Goal: Task Accomplishment & Management: Complete application form

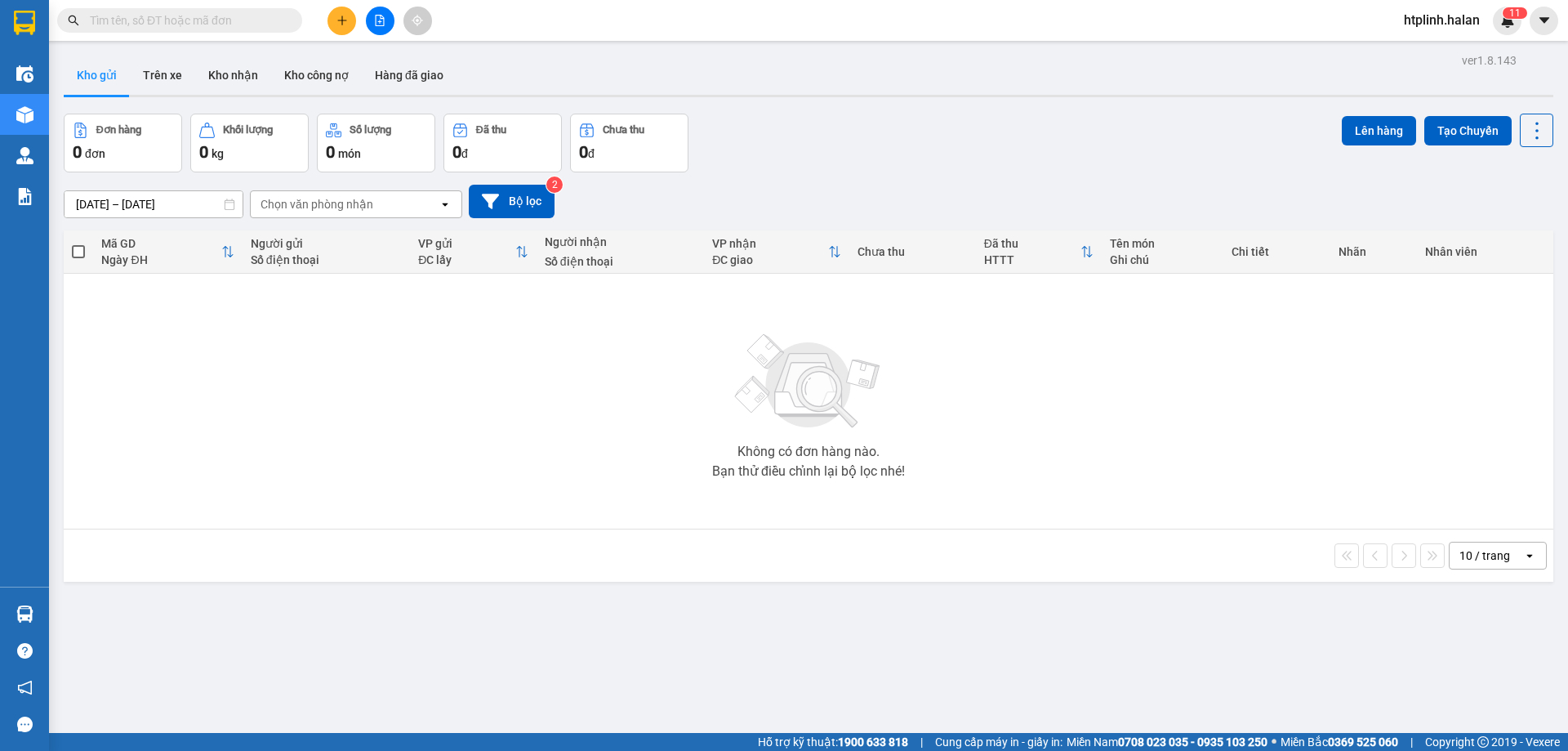
click at [208, 351] on div "Không có đơn hàng nào. Bạn thử điều chỉnh lại bộ lọc nhé!" at bounding box center [808, 401] width 1474 height 245
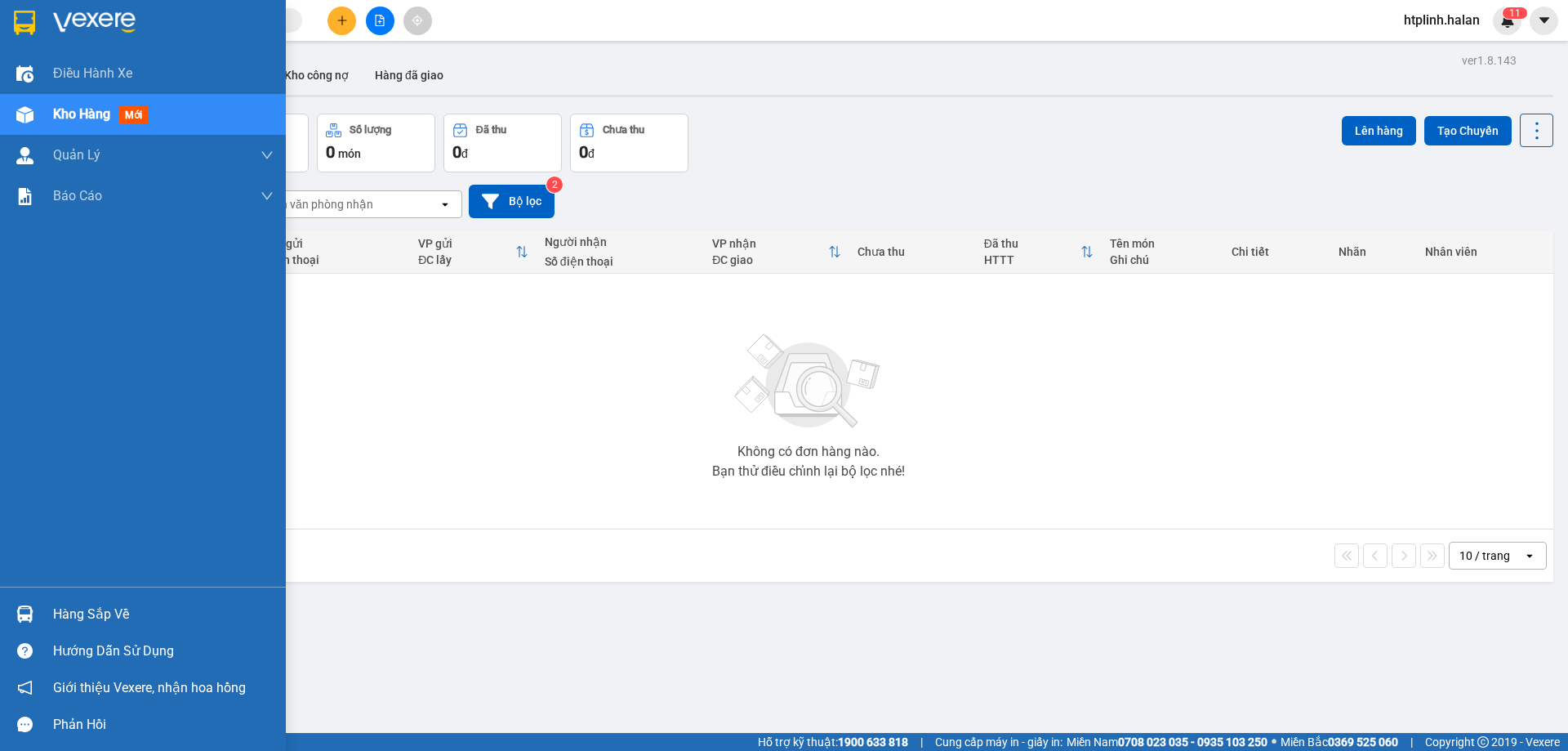
click at [109, 621] on div "Hàng sắp về" at bounding box center [163, 614] width 221 height 24
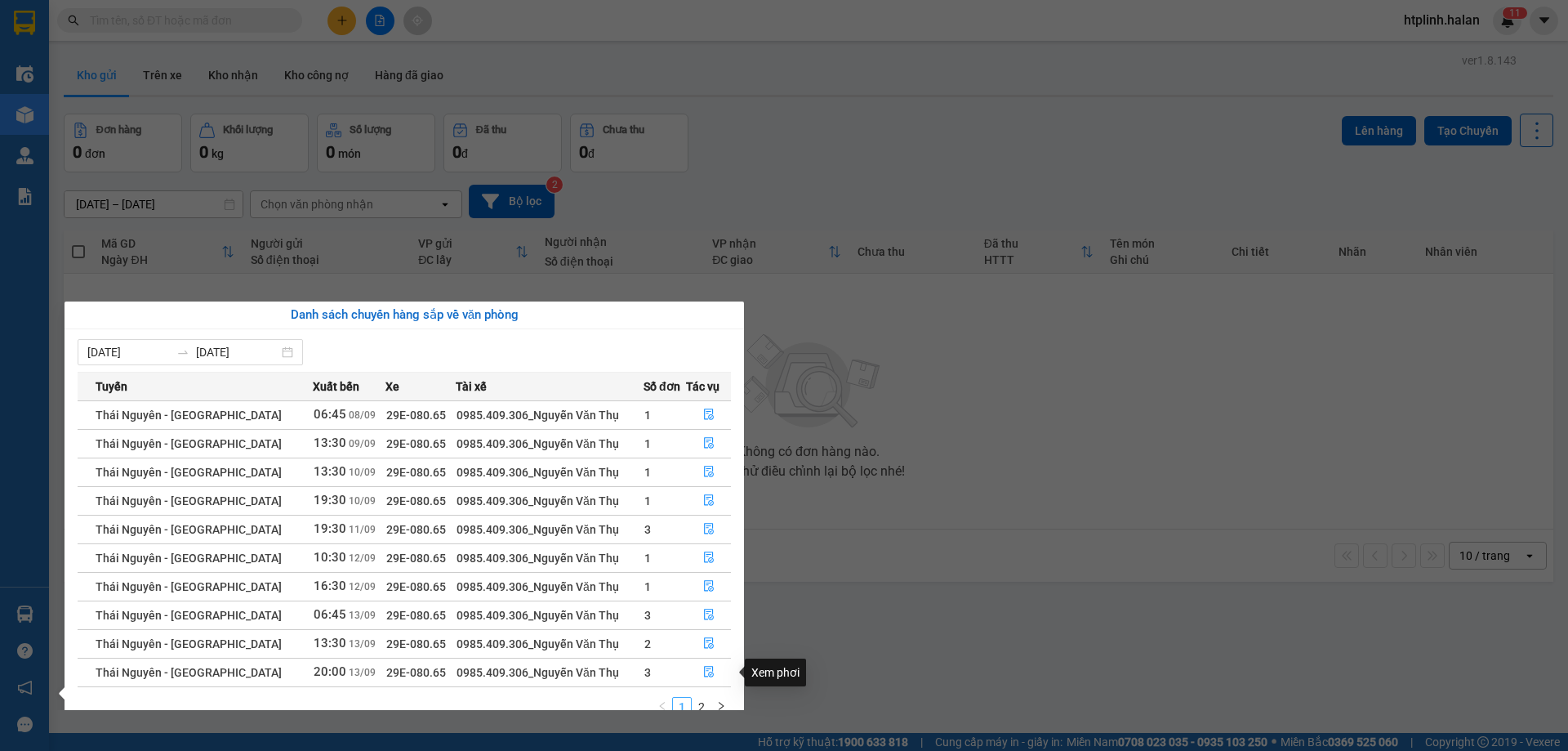
scroll to position [26, 0]
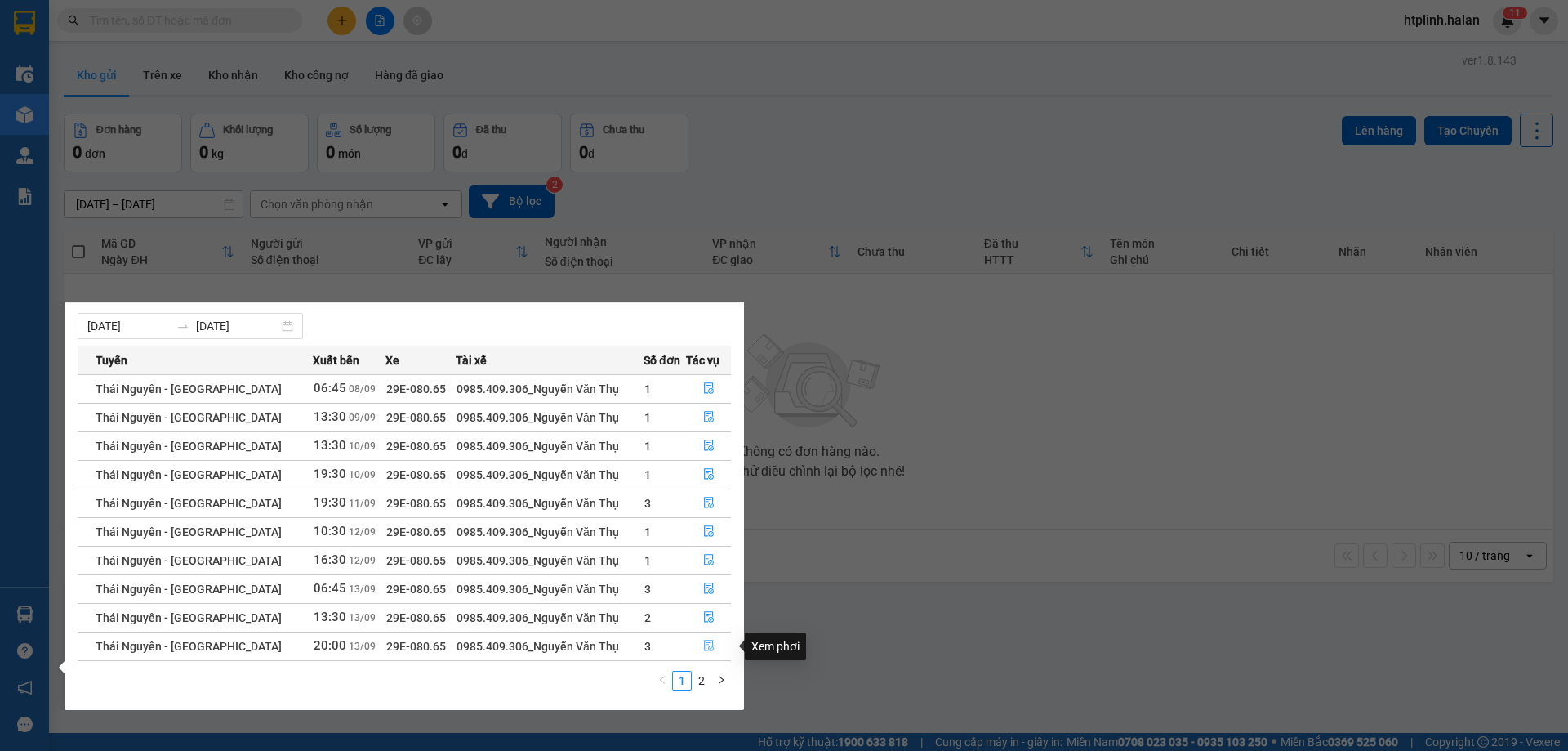
click at [705, 637] on button "button" at bounding box center [708, 646] width 44 height 26
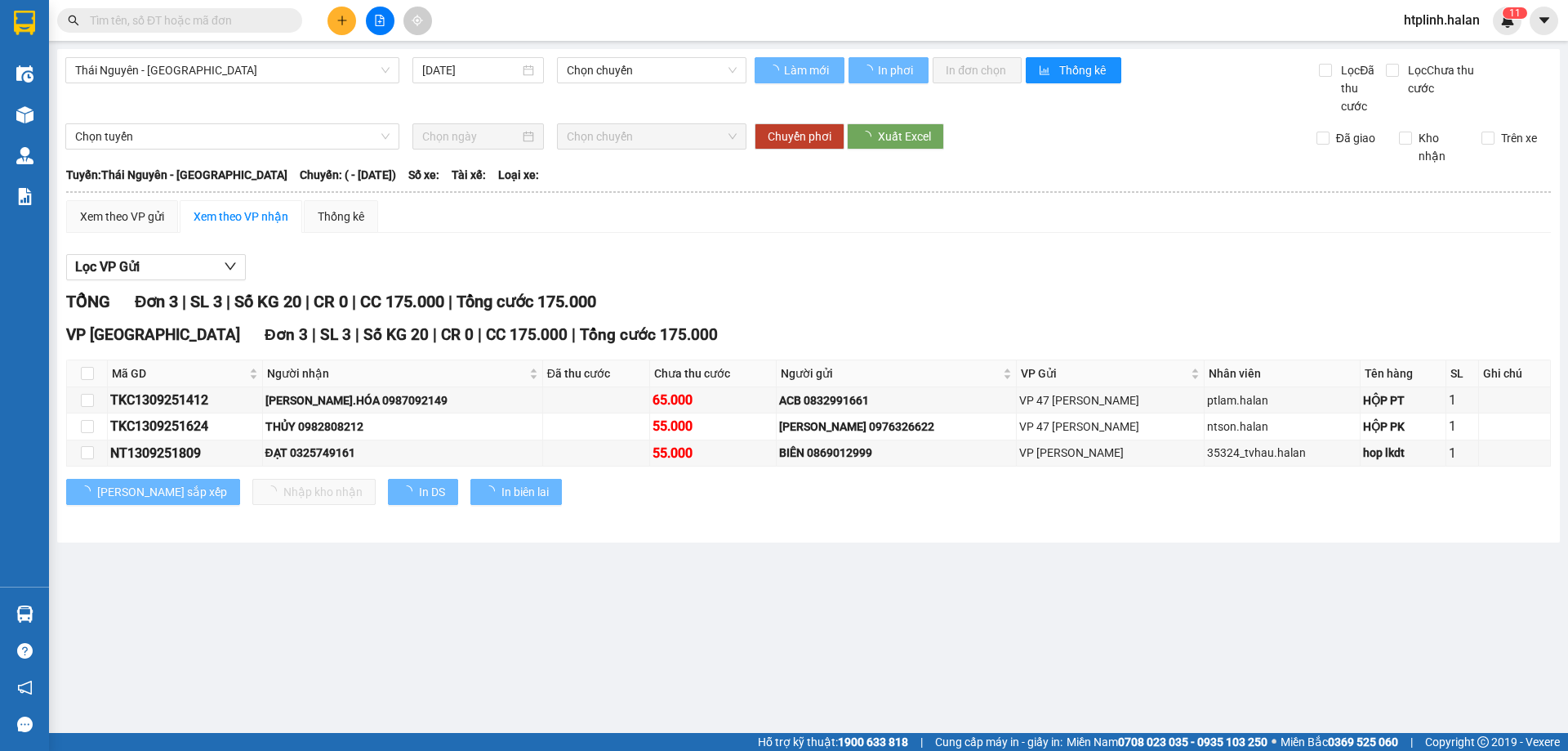
type input "[DATE]"
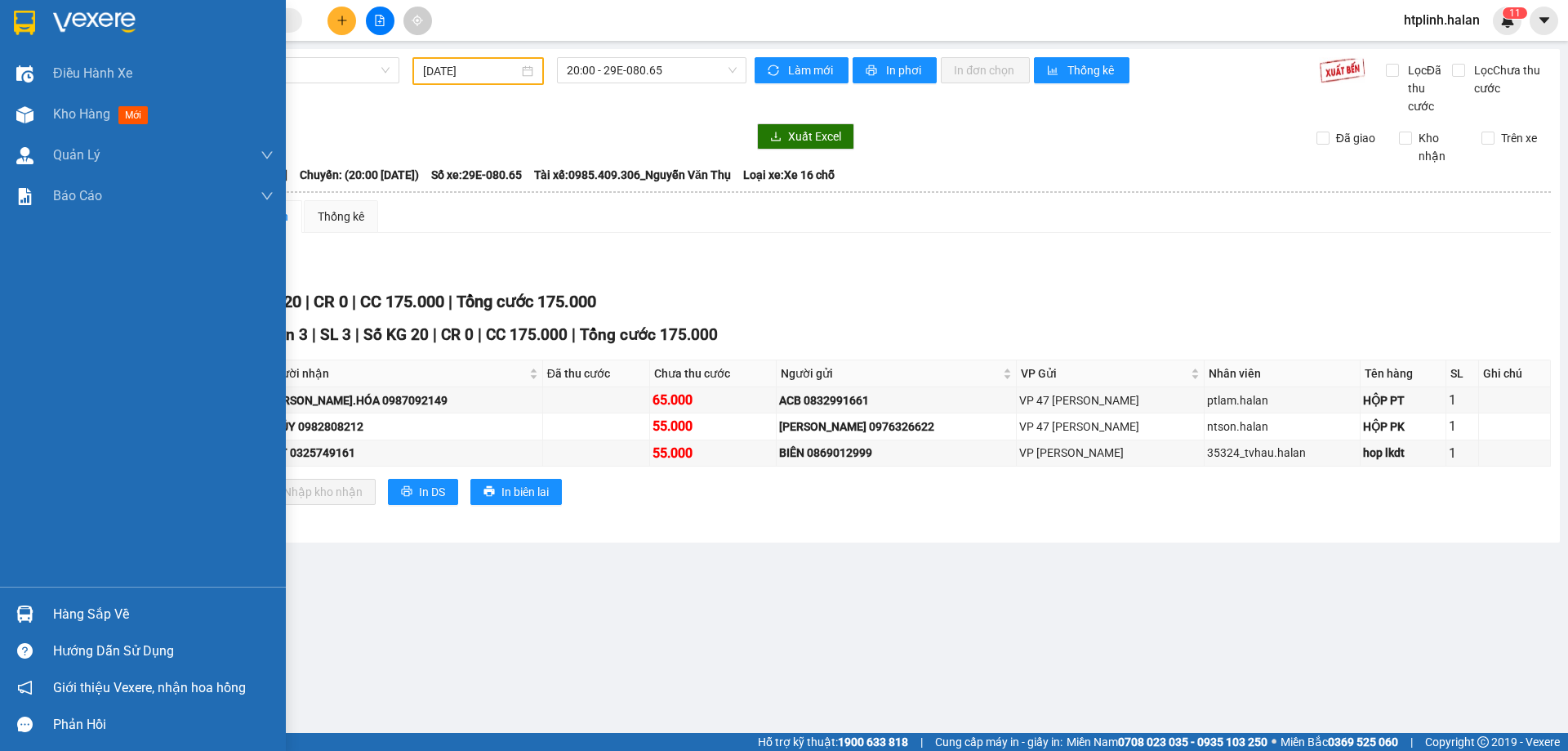
click at [56, 625] on div "Hàng sắp về" at bounding box center [163, 614] width 221 height 24
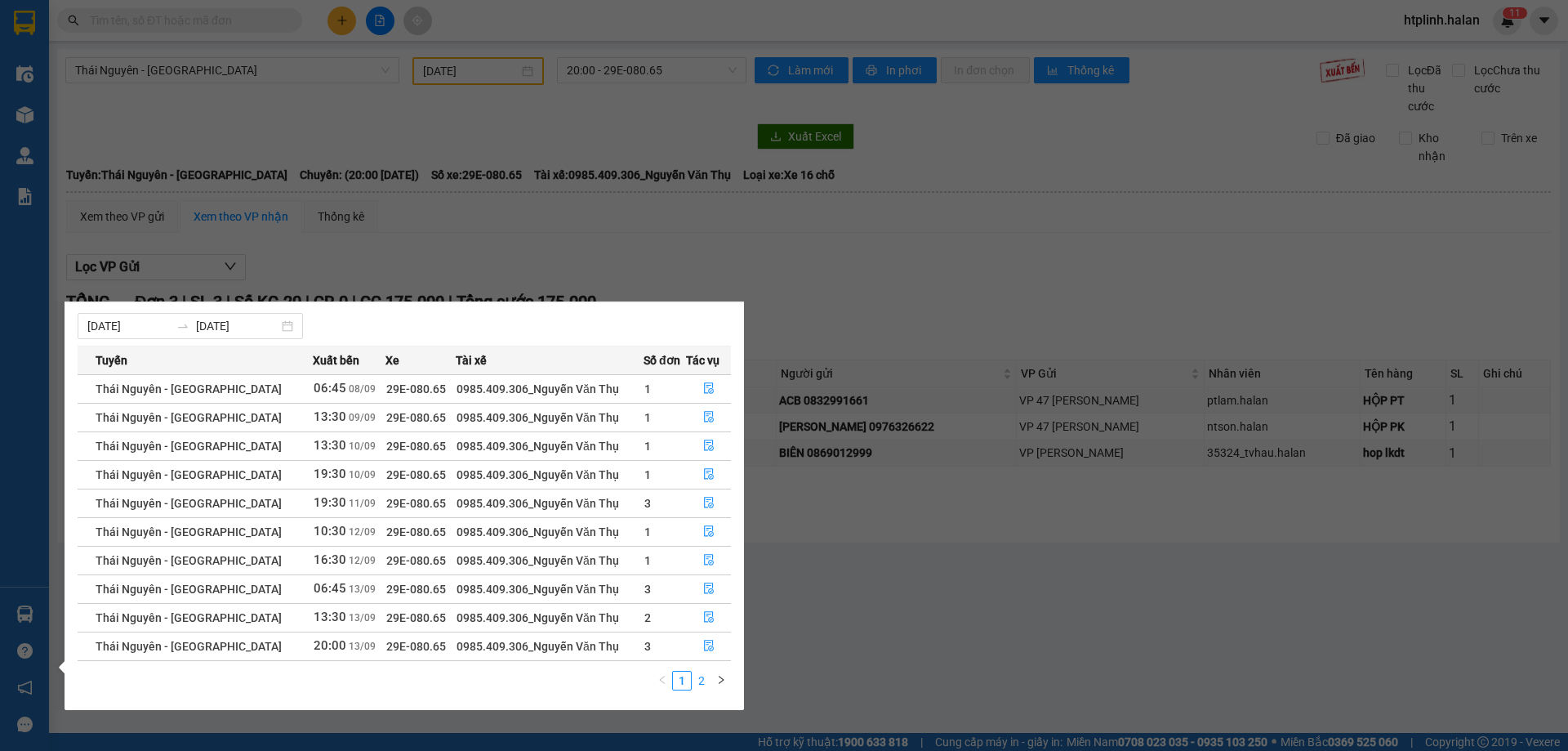
click at [699, 685] on link "2" at bounding box center [701, 680] width 17 height 17
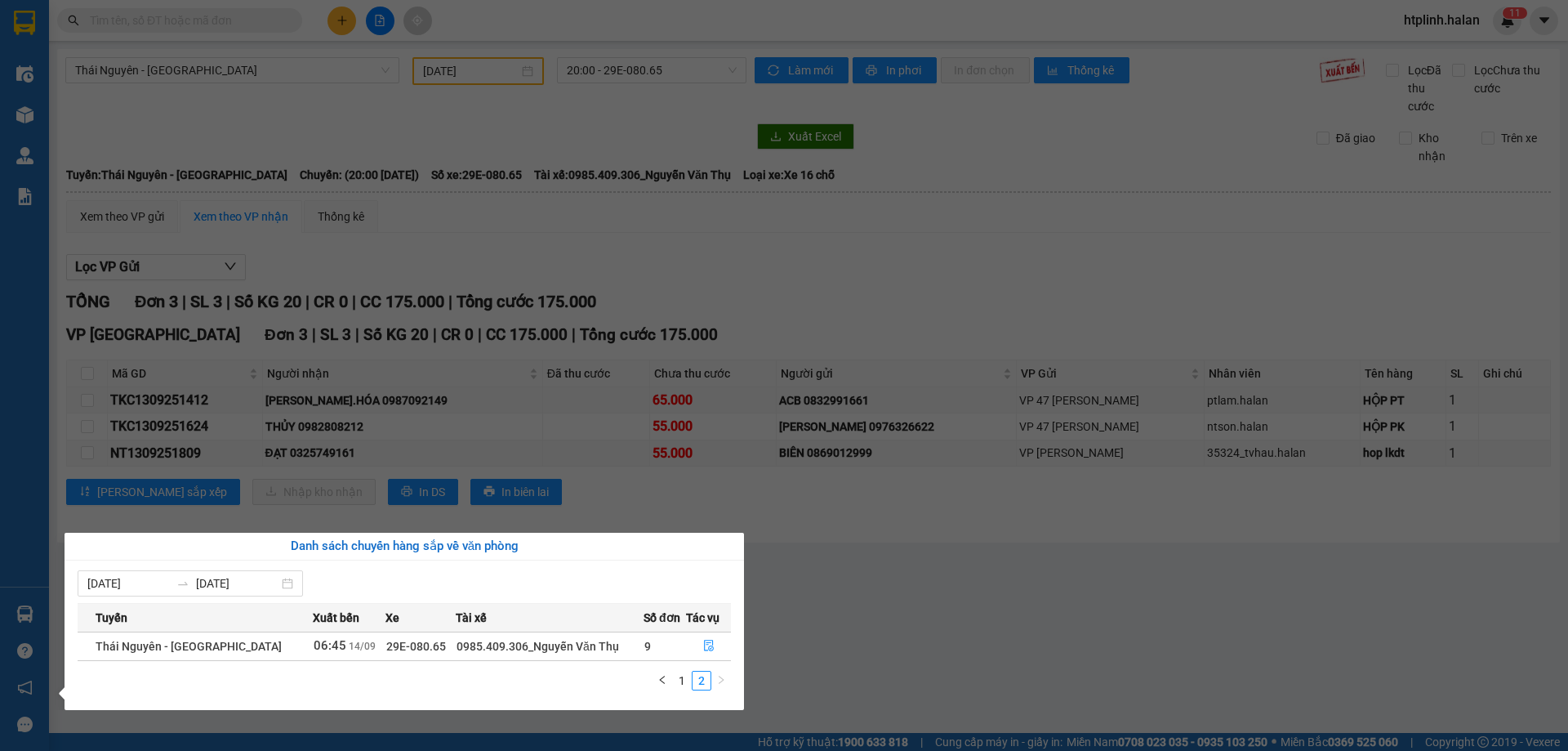
click at [35, 105] on div "Điều hành xe Kho hàng mới Quản [PERSON_NAME] lý chuyến Quản lý kiểm kho Báo cáo…" at bounding box center [24, 375] width 49 height 751
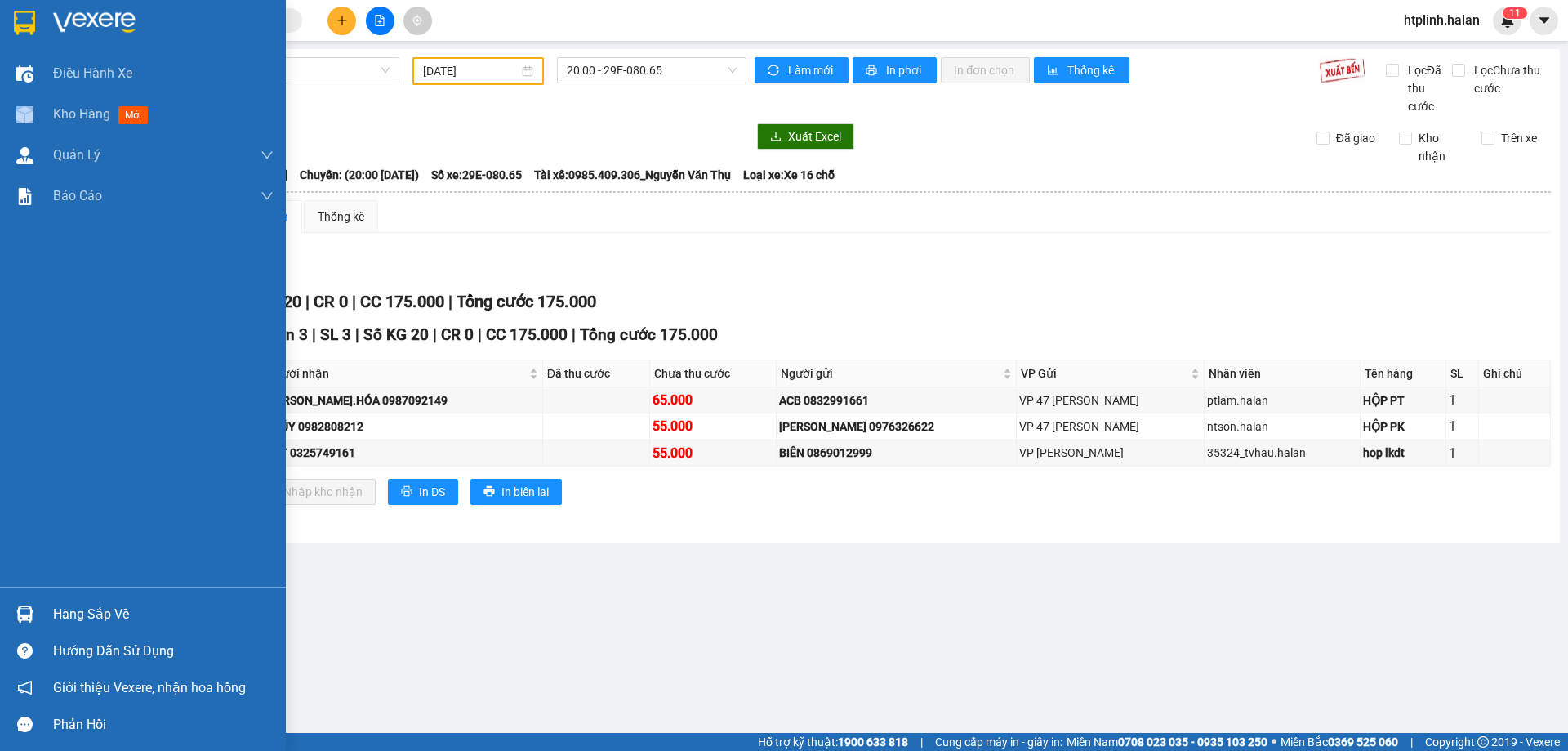
click at [35, 105] on div at bounding box center [24, 114] width 28 height 28
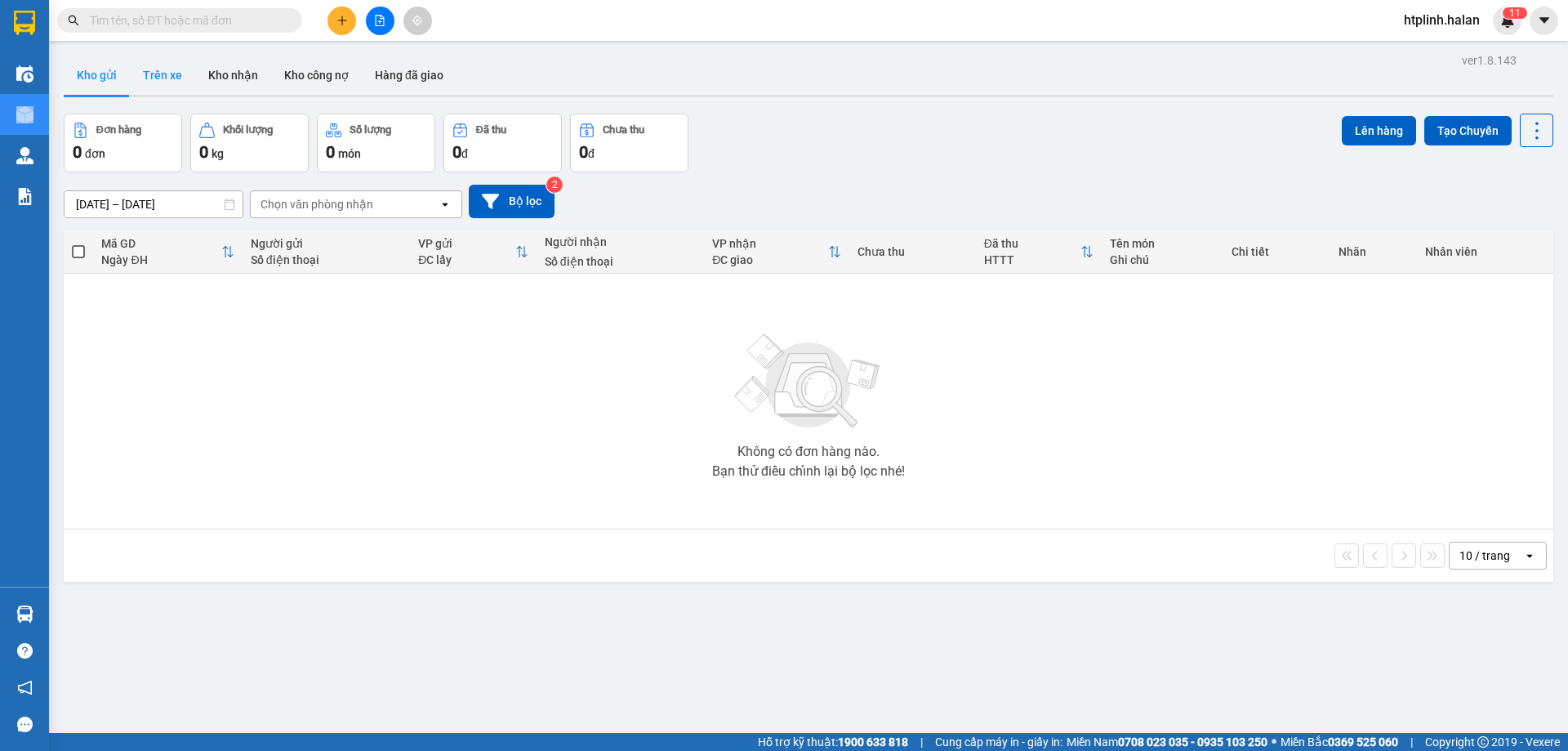
click at [152, 76] on button "Trên xe" at bounding box center [162, 75] width 65 height 39
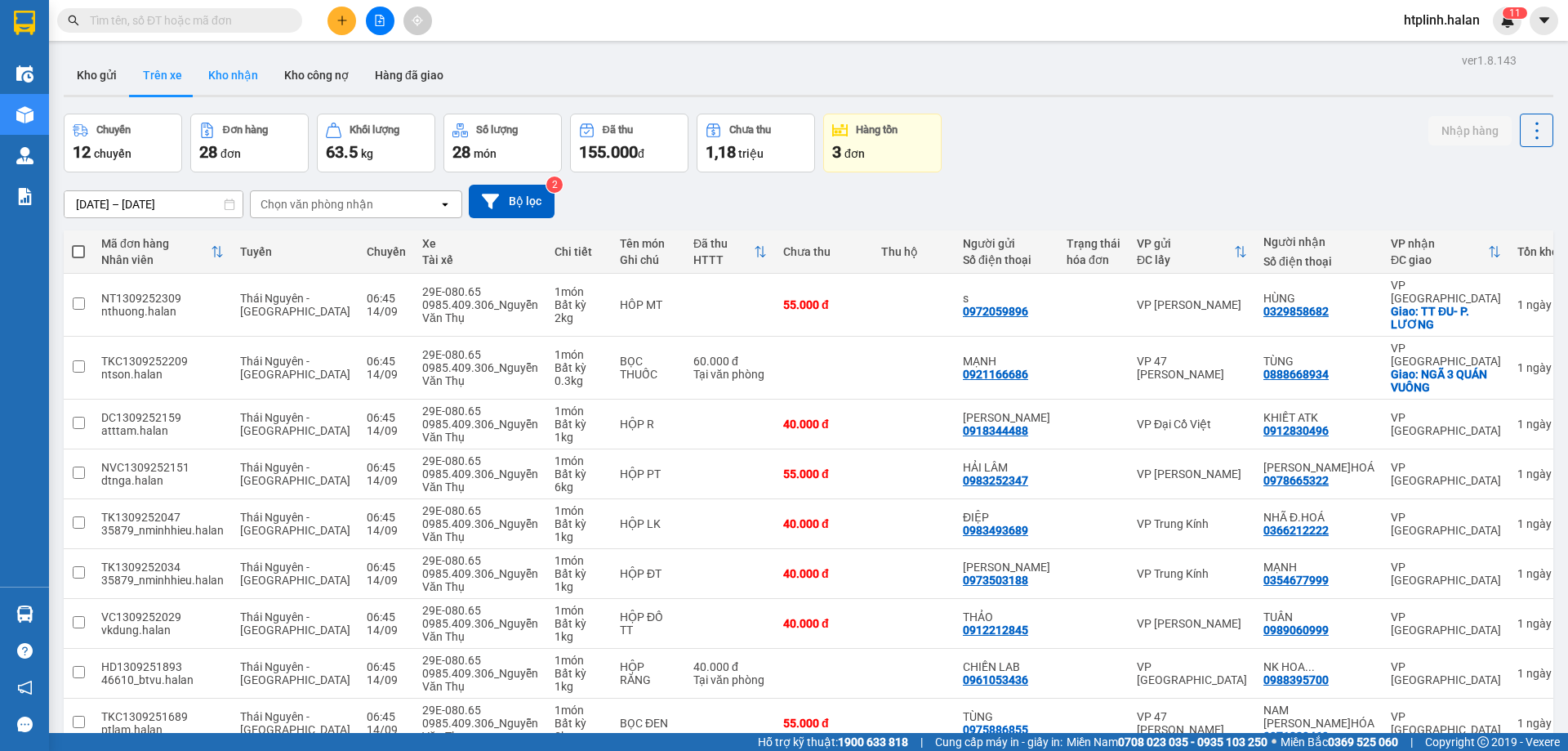
click at [236, 83] on button "Kho nhận" at bounding box center [233, 75] width 76 height 39
type input "[DATE] – [DATE]"
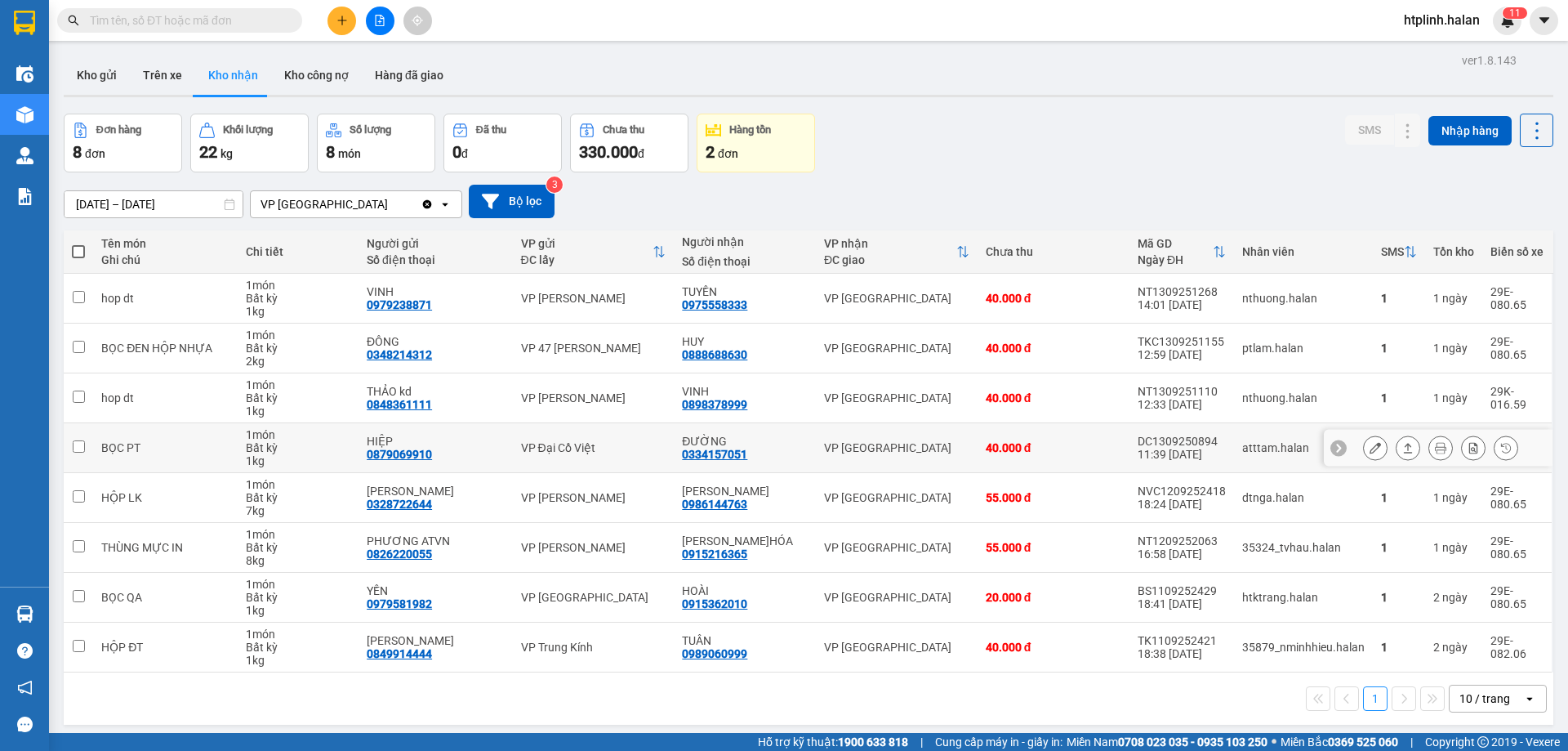
scroll to position [75, 0]
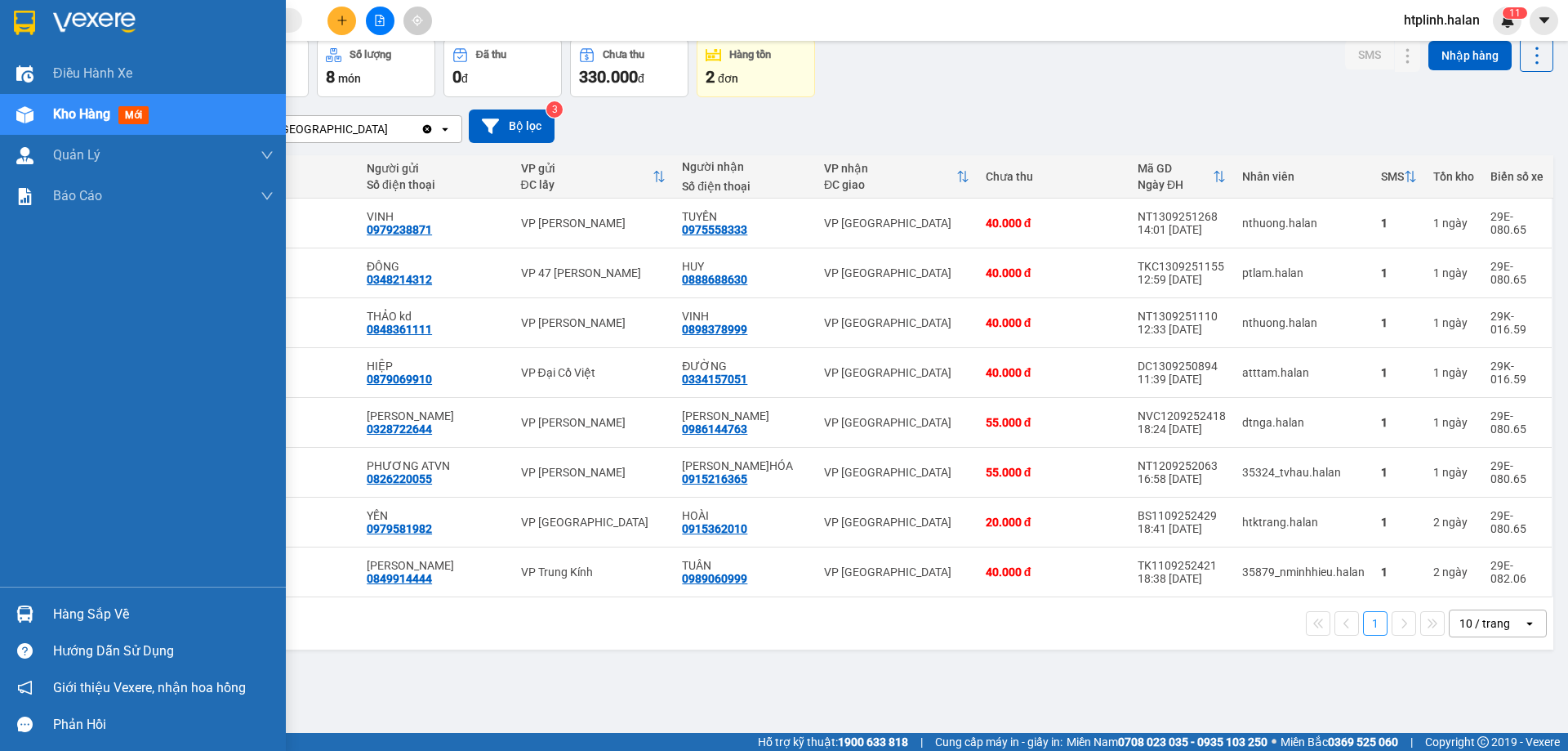
click at [11, 623] on div at bounding box center [24, 613] width 28 height 28
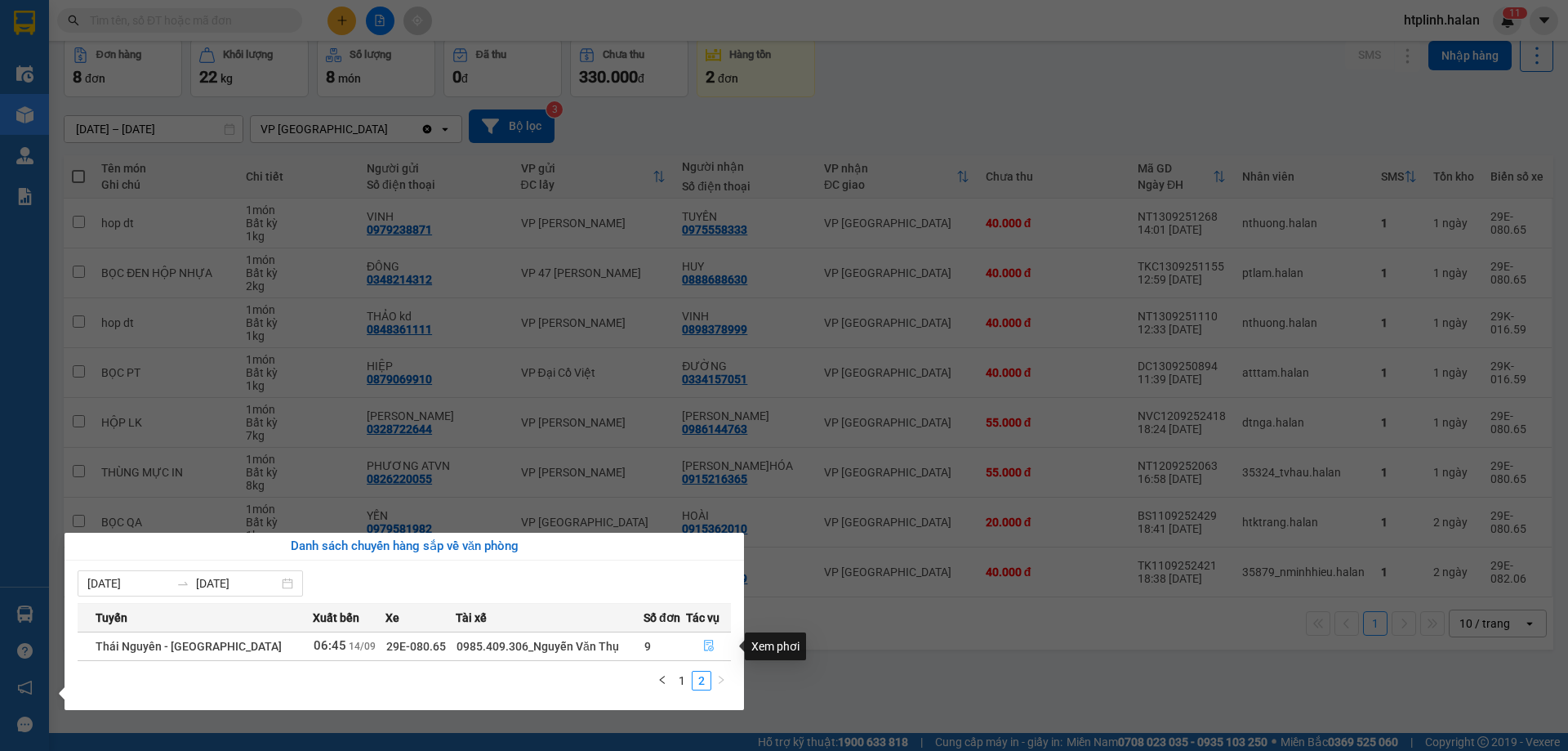
click at [703, 646] on icon "file-done" at bounding box center [709, 645] width 12 height 12
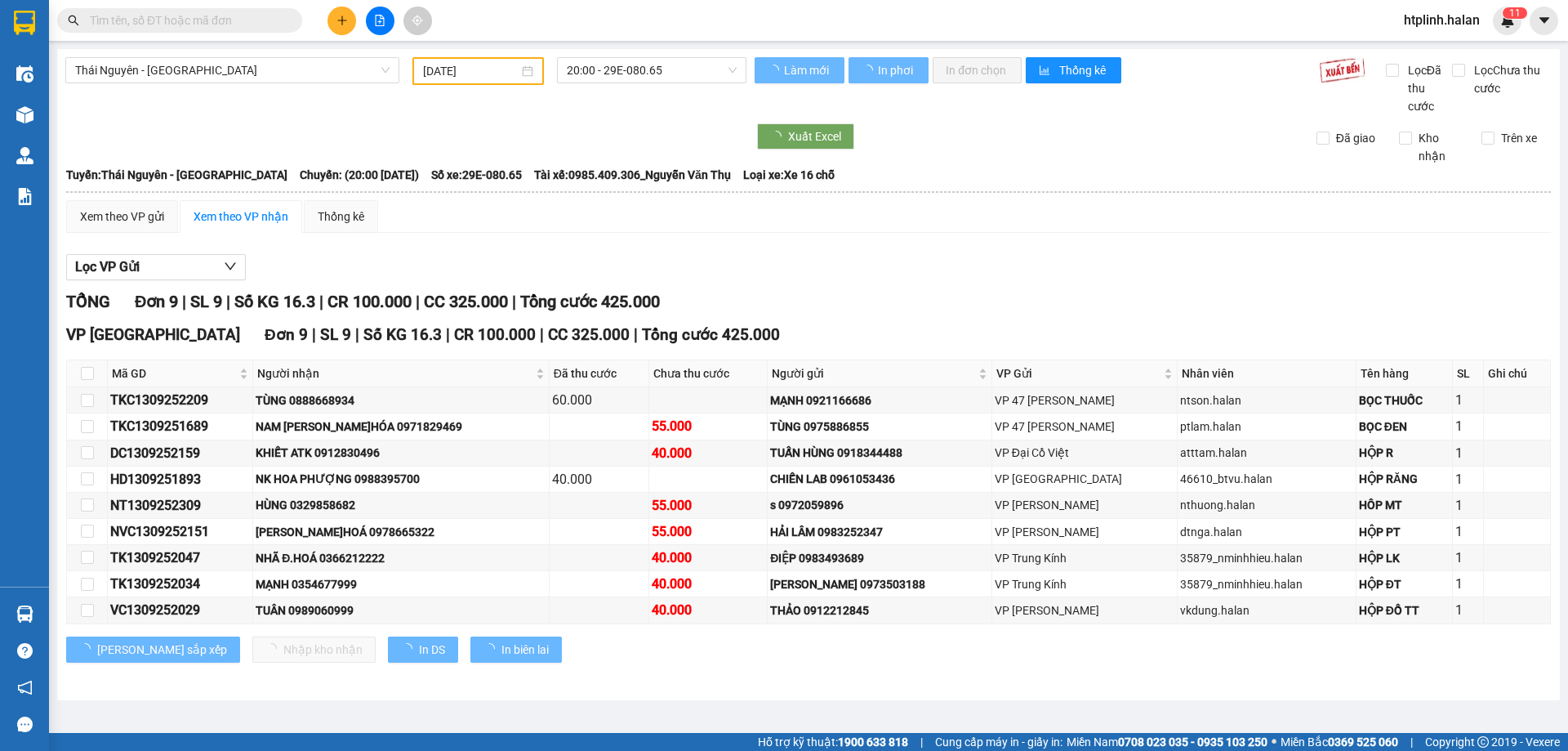
type input "[DATE]"
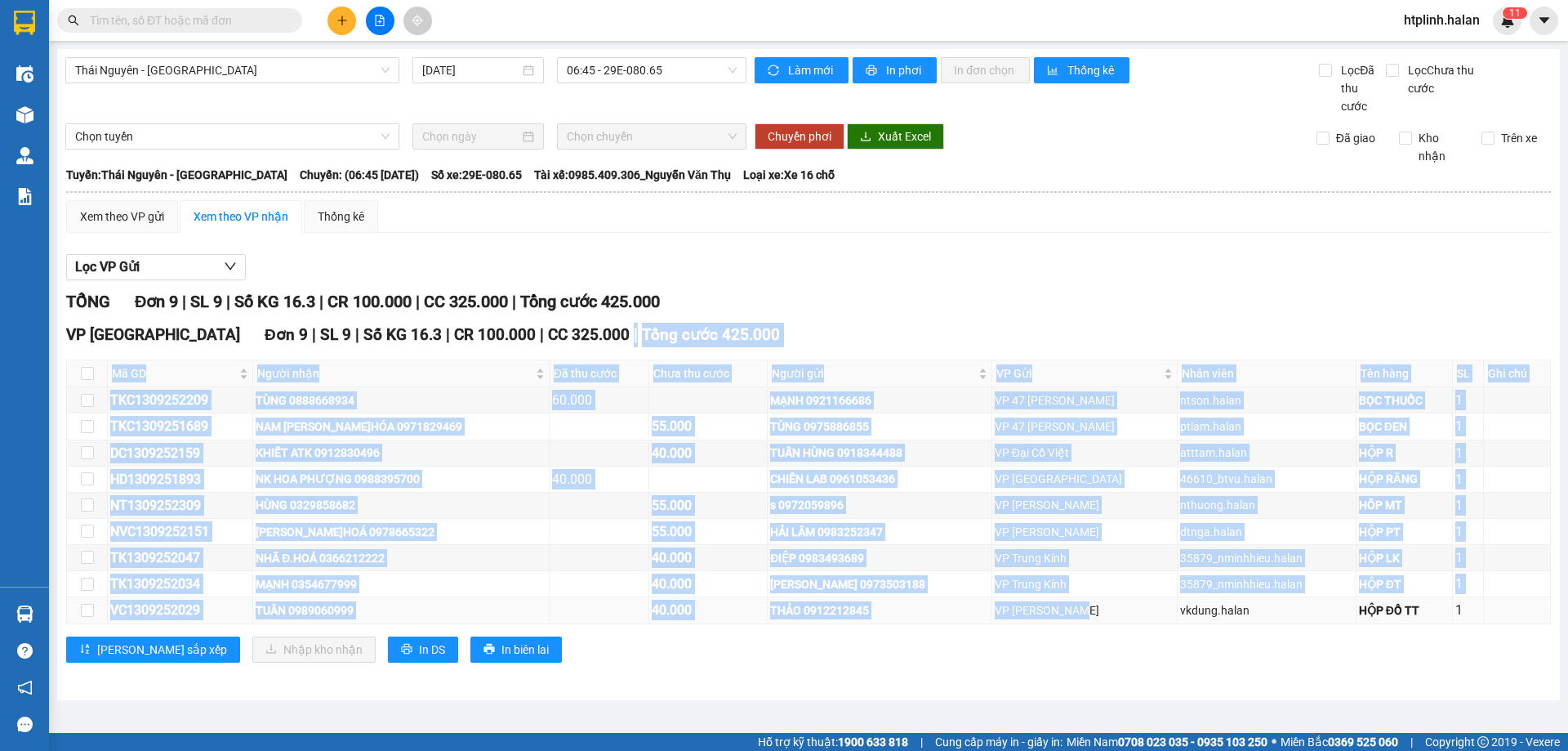
drag, startPoint x: 536, startPoint y: 321, endPoint x: 1074, endPoint y: 615, distance: 613.1
click at [1074, 615] on div "TỔNG Đơn 9 | SL 9 | Số KG 16.3 | CR 100.000 | CC 325.000 | Tổng cước 425.000 VP…" at bounding box center [808, 486] width 1485 height 393
click at [1074, 615] on div "VP [PERSON_NAME]" at bounding box center [1084, 610] width 180 height 17
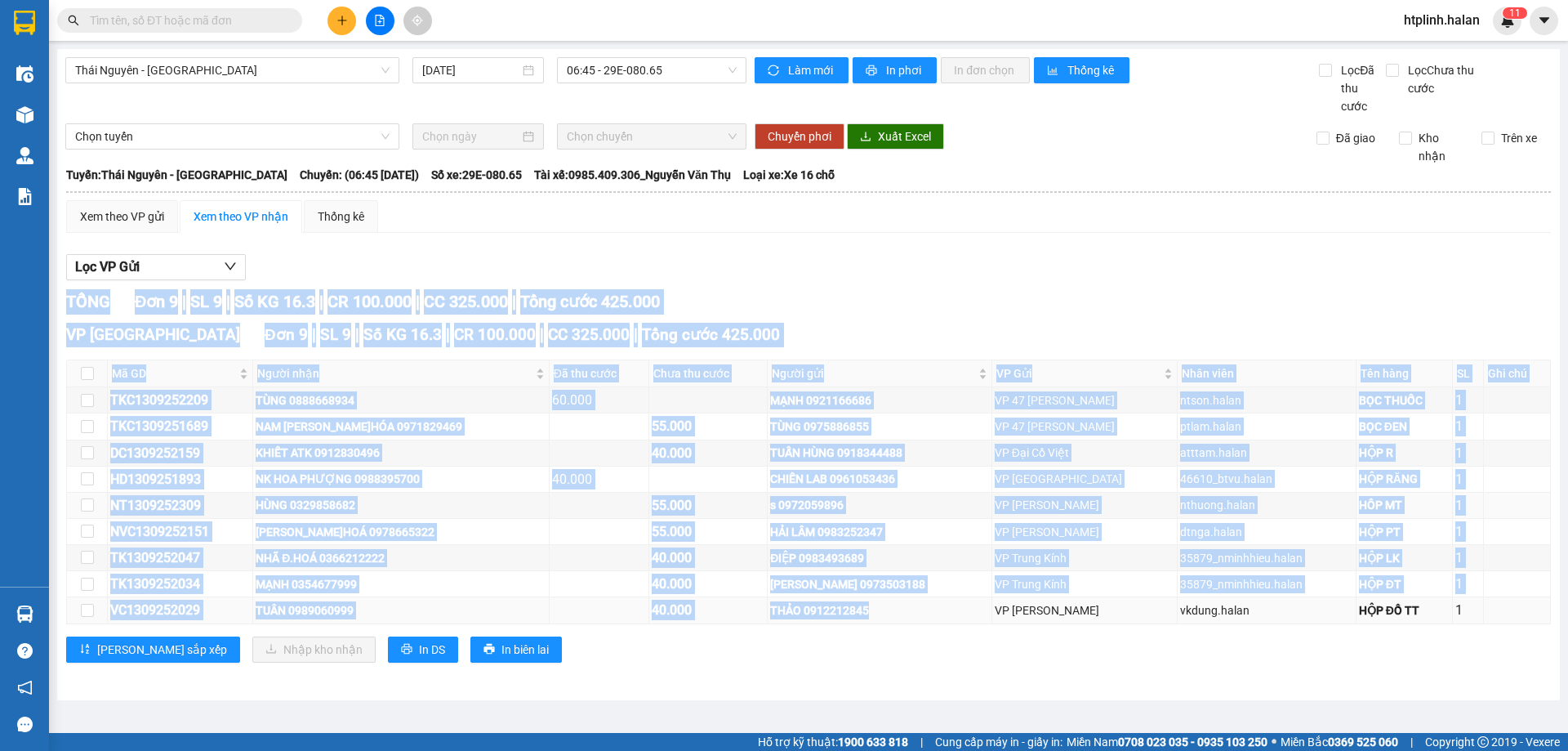
drag, startPoint x: 829, startPoint y: 214, endPoint x: 1004, endPoint y: 612, distance: 434.8
click at [1004, 612] on div "Xem theo VP gửi Xem theo VP nhận Thống kê Lọc VP Gửi TỔNG Đơn 9 | SL 9 | Số KG…" at bounding box center [808, 441] width 1485 height 483
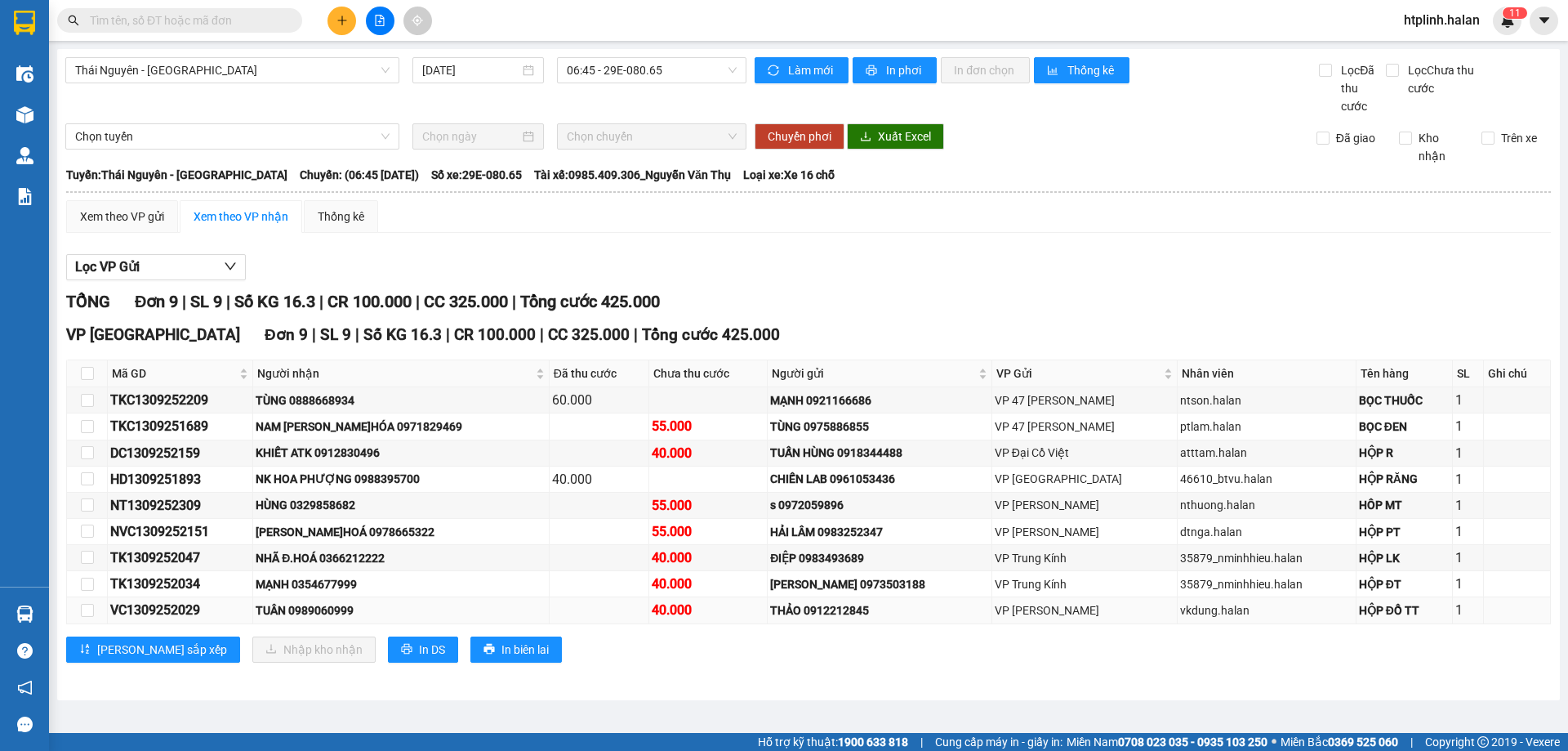
click at [1084, 602] on div "VP [PERSON_NAME]" at bounding box center [1084, 610] width 180 height 17
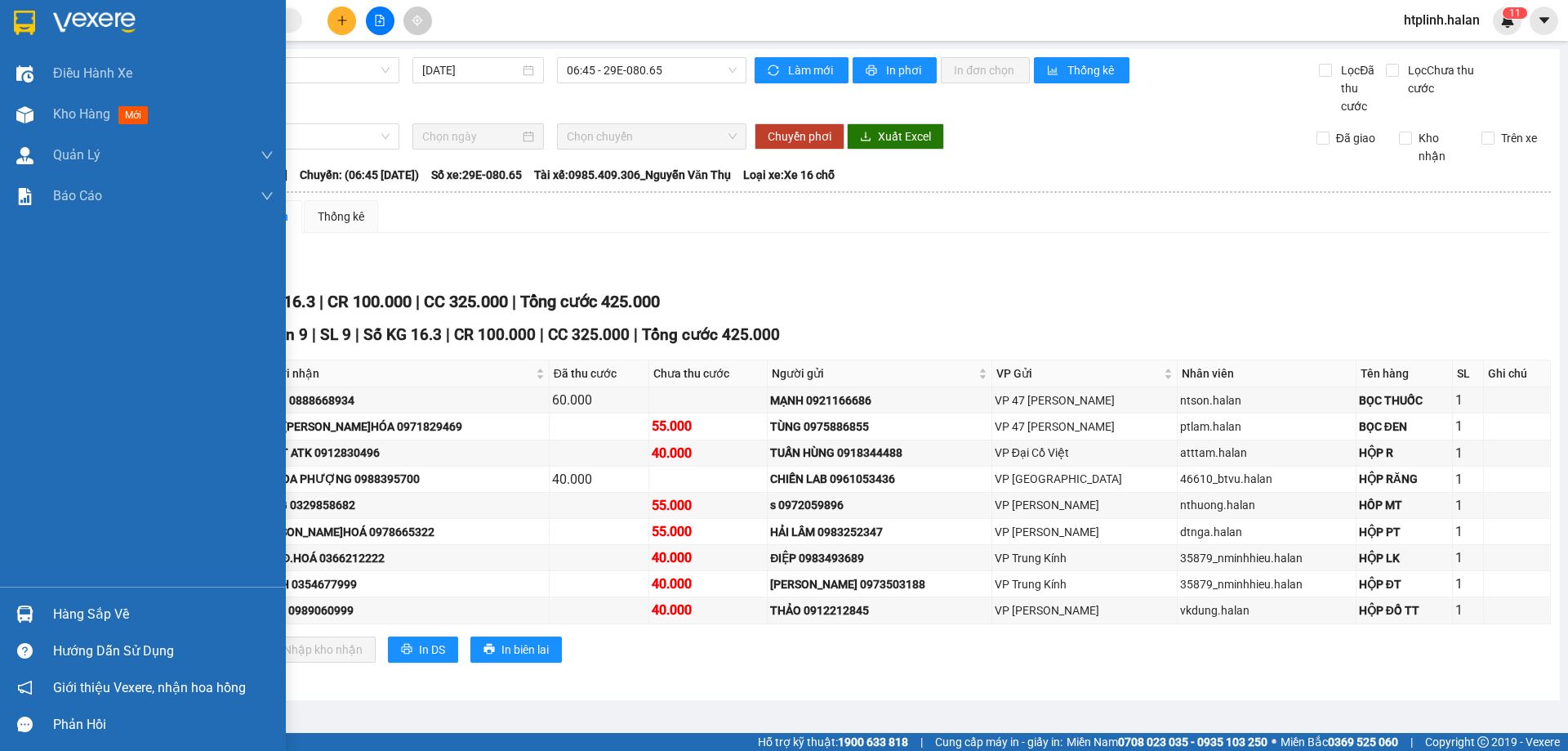
click at [40, 618] on div "Hàng sắp về" at bounding box center [143, 614] width 286 height 37
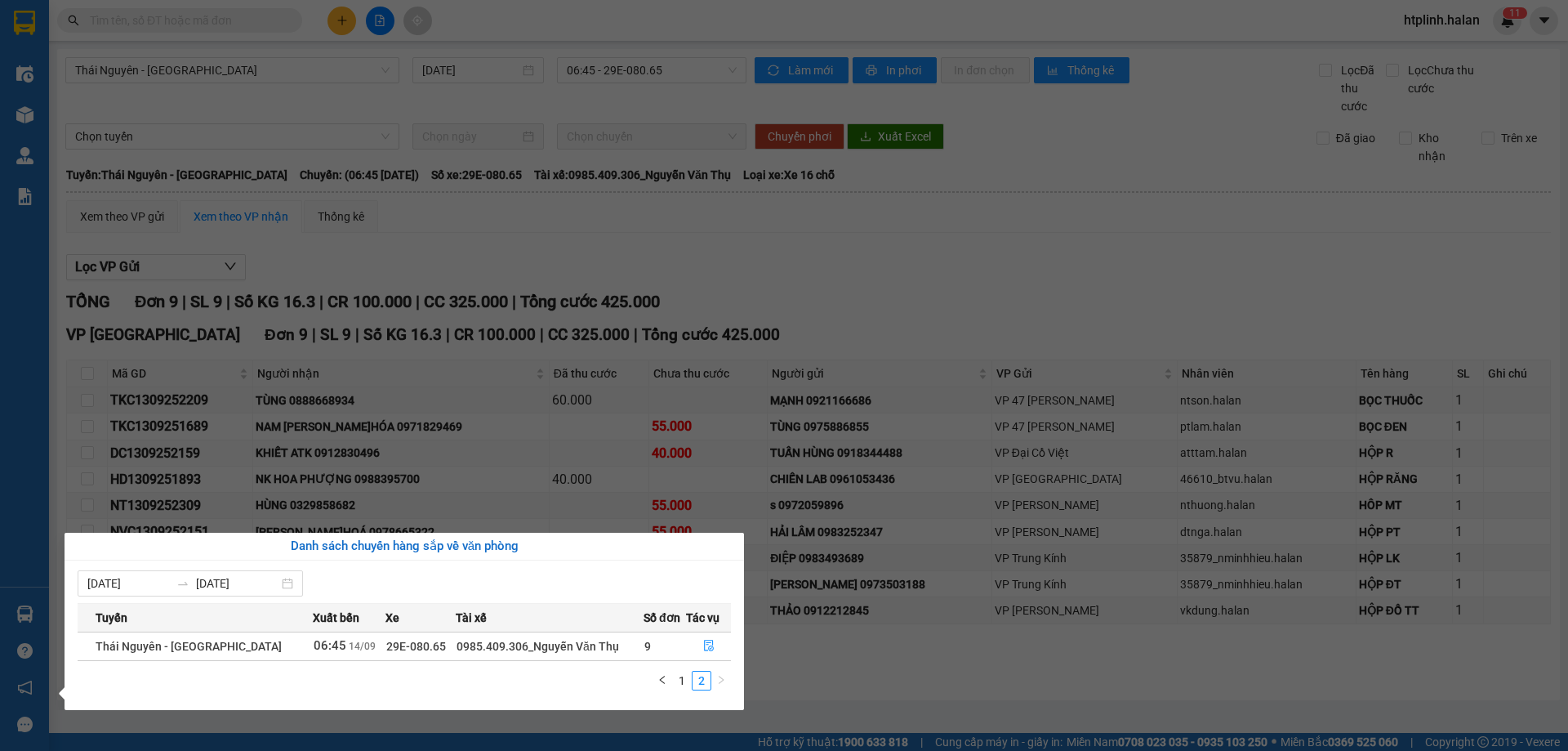
click at [439, 458] on section "Kết quả tìm kiếm ( 0 ) Bộ lọc No Data htplinh.halan 1 1 Điều hành xe Kho hàng m…" at bounding box center [784, 375] width 1568 height 751
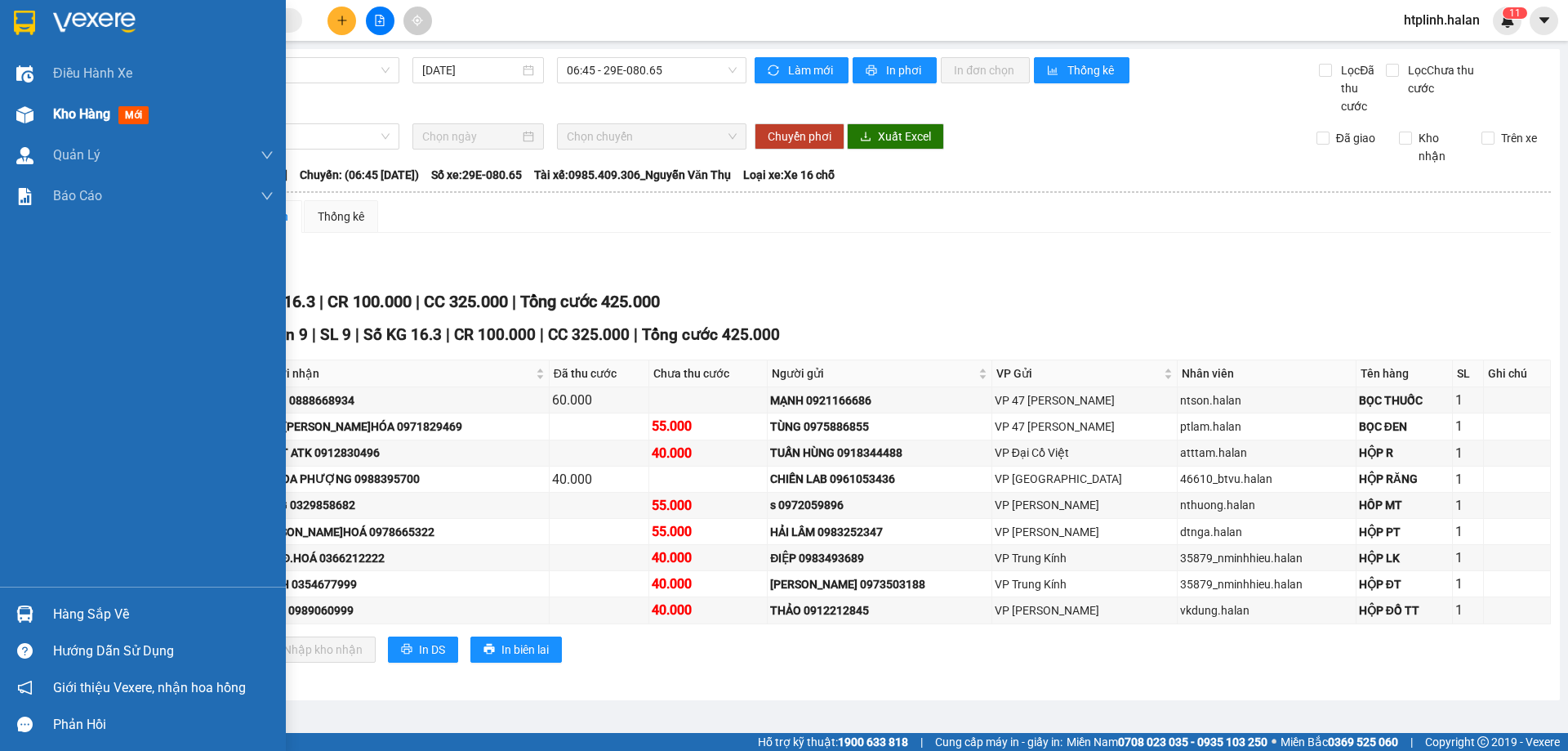
click at [219, 97] on div "Kho hàng mới" at bounding box center [163, 115] width 221 height 41
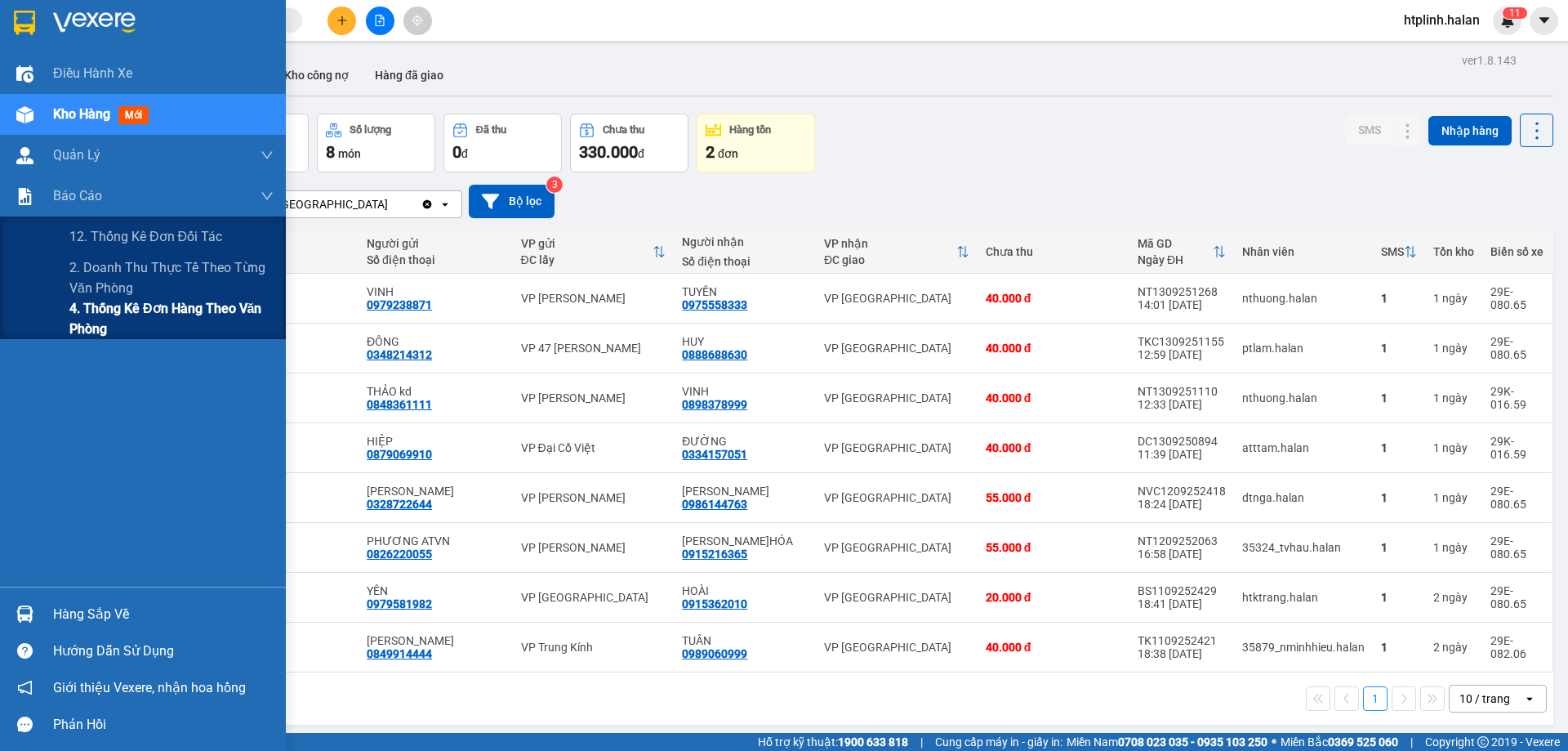
click at [89, 328] on span "4. Thống kê đơn hàng theo văn phòng" at bounding box center [171, 319] width 204 height 41
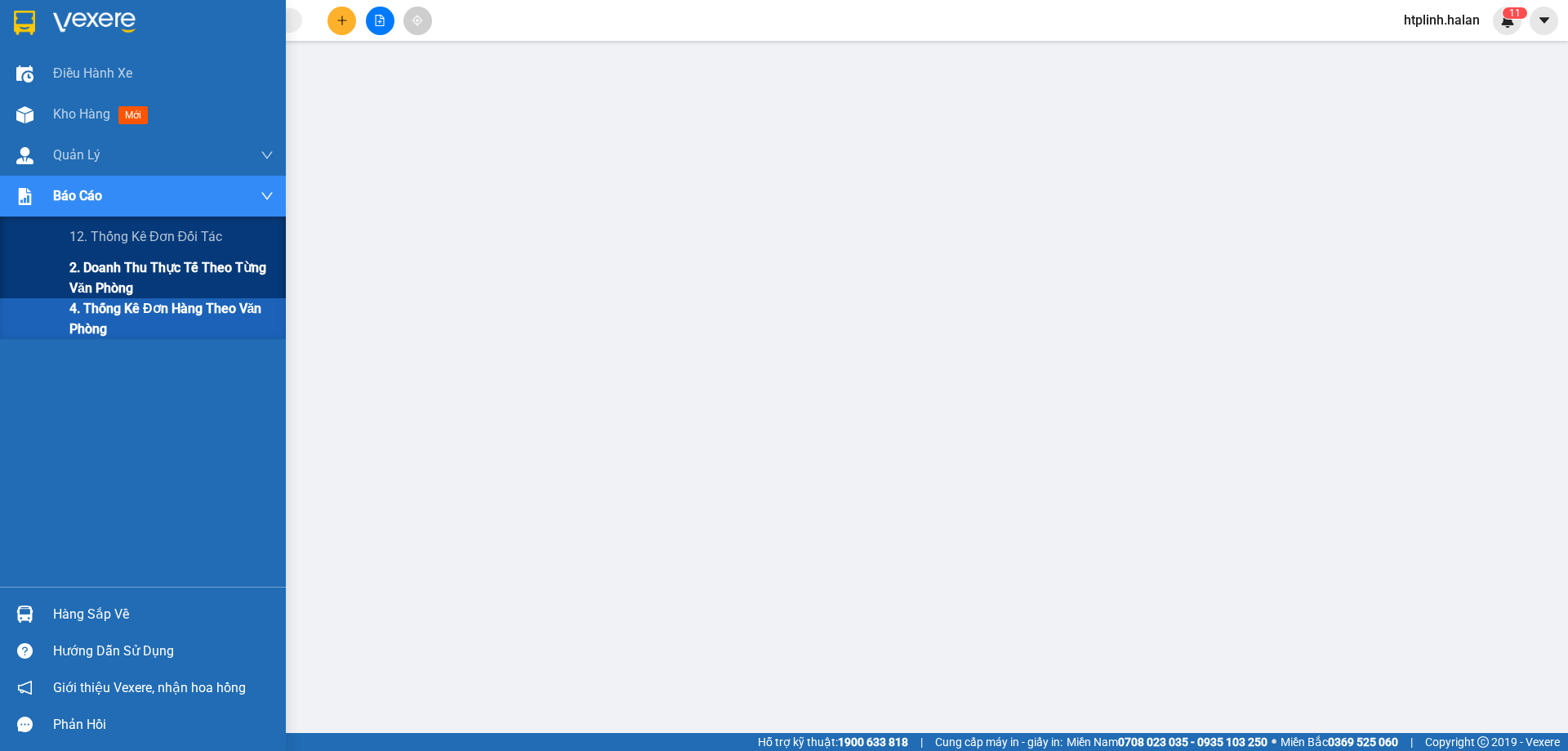
click at [207, 261] on span "2. Doanh thu thực tế theo từng văn phòng" at bounding box center [171, 278] width 204 height 41
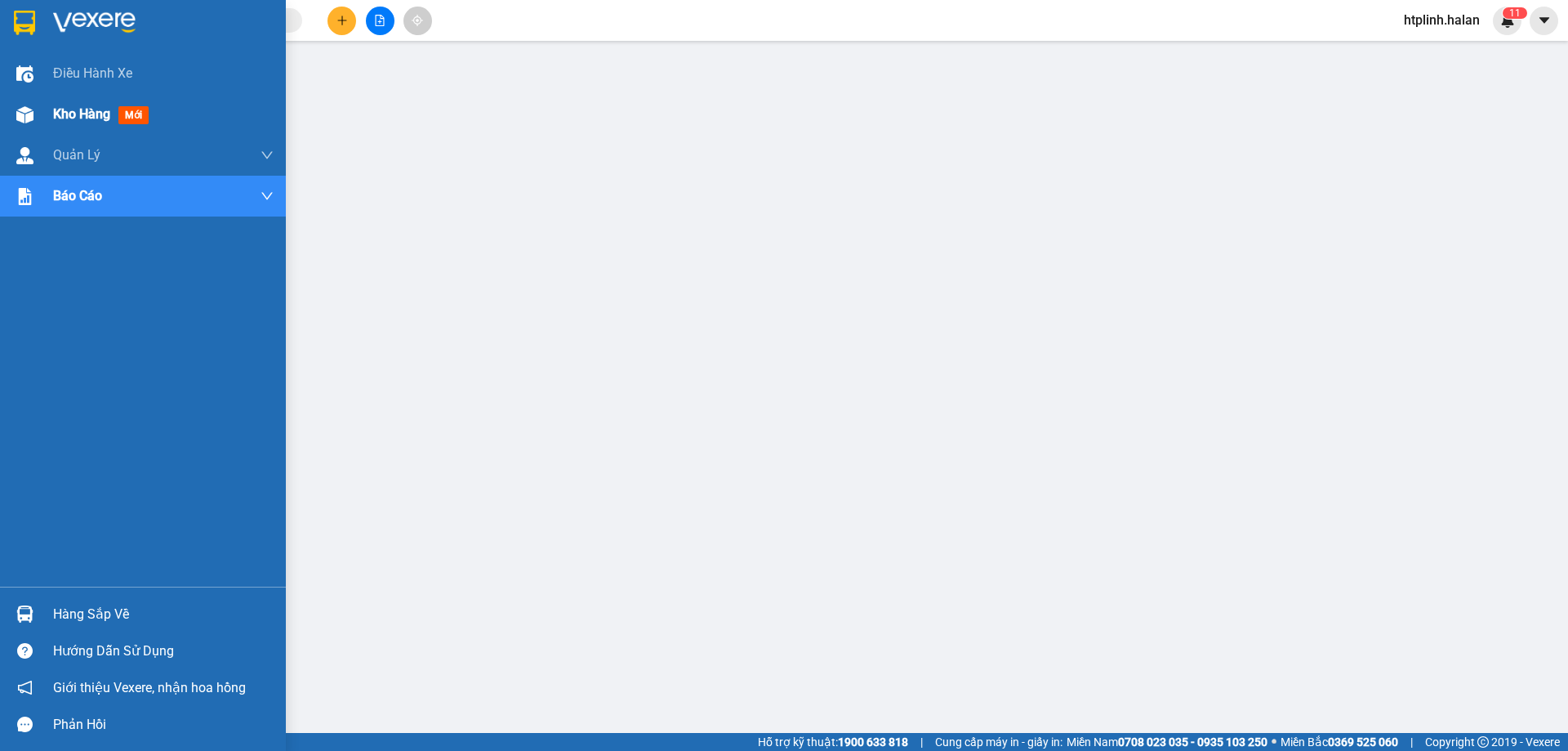
click at [9, 117] on div "Kho hàng mới" at bounding box center [143, 115] width 286 height 41
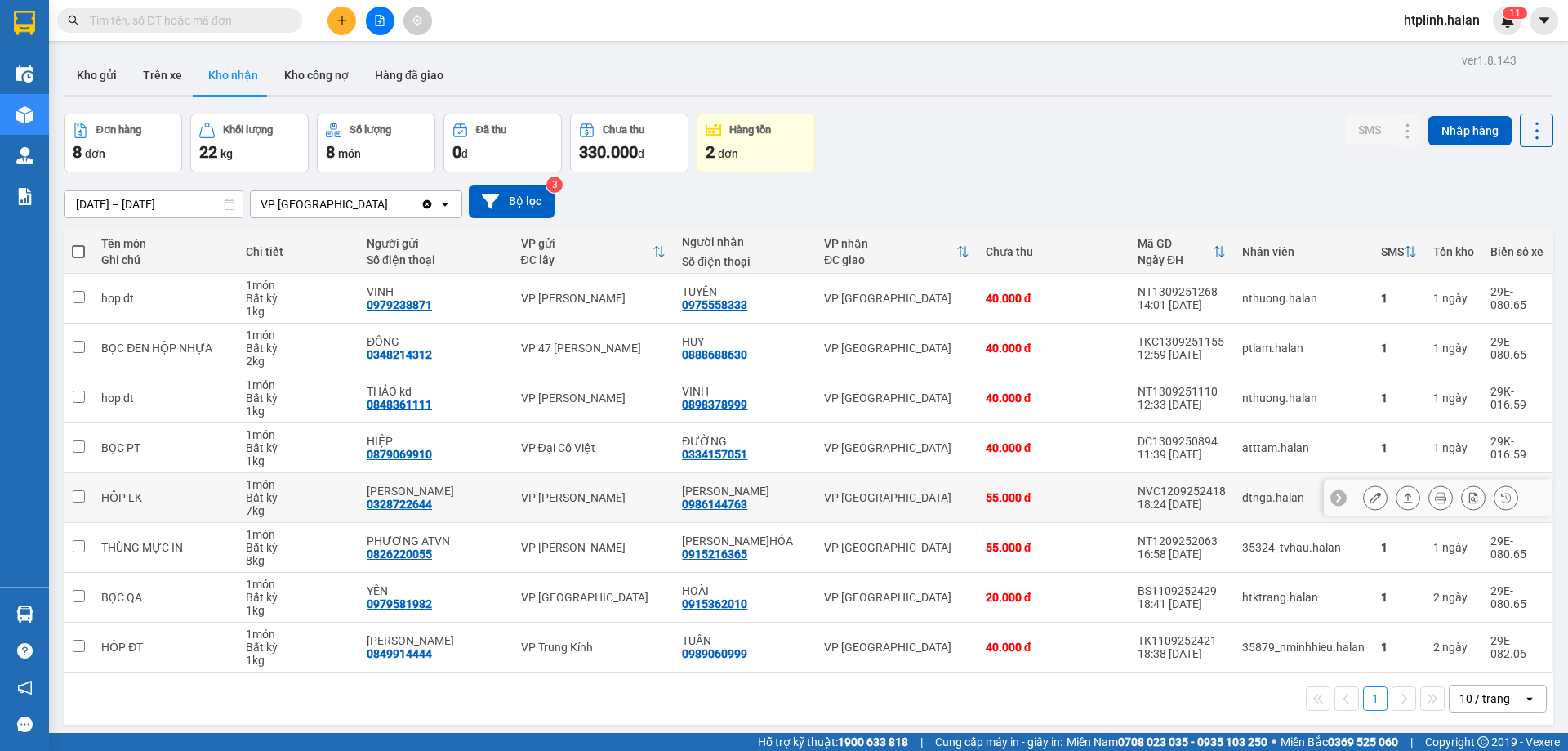
click at [1402, 497] on button at bounding box center [1409, 497] width 23 height 28
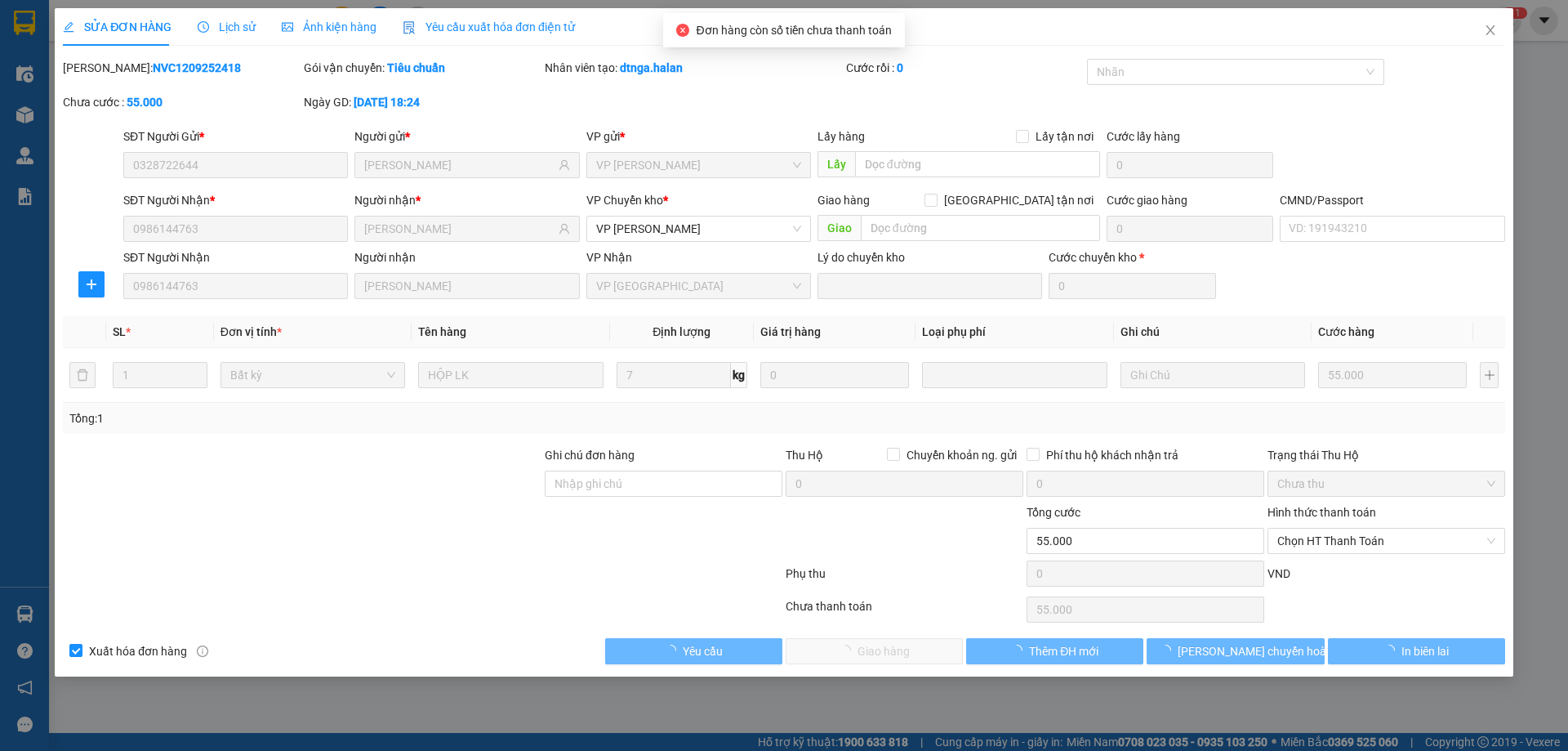
type input "0328722644"
type input "[PERSON_NAME]"
type input "0986144763"
type input "[PERSON_NAME]"
type input "55.000"
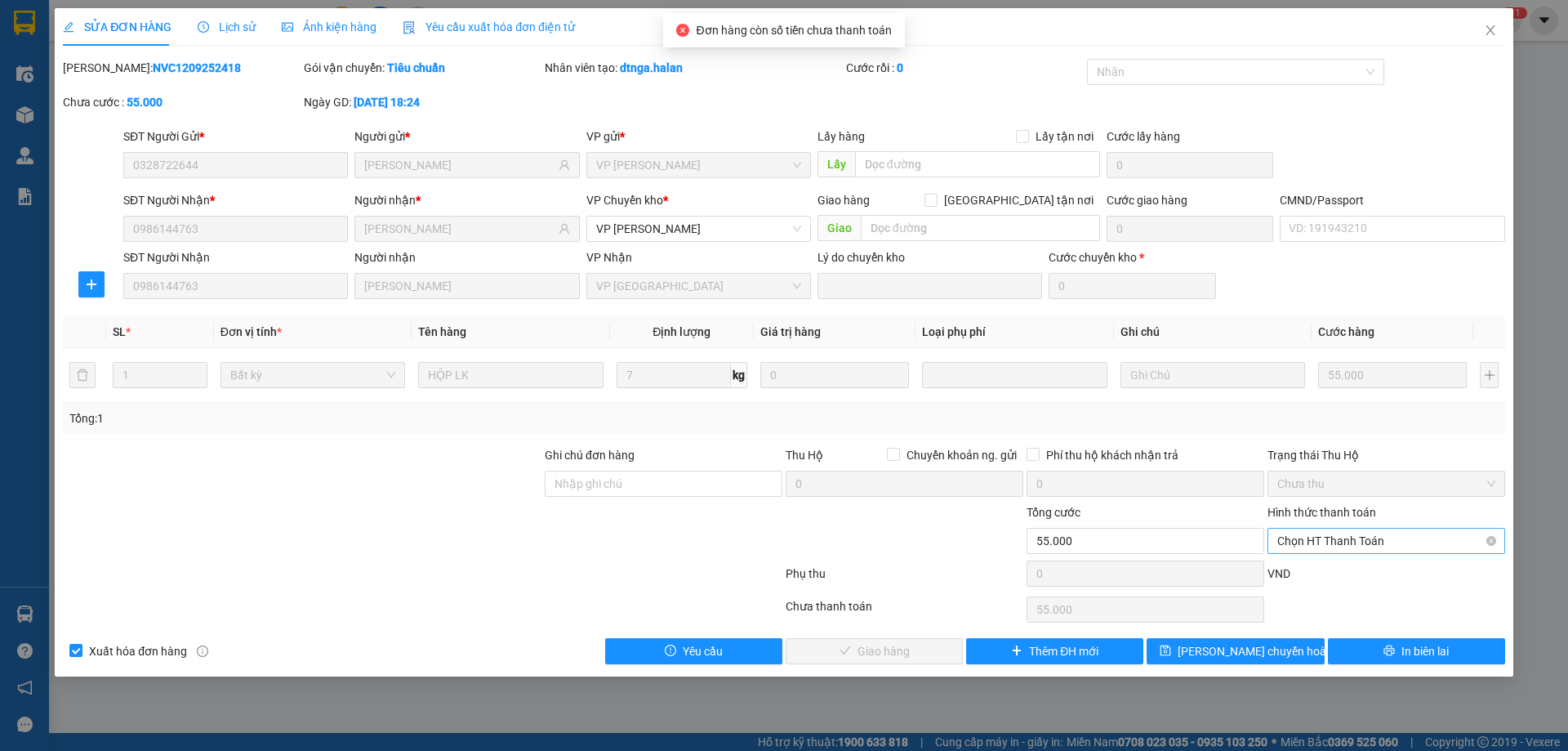
click at [1313, 544] on span "Chọn HT Thanh Toán" at bounding box center [1386, 540] width 219 height 24
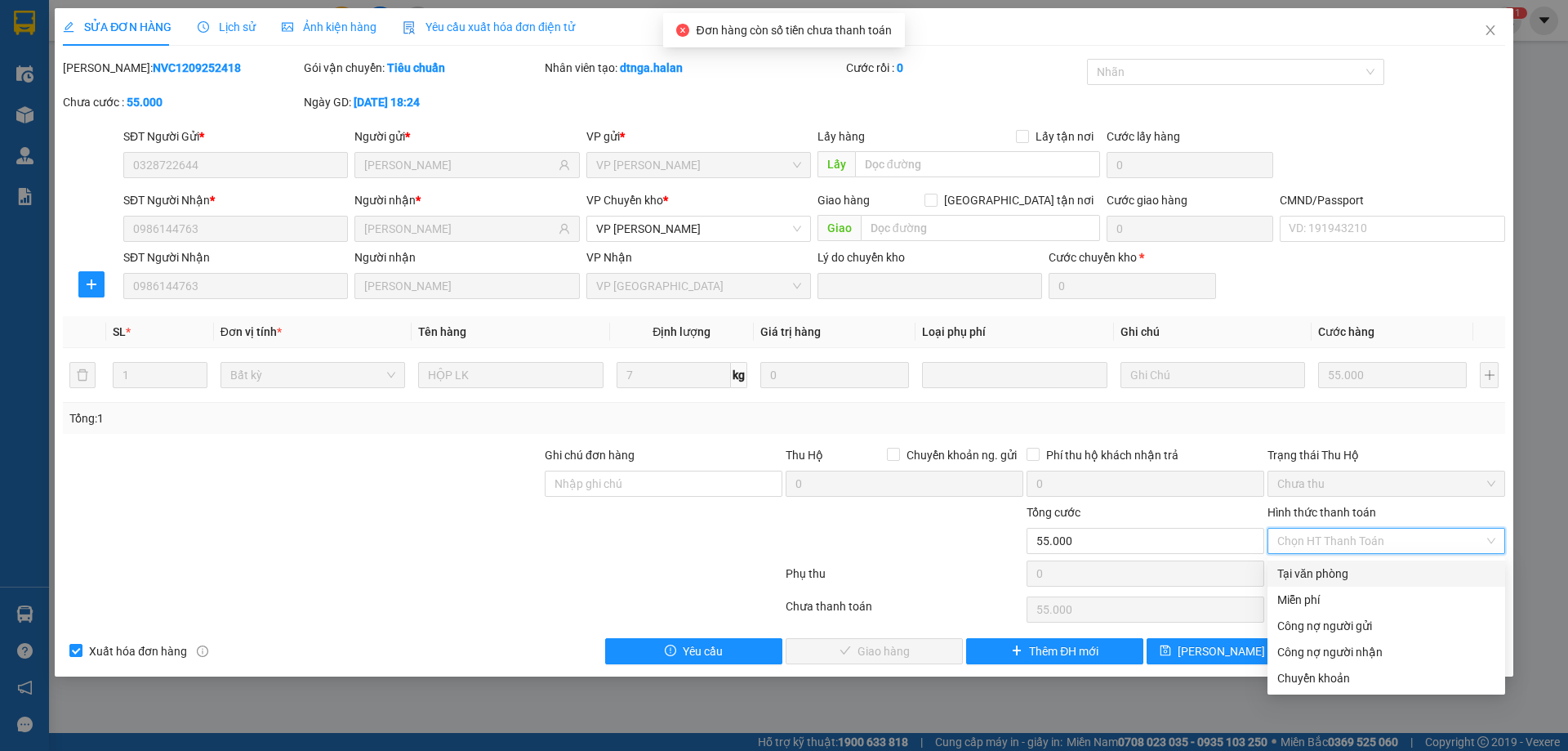
click at [1321, 561] on div "Tại văn phòng" at bounding box center [1386, 573] width 238 height 26
type input "0"
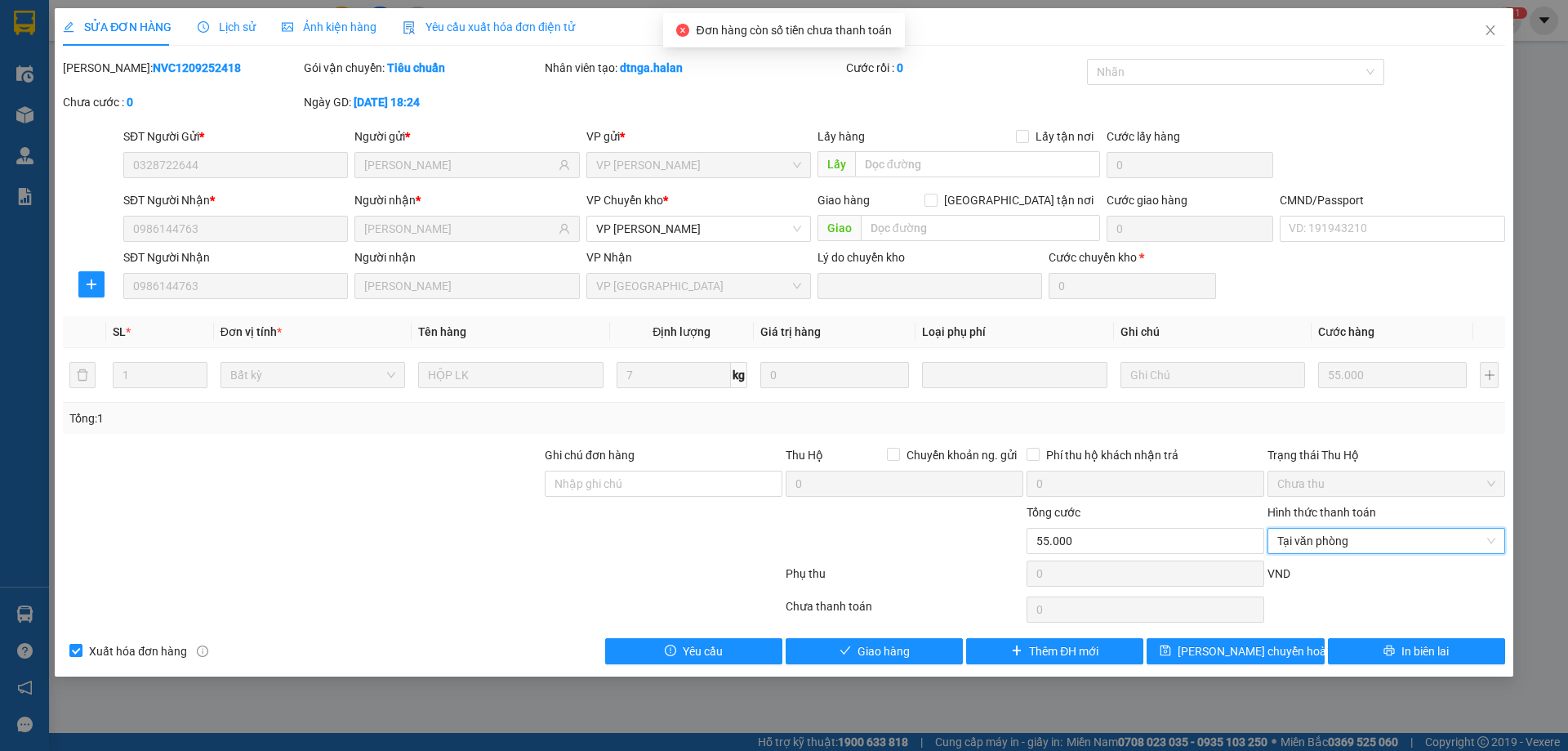
click at [839, 671] on div "SỬA ĐƠN HÀNG Lịch sử Ảnh kiện hàng Yêu cầu xuất hóa đơn điện tử Total Paid Fee …" at bounding box center [784, 342] width 1459 height 668
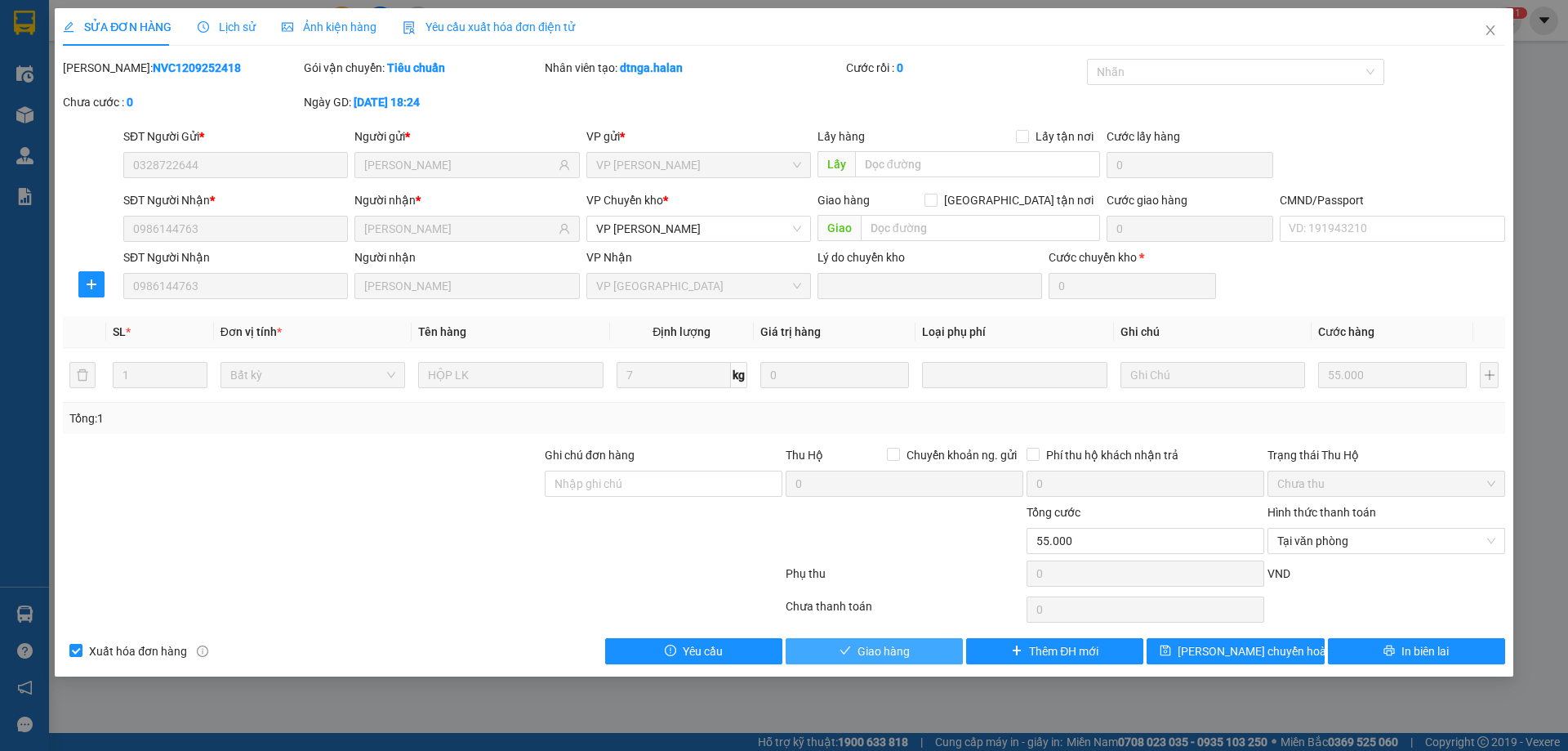
click at [847, 640] on button "Giao hàng" at bounding box center [874, 651] width 177 height 26
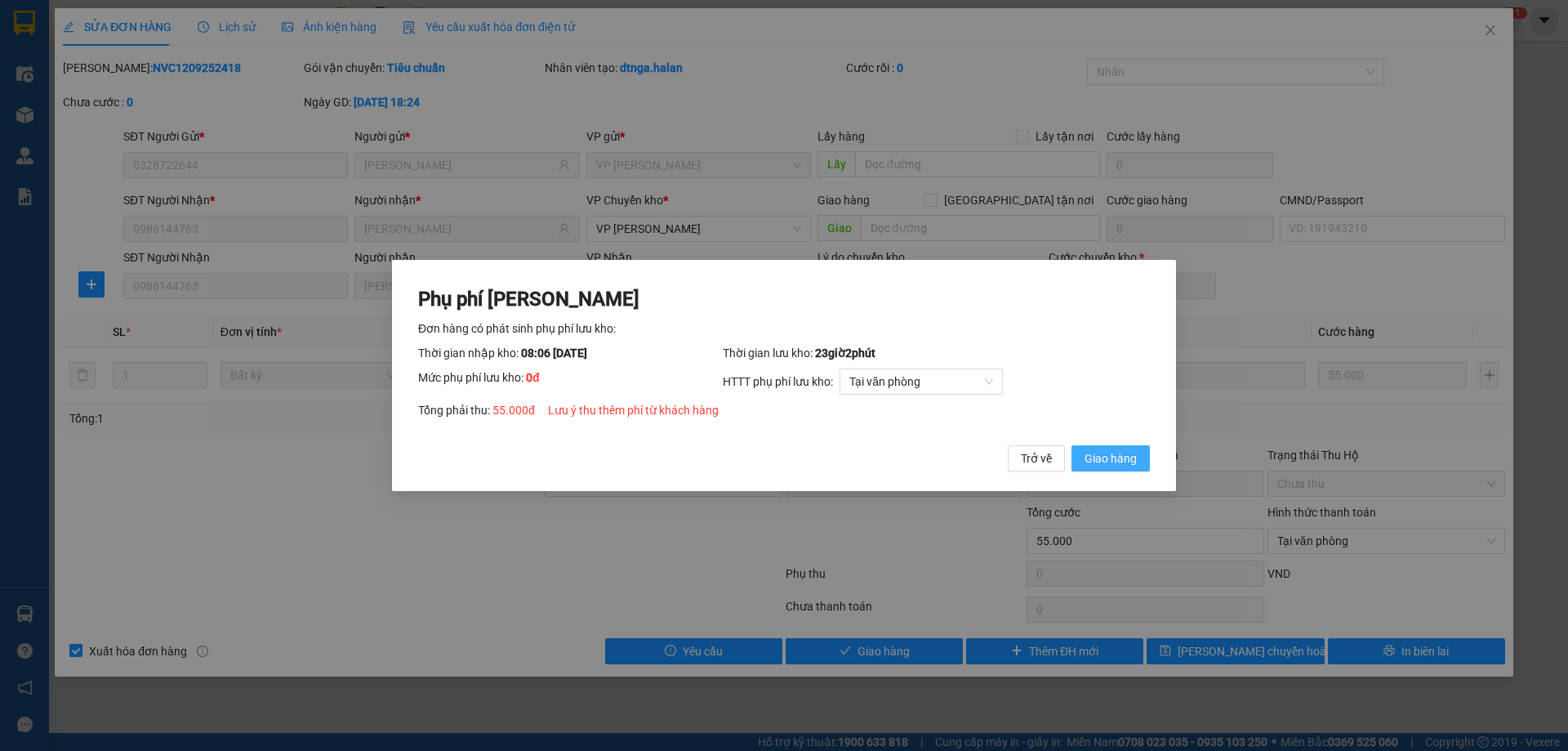
click at [1134, 460] on button "Giao hàng" at bounding box center [1110, 458] width 79 height 26
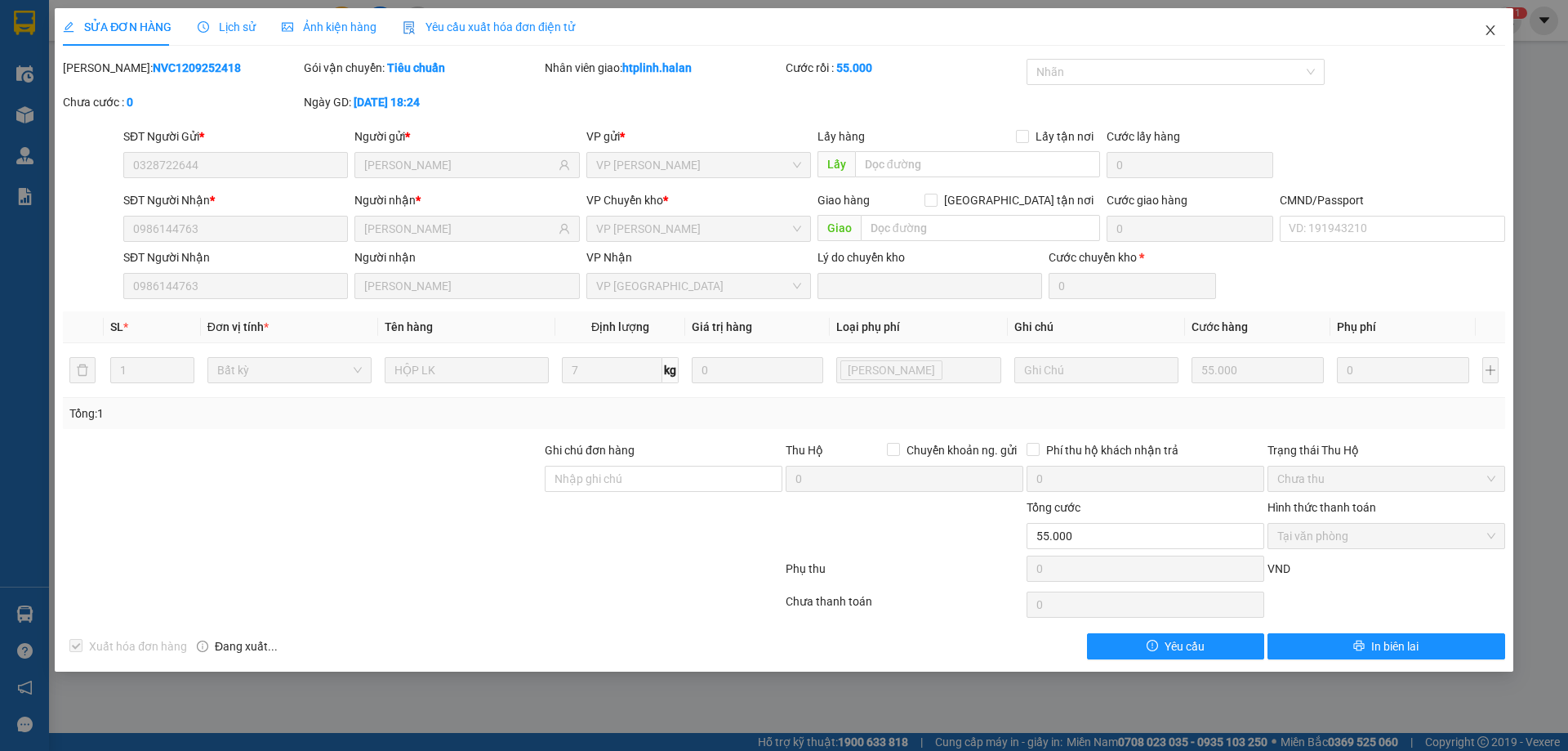
click at [1491, 24] on icon "close" at bounding box center [1490, 29] width 13 height 13
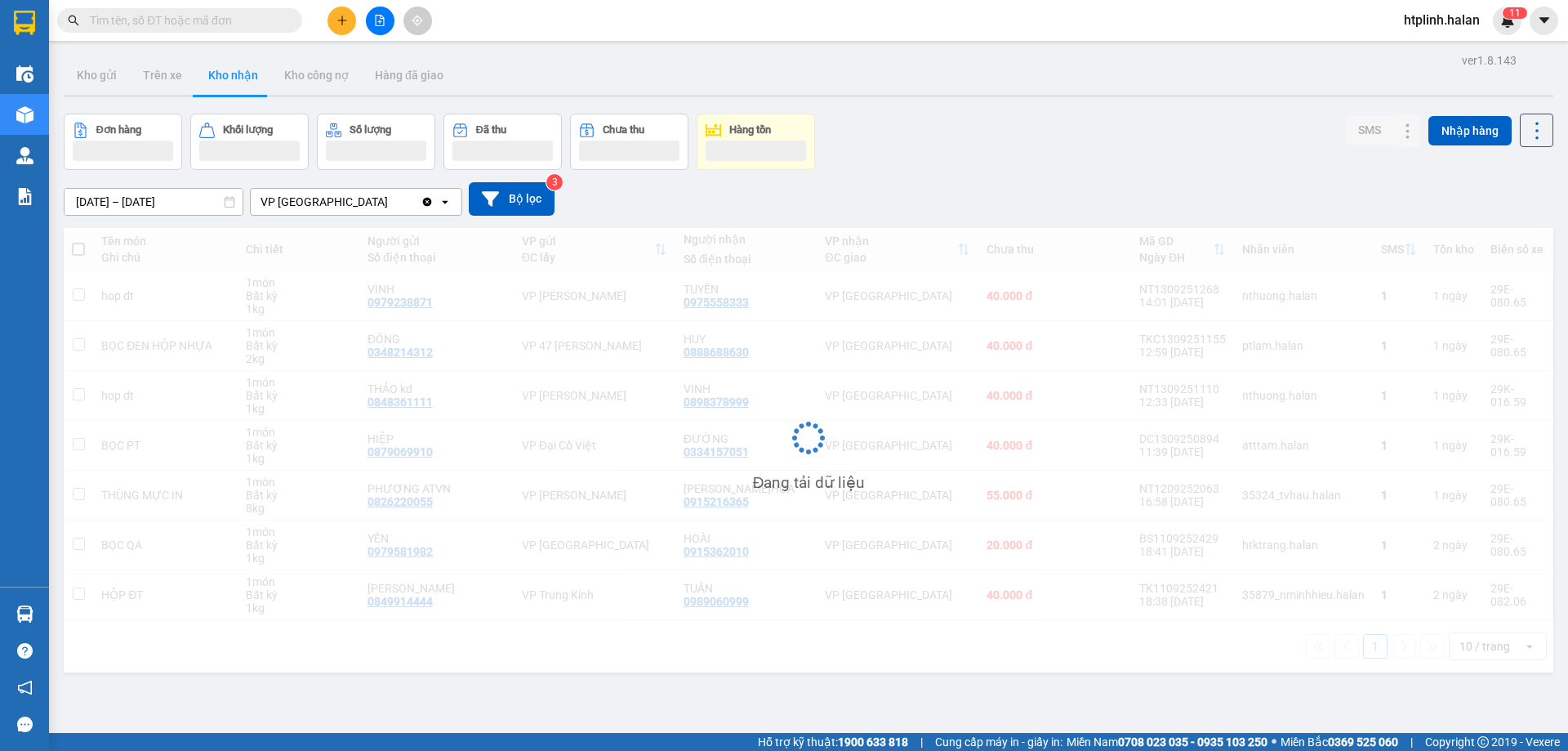
scroll to position [75, 0]
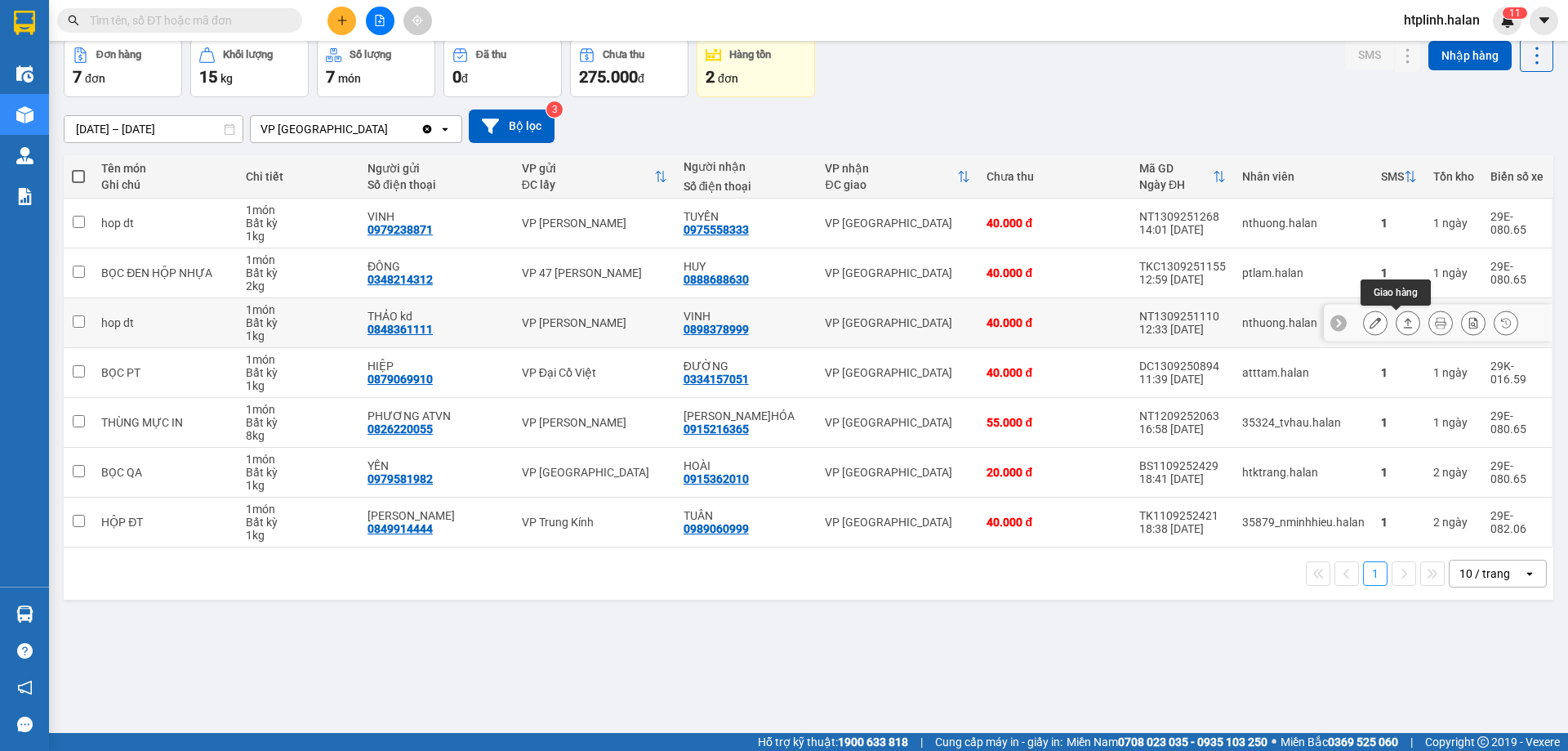
click at [1404, 321] on button at bounding box center [1409, 323] width 23 height 28
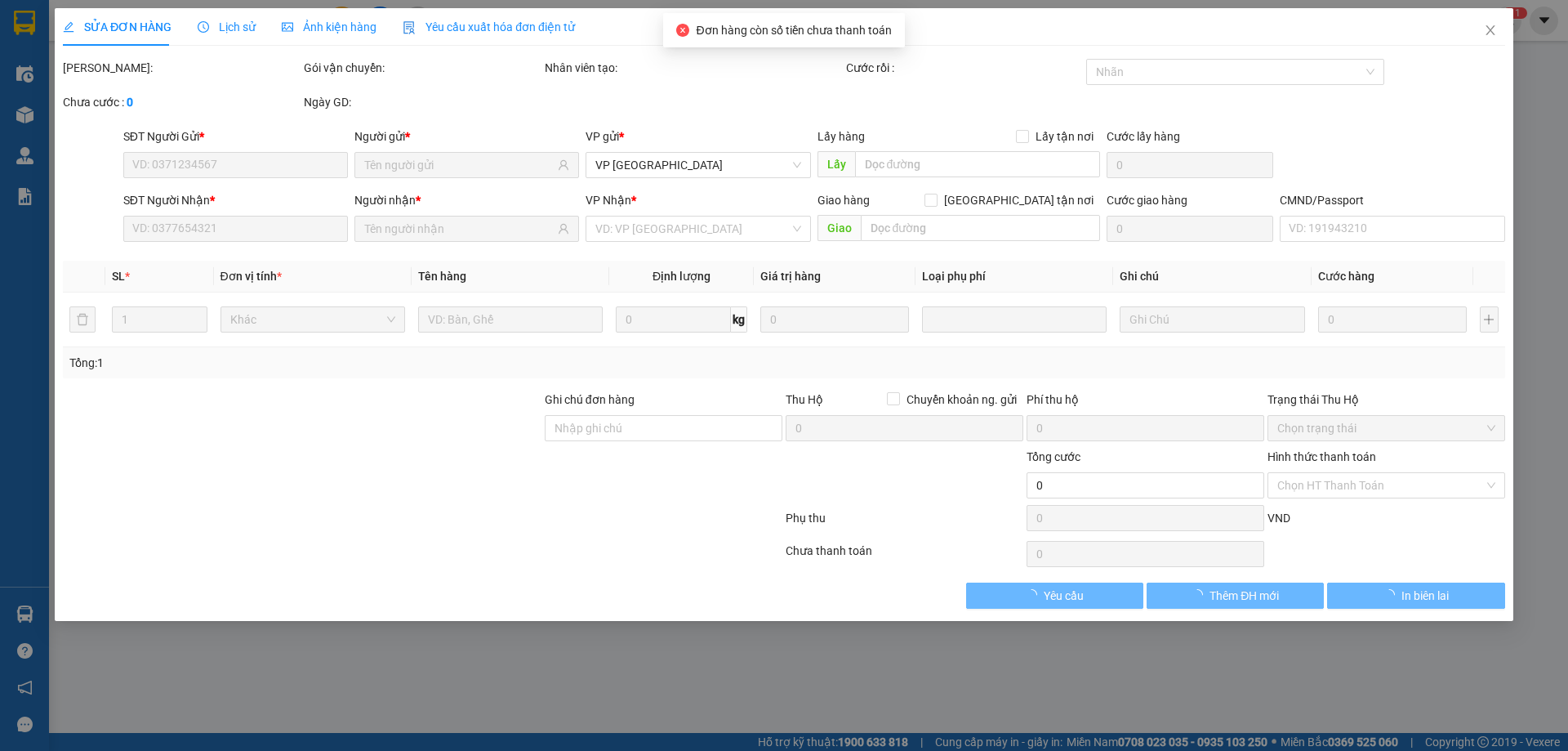
type input "0848361111"
type input "THẢO kd"
type input "0898378999"
type input "VINH"
type input "40.000"
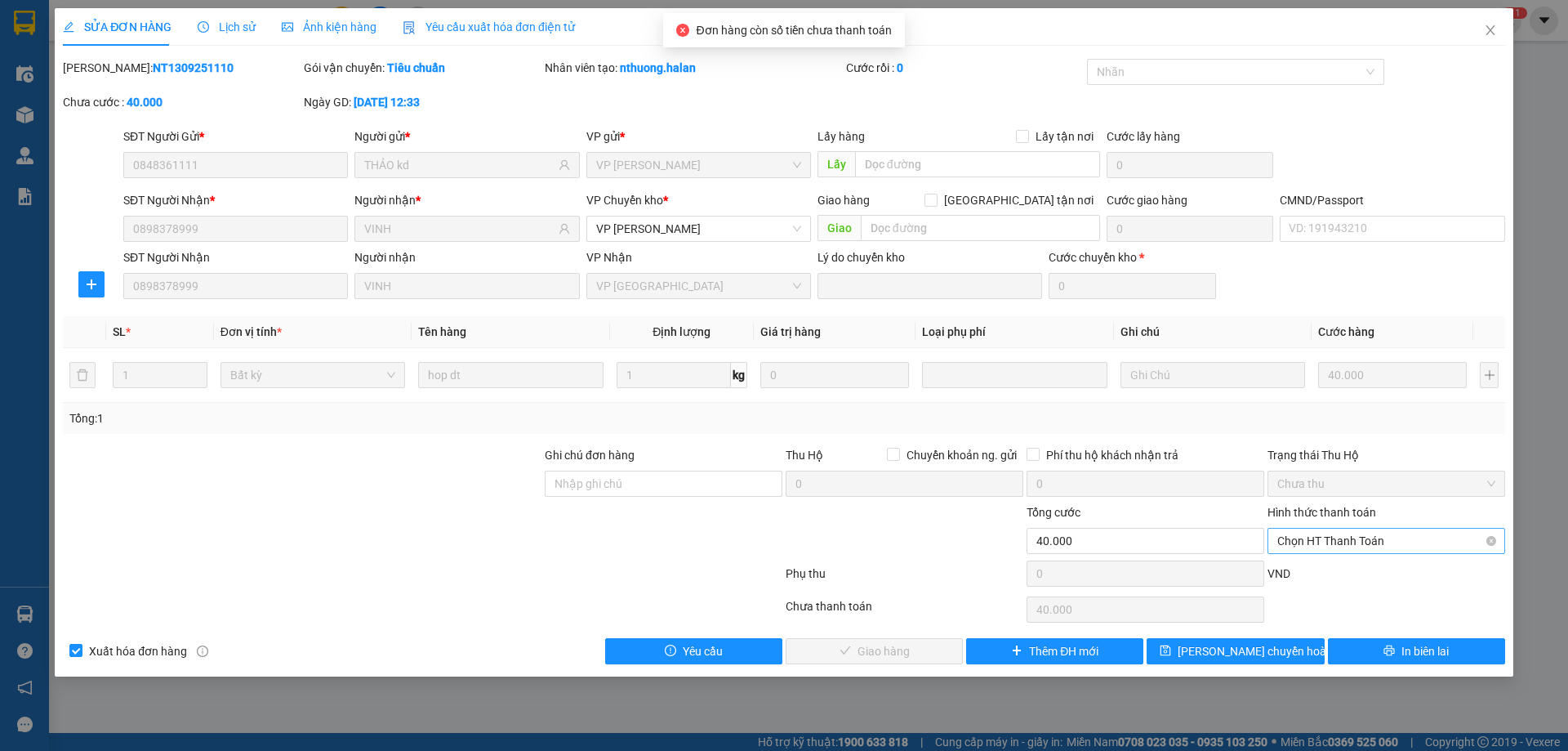
click at [1303, 548] on span "Chọn HT Thanh Toán" at bounding box center [1386, 540] width 219 height 24
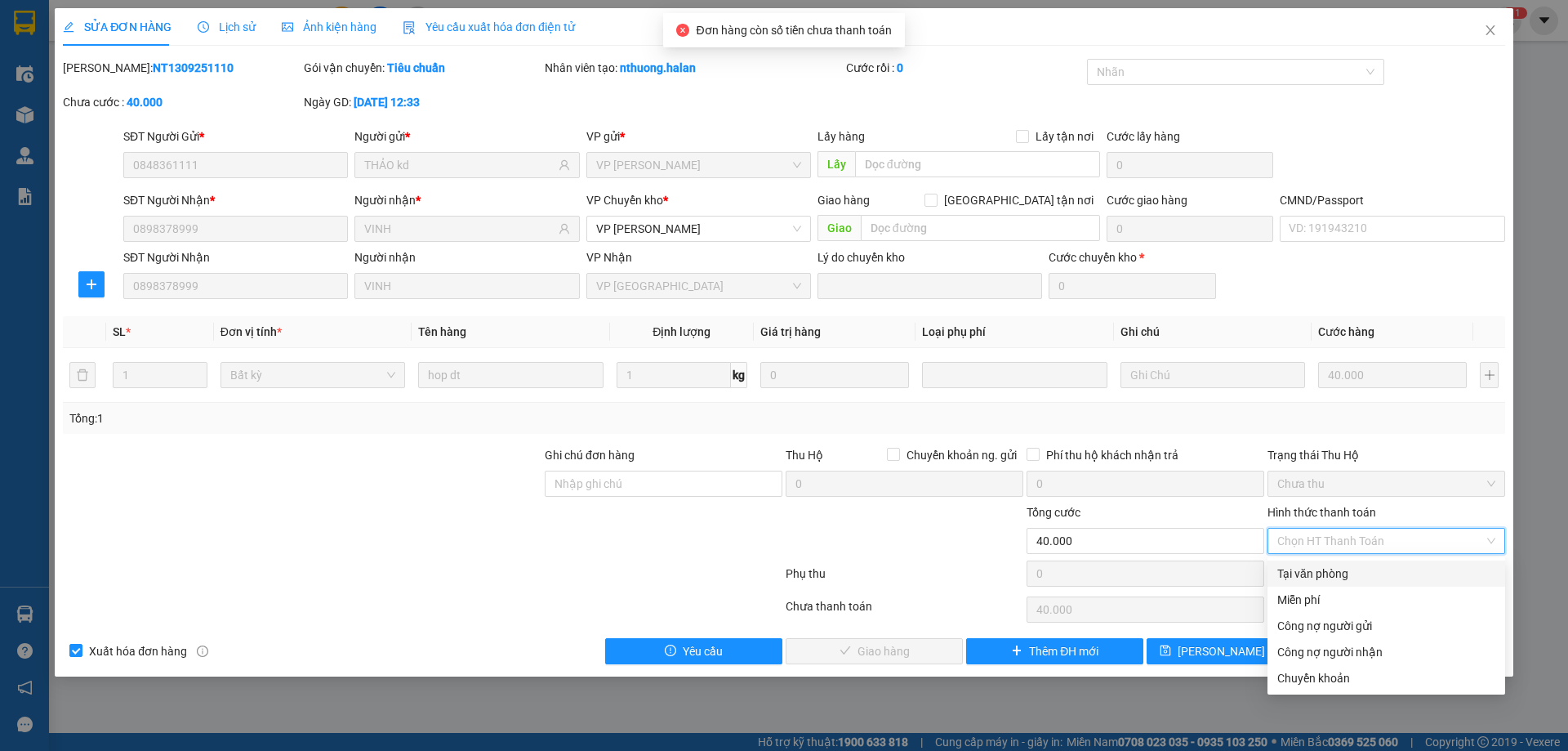
click at [1306, 574] on div "Tại văn phòng" at bounding box center [1386, 573] width 219 height 17
type input "0"
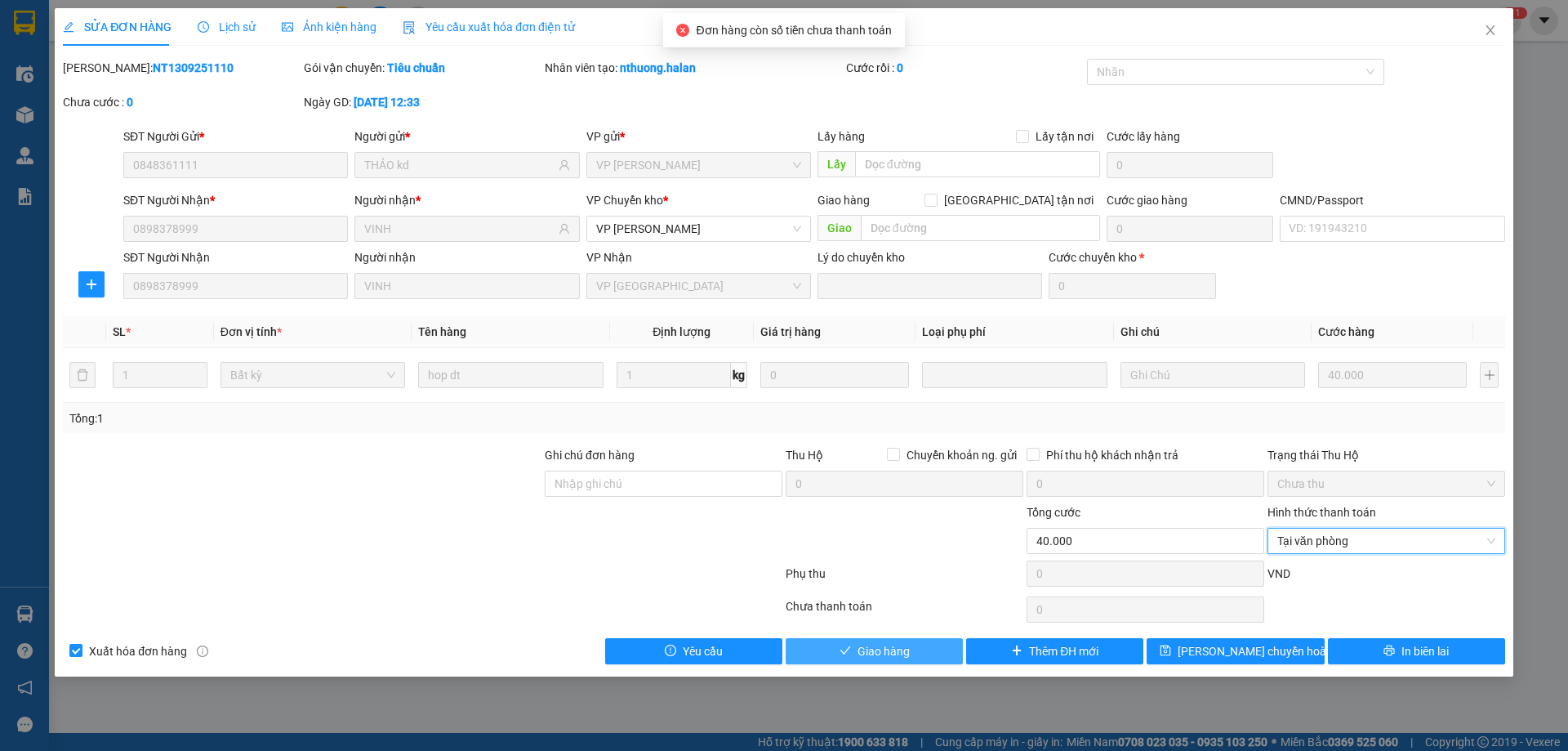
click at [934, 638] on button "Giao hàng" at bounding box center [874, 651] width 177 height 26
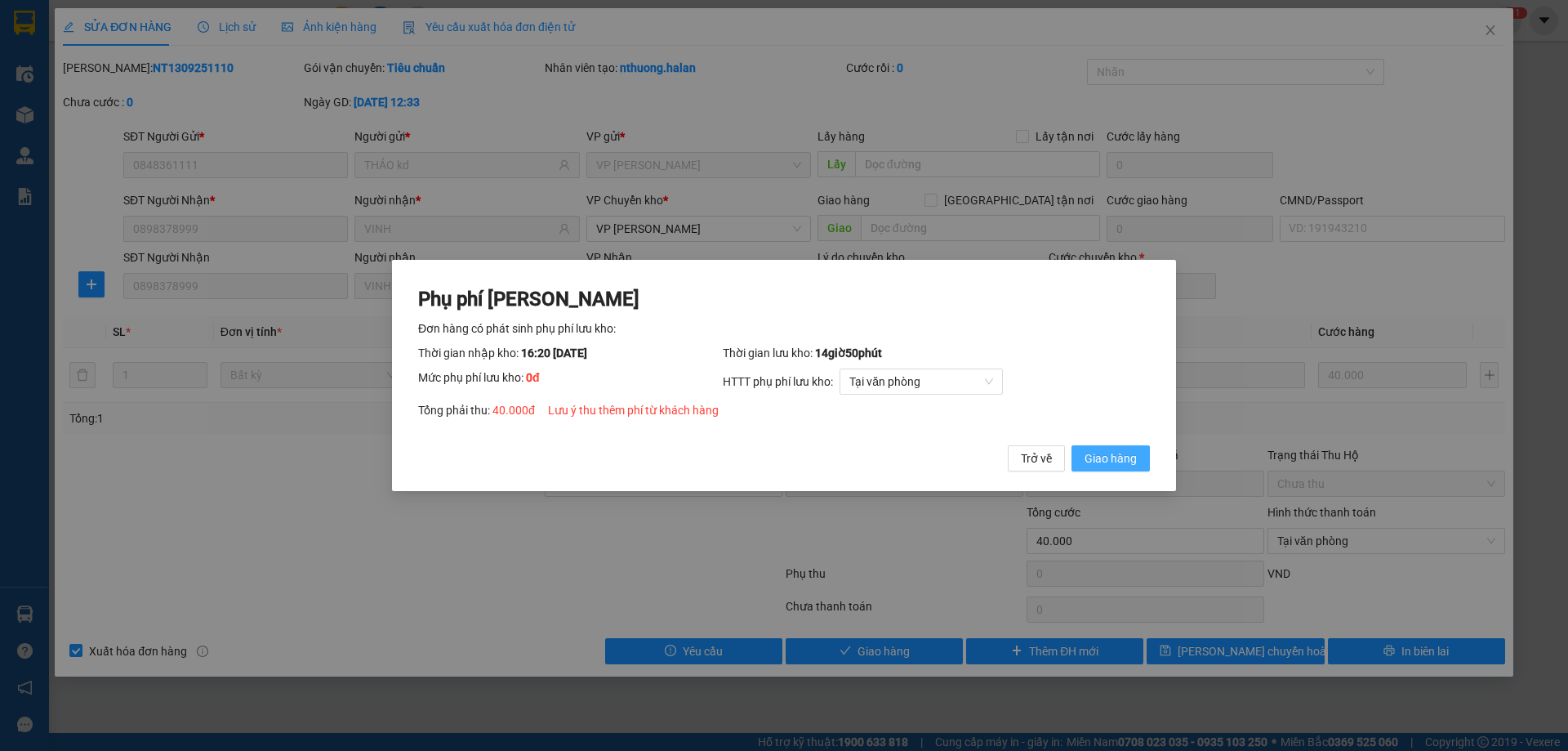
click at [1109, 450] on span "Giao hàng" at bounding box center [1111, 458] width 52 height 17
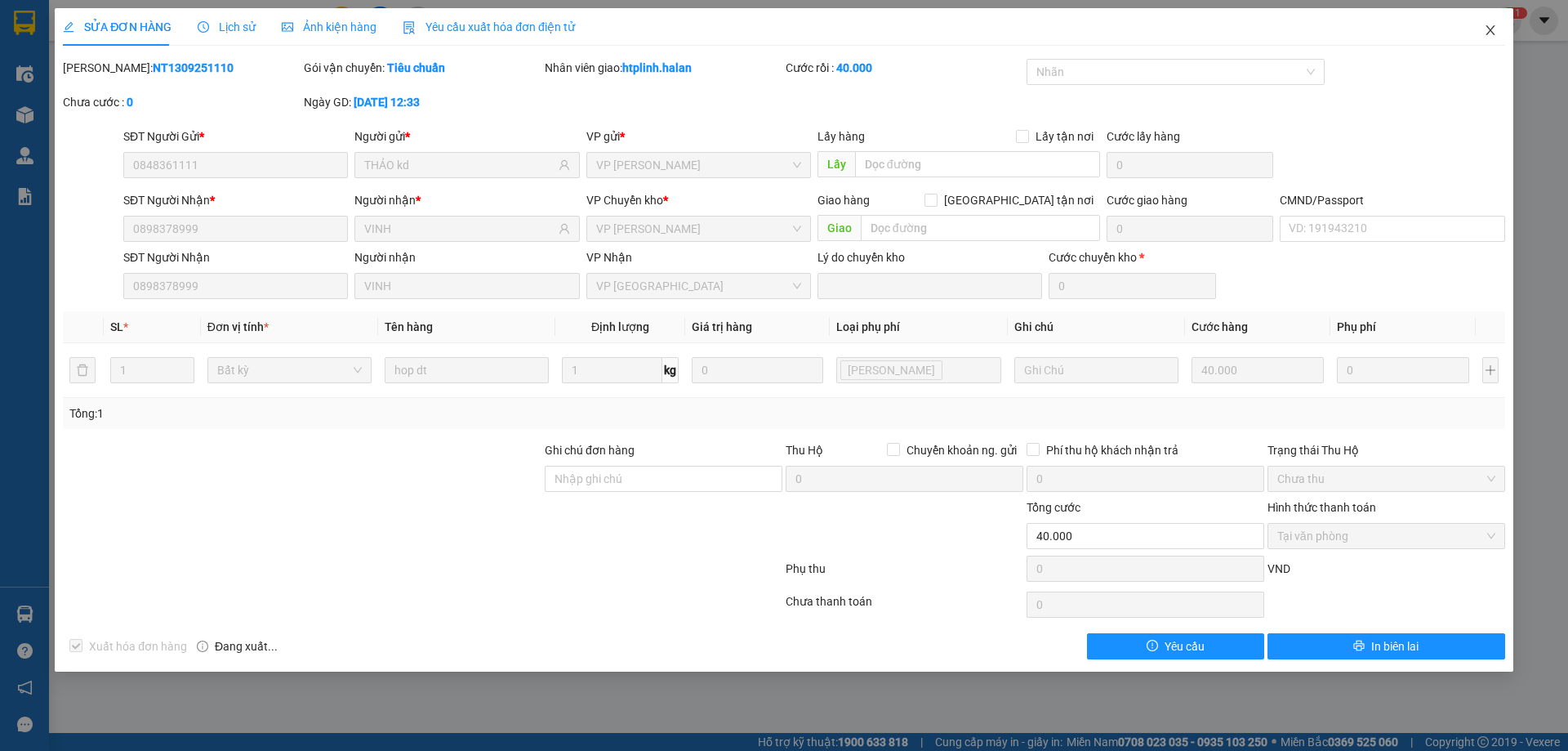
click at [1481, 49] on span "Close" at bounding box center [1490, 30] width 46 height 46
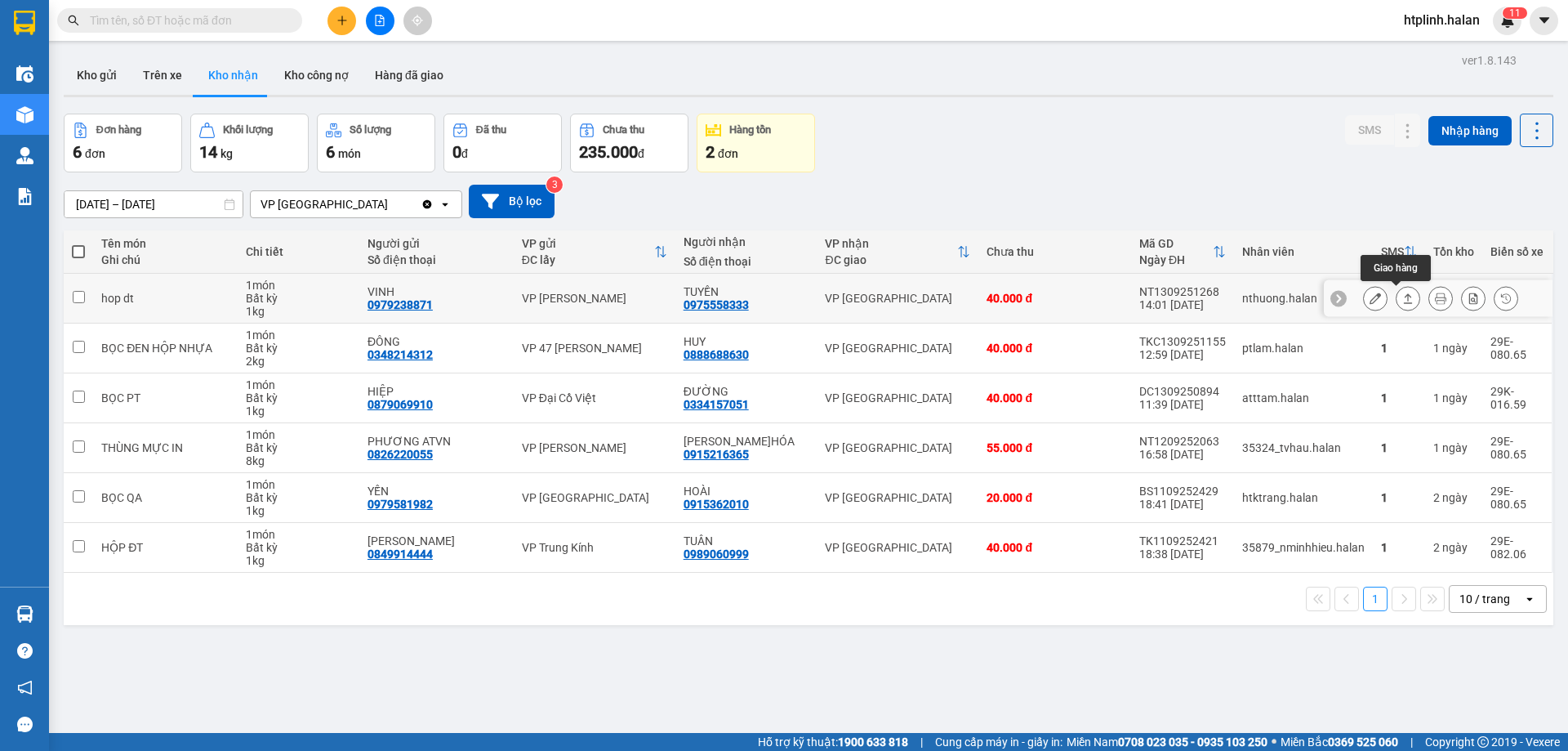
click at [1399, 287] on div at bounding box center [1408, 297] width 24 height 24
click at [1403, 300] on icon at bounding box center [1409, 298] width 12 height 12
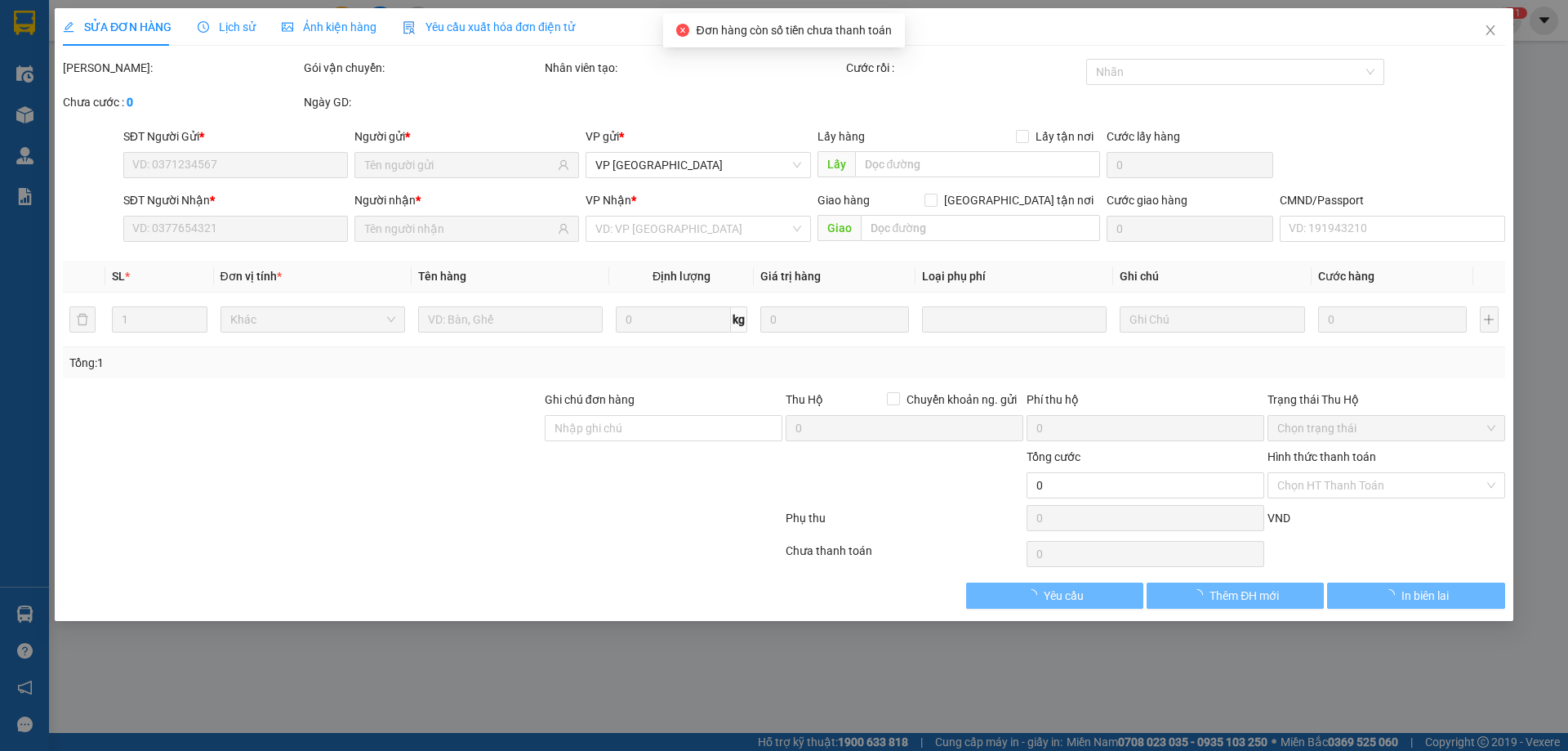
type input "0979238871"
type input "VINH"
type input "0975558333"
type input "TUYỀN"
type input "40.000"
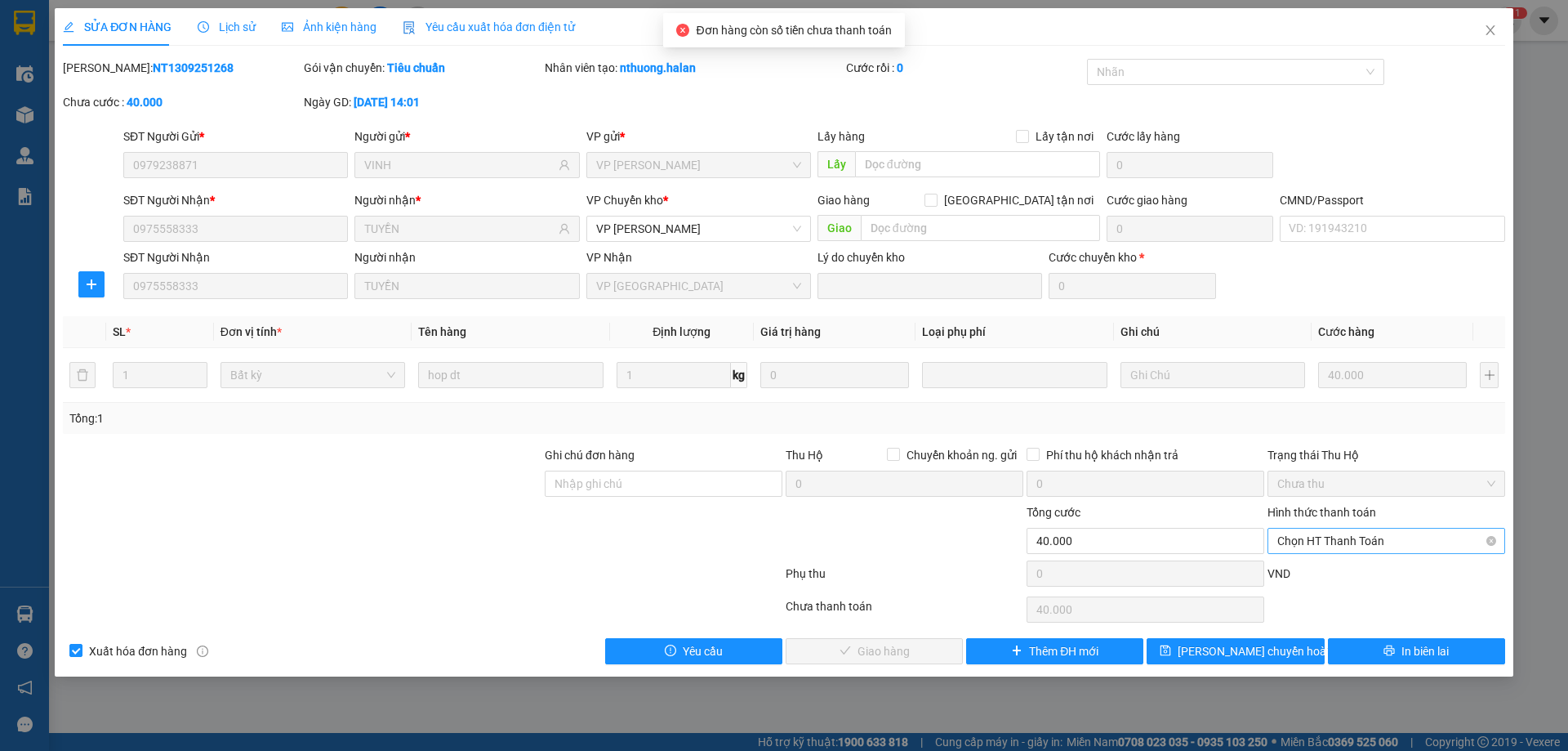
click at [1307, 533] on span "Chọn HT Thanh Toán" at bounding box center [1386, 540] width 219 height 24
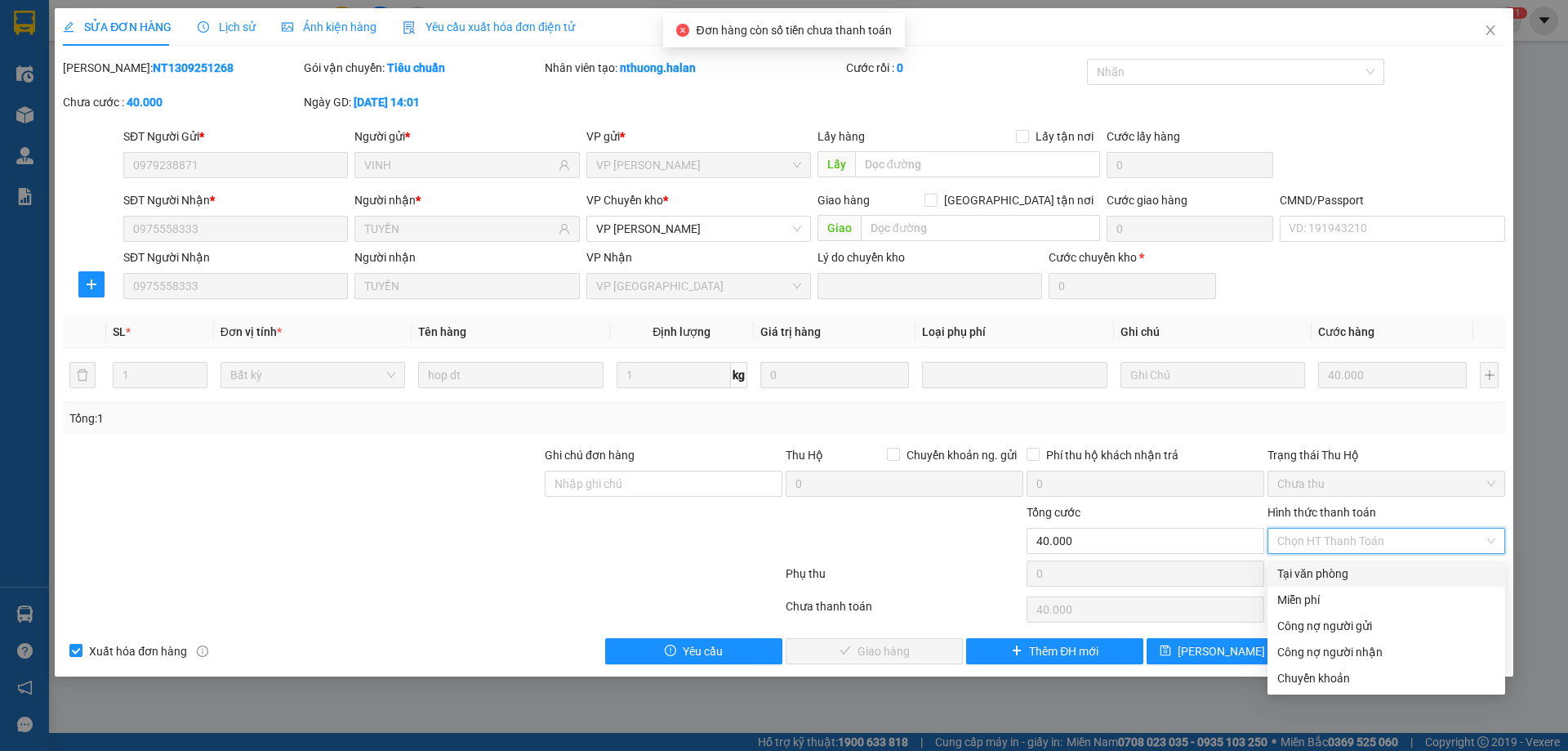
click at [1328, 584] on div "Tại văn phòng" at bounding box center [1386, 573] width 238 height 26
type input "0"
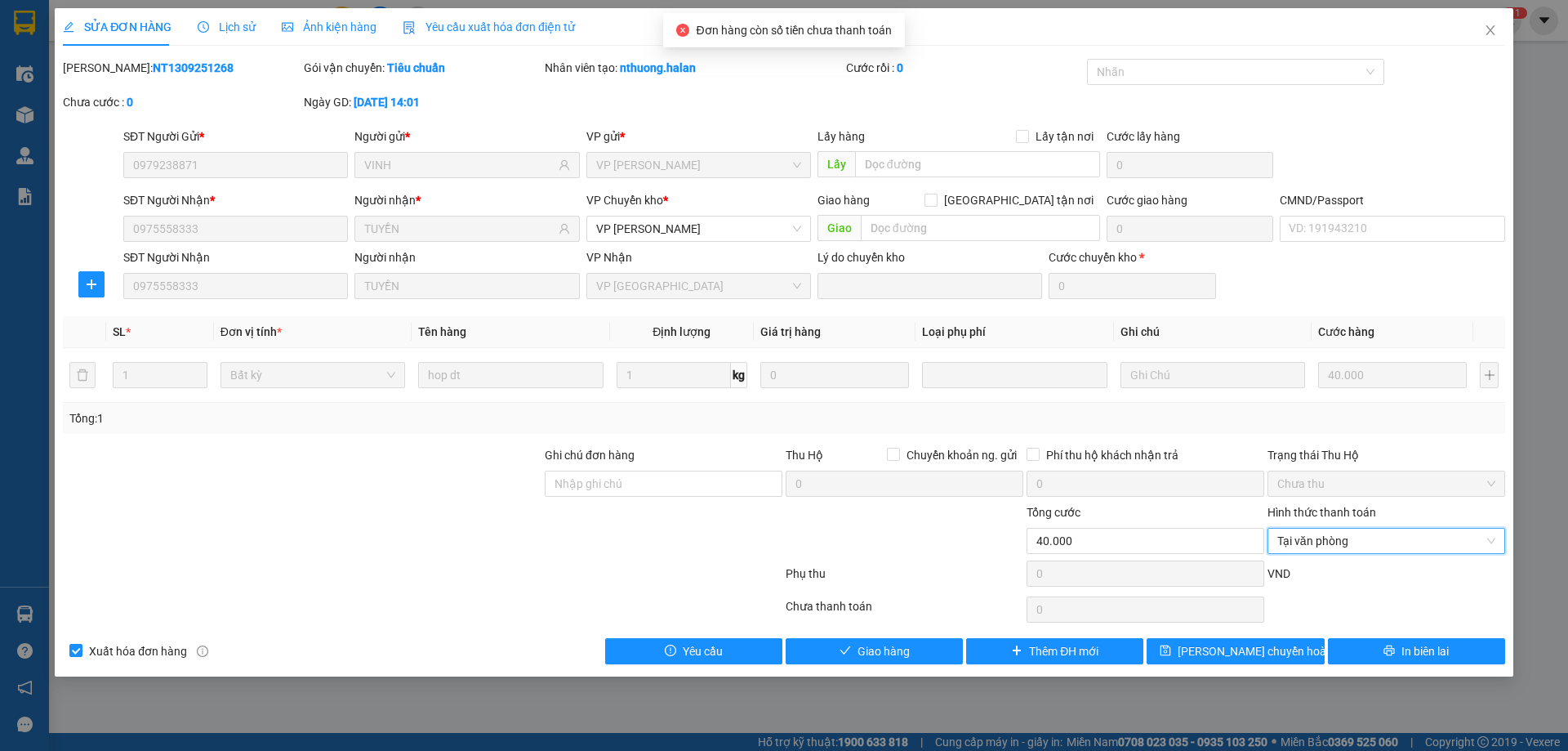
click at [913, 635] on div "Total Paid Fee 0 Total UnPaid Fee 40.000 Cash Collection Total Fee Mã ĐH: NT130…" at bounding box center [784, 361] width 1443 height 605
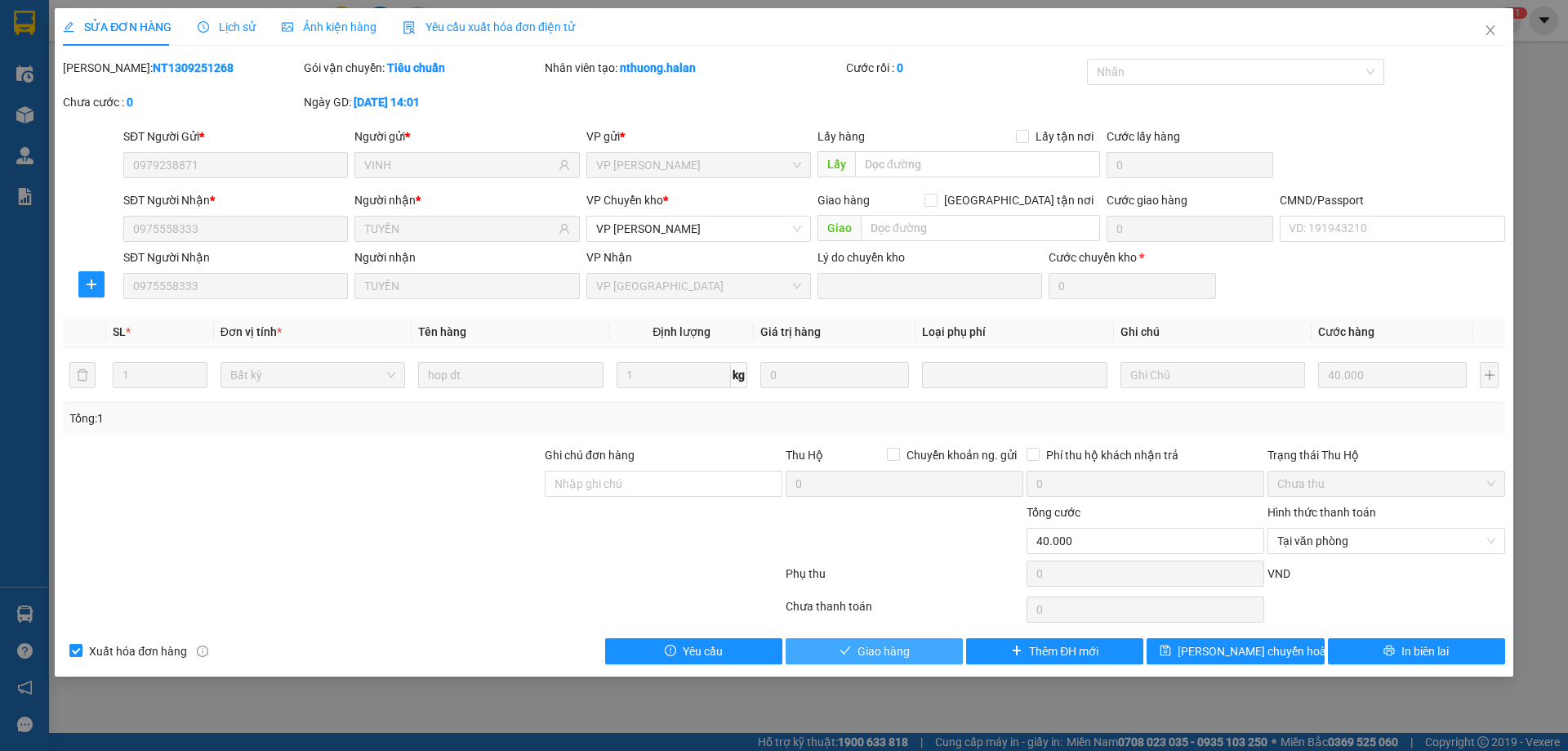
click at [898, 642] on span "Giao hàng" at bounding box center [884, 651] width 52 height 17
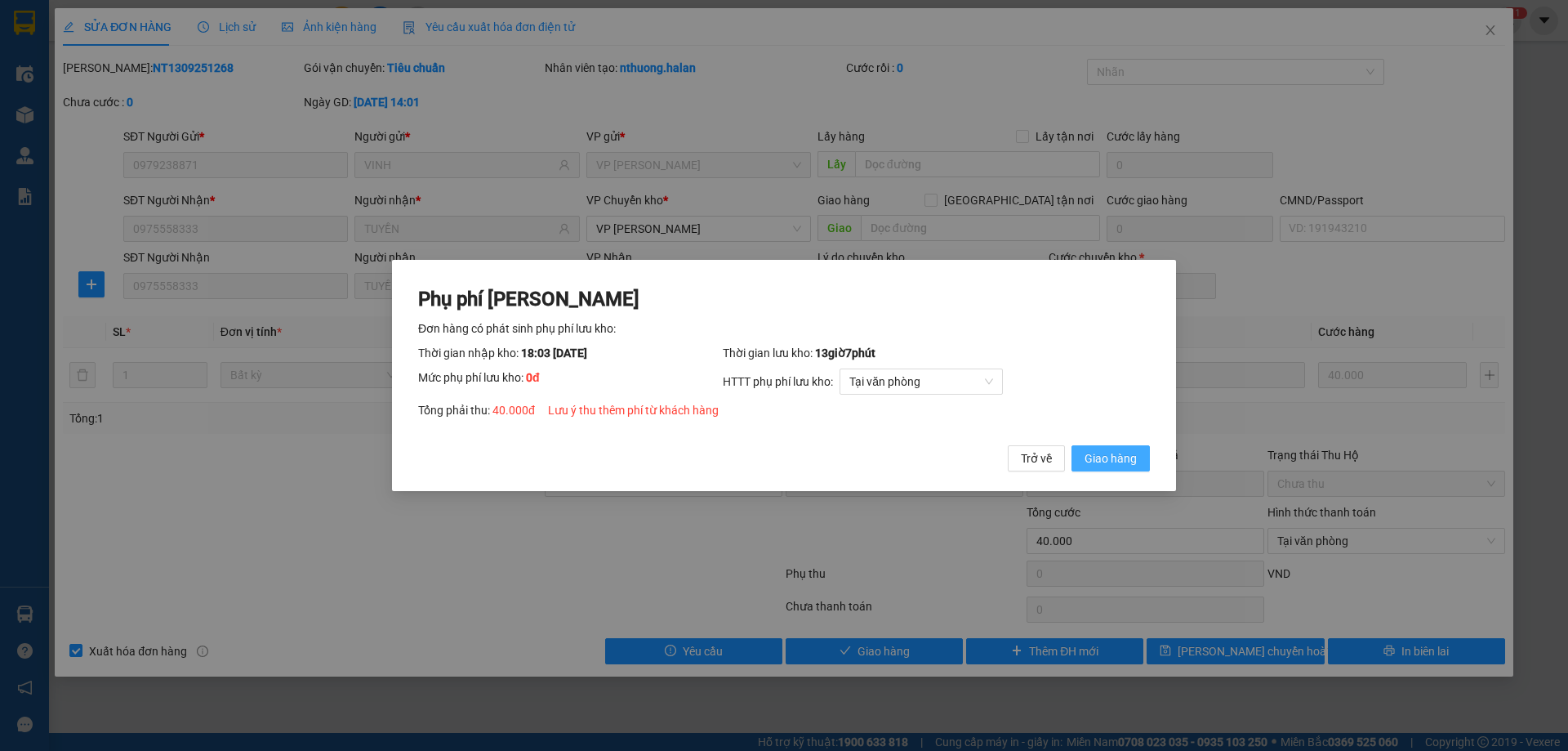
click at [1118, 467] on span "Giao hàng" at bounding box center [1111, 458] width 52 height 17
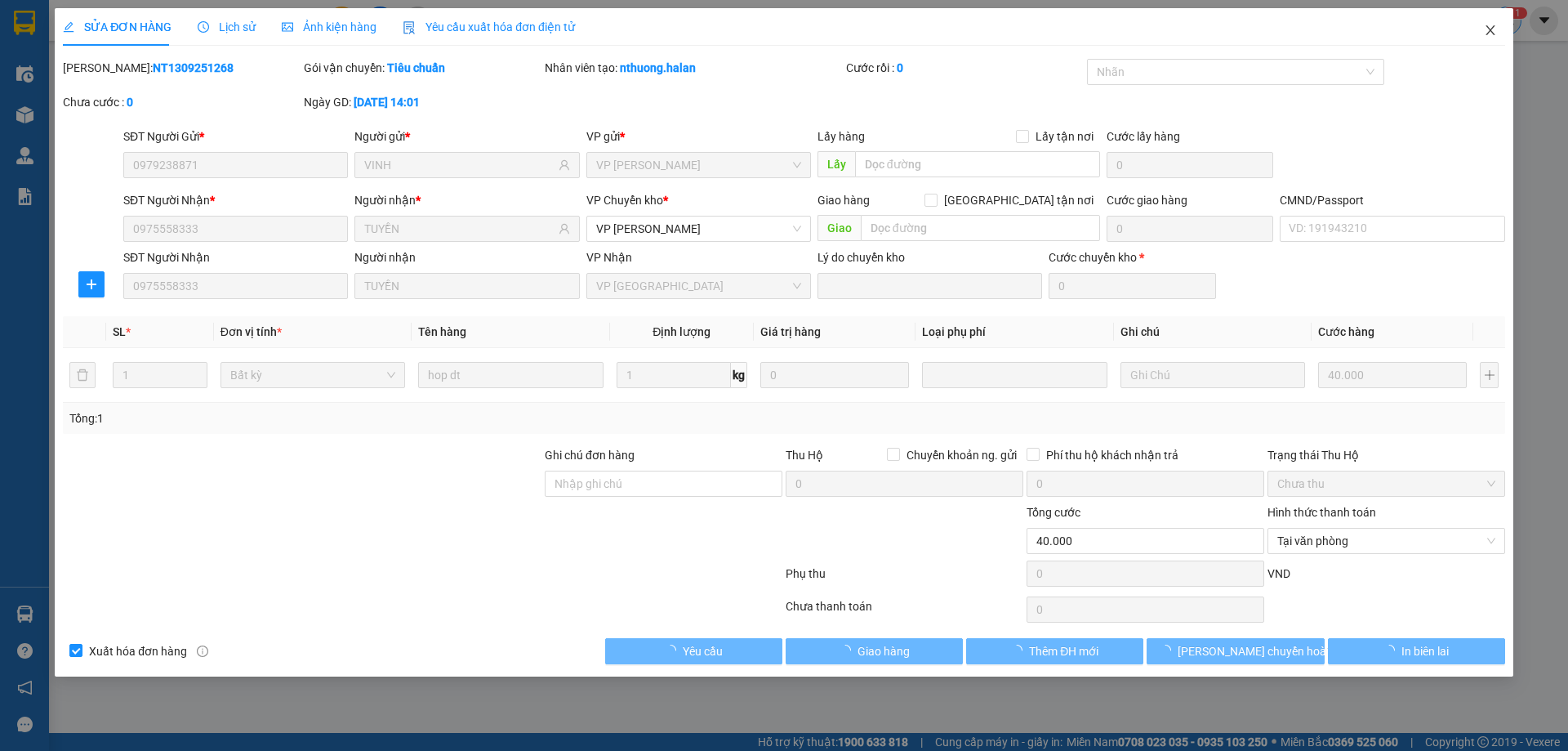
click at [1493, 49] on span "Close" at bounding box center [1490, 30] width 46 height 46
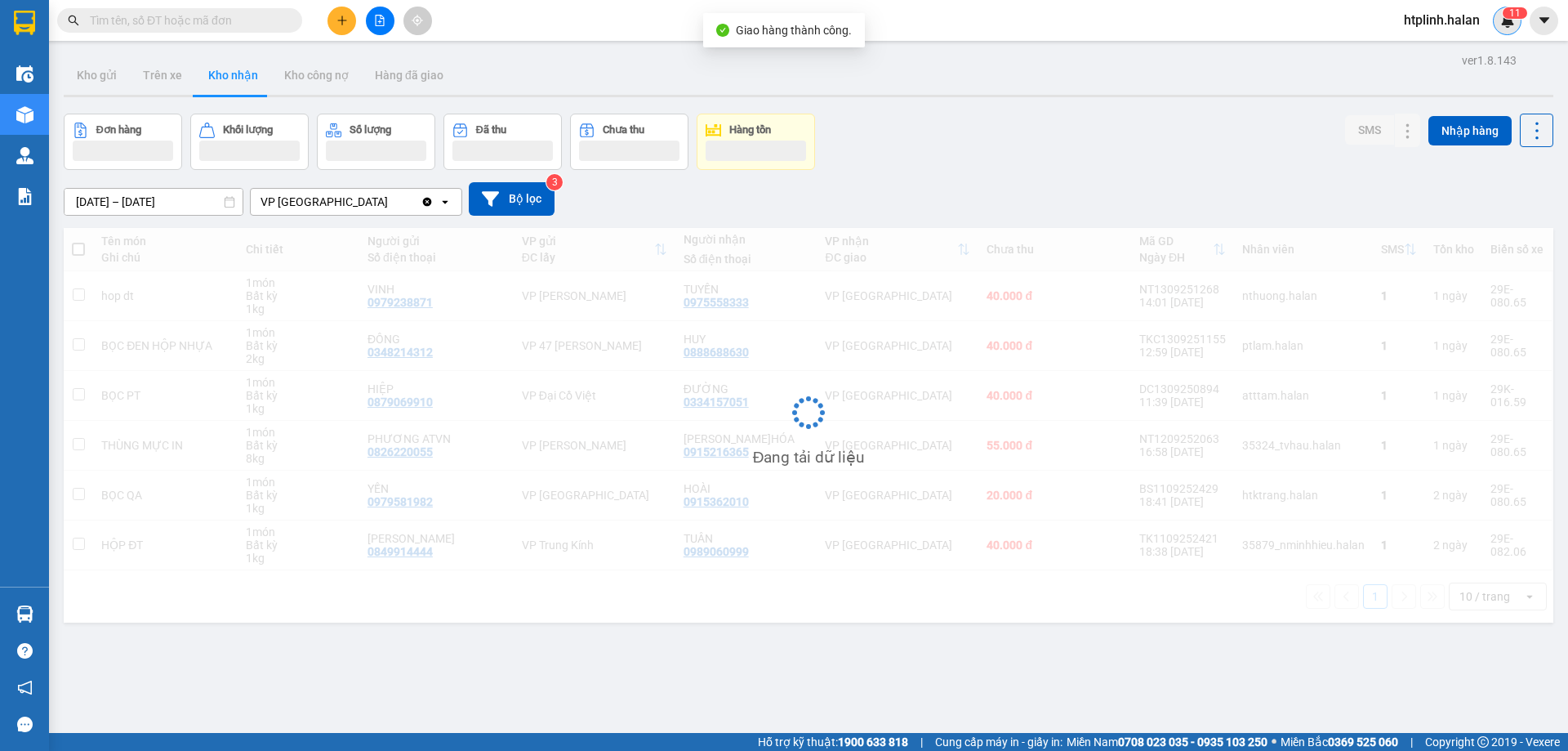
click at [1503, 19] on img at bounding box center [1508, 19] width 15 height 15
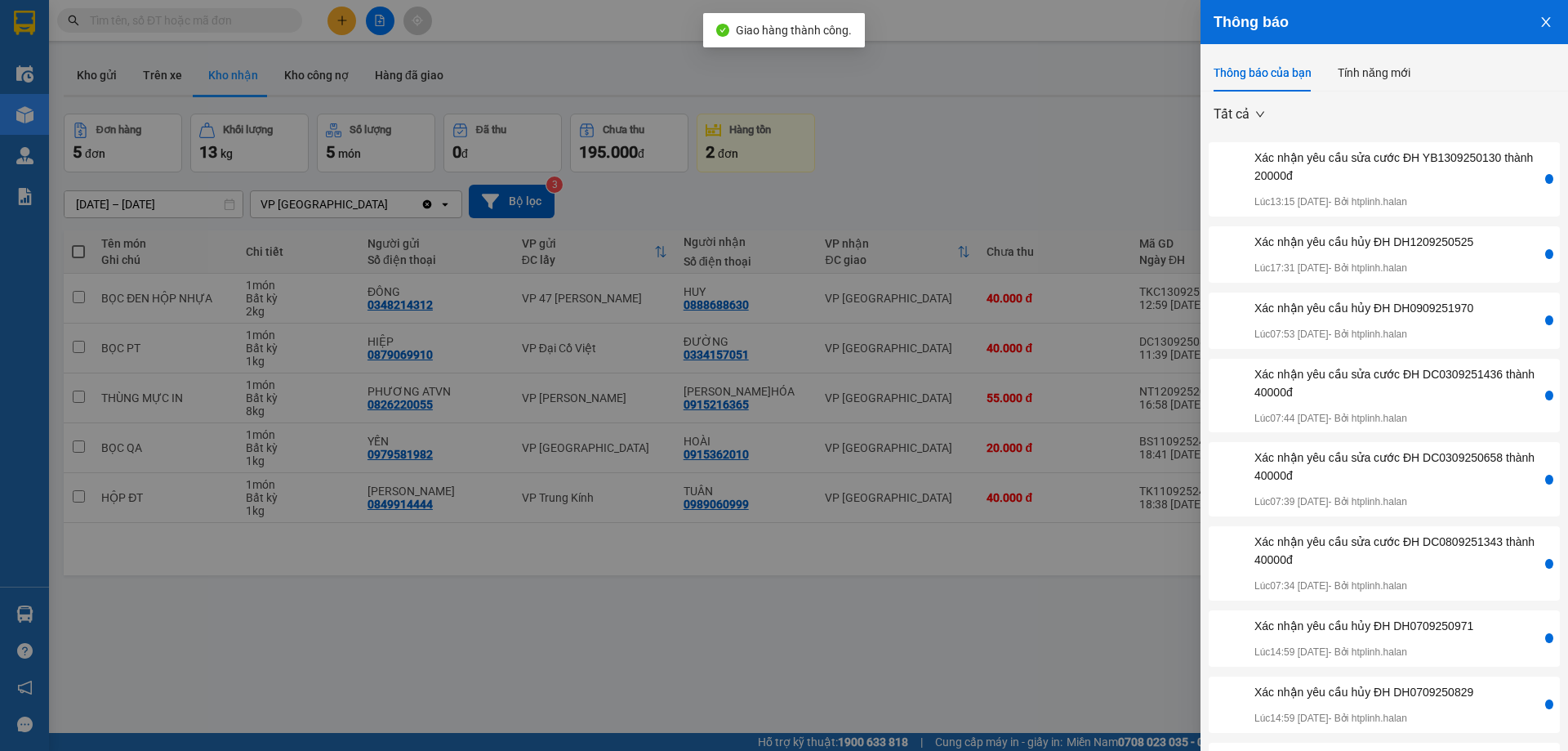
click at [1040, 203] on div at bounding box center [784, 375] width 1568 height 751
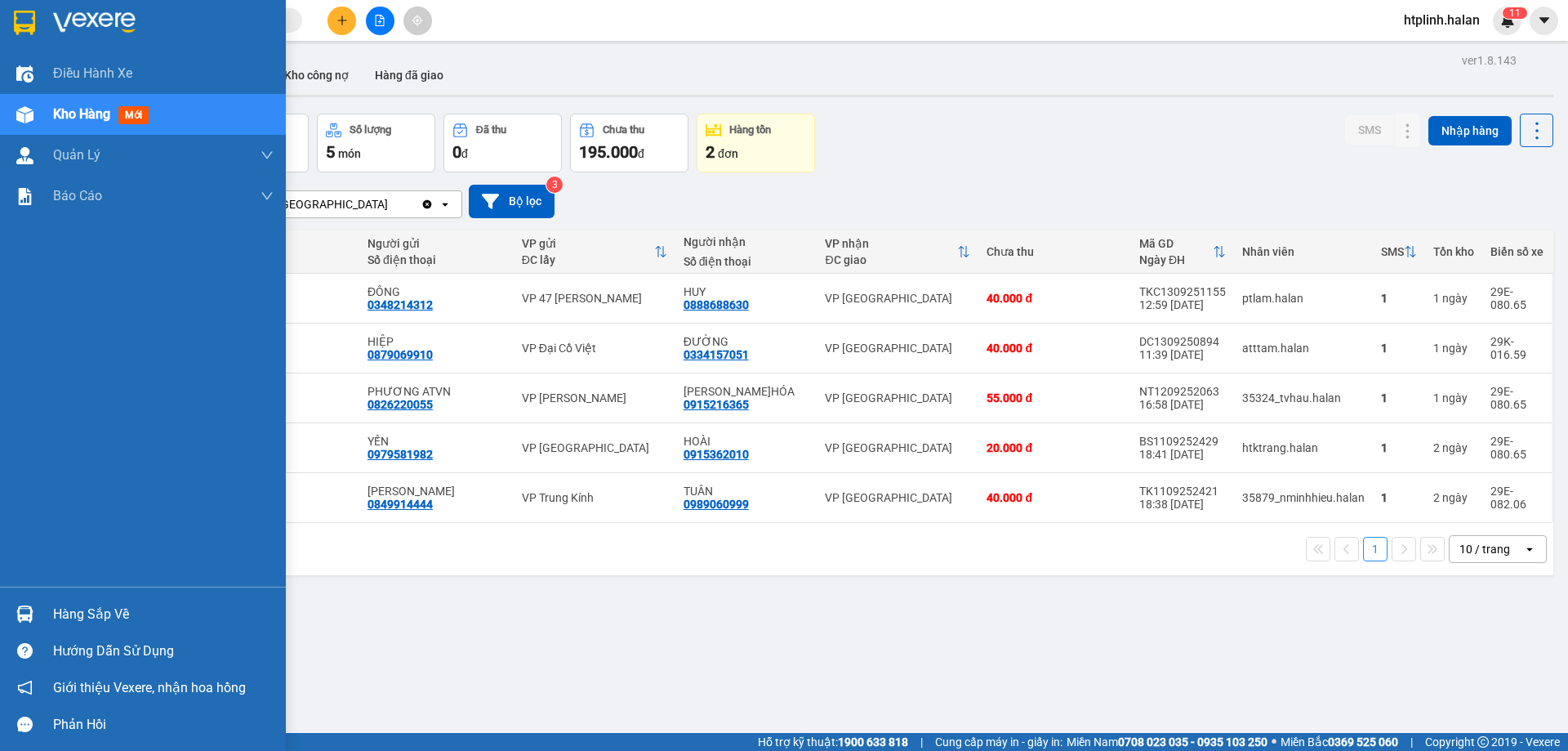
click at [64, 600] on div "Hàng sắp về" at bounding box center [143, 614] width 286 height 37
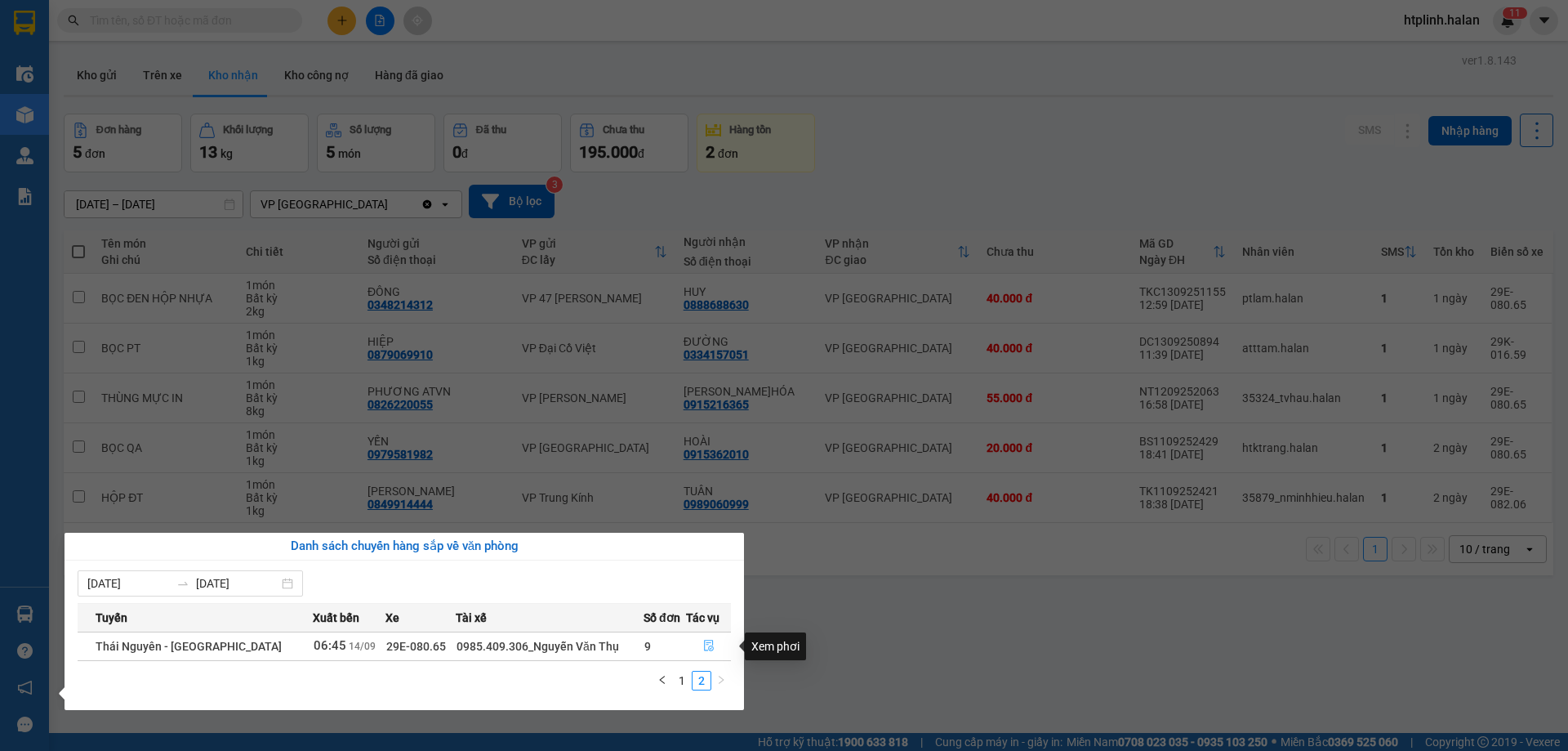
click at [707, 646] on icon "file-done" at bounding box center [709, 646] width 10 height 12
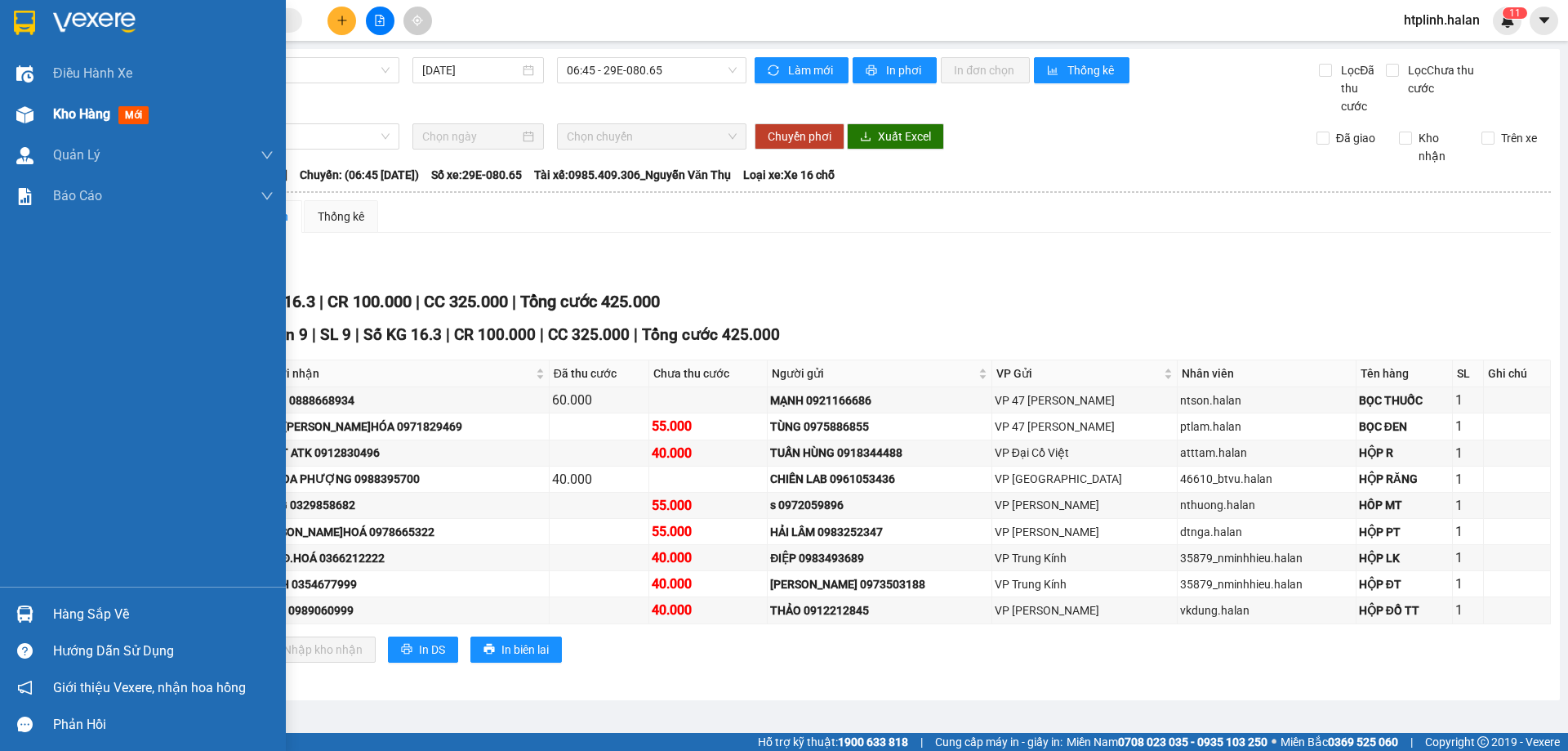
click at [73, 123] on div "Kho hàng mới" at bounding box center [104, 114] width 102 height 20
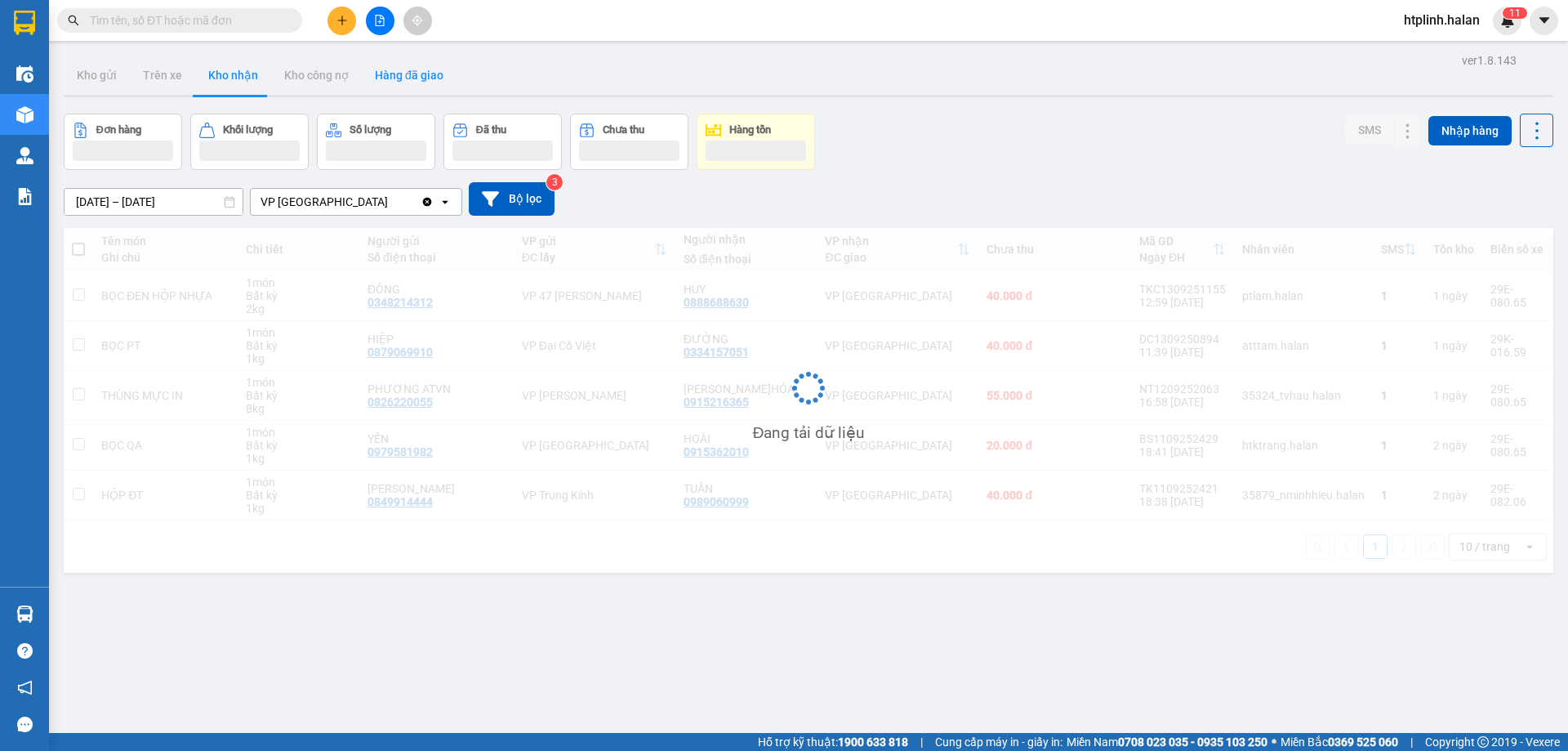
click at [415, 83] on button "Hàng đã giao" at bounding box center [409, 75] width 95 height 39
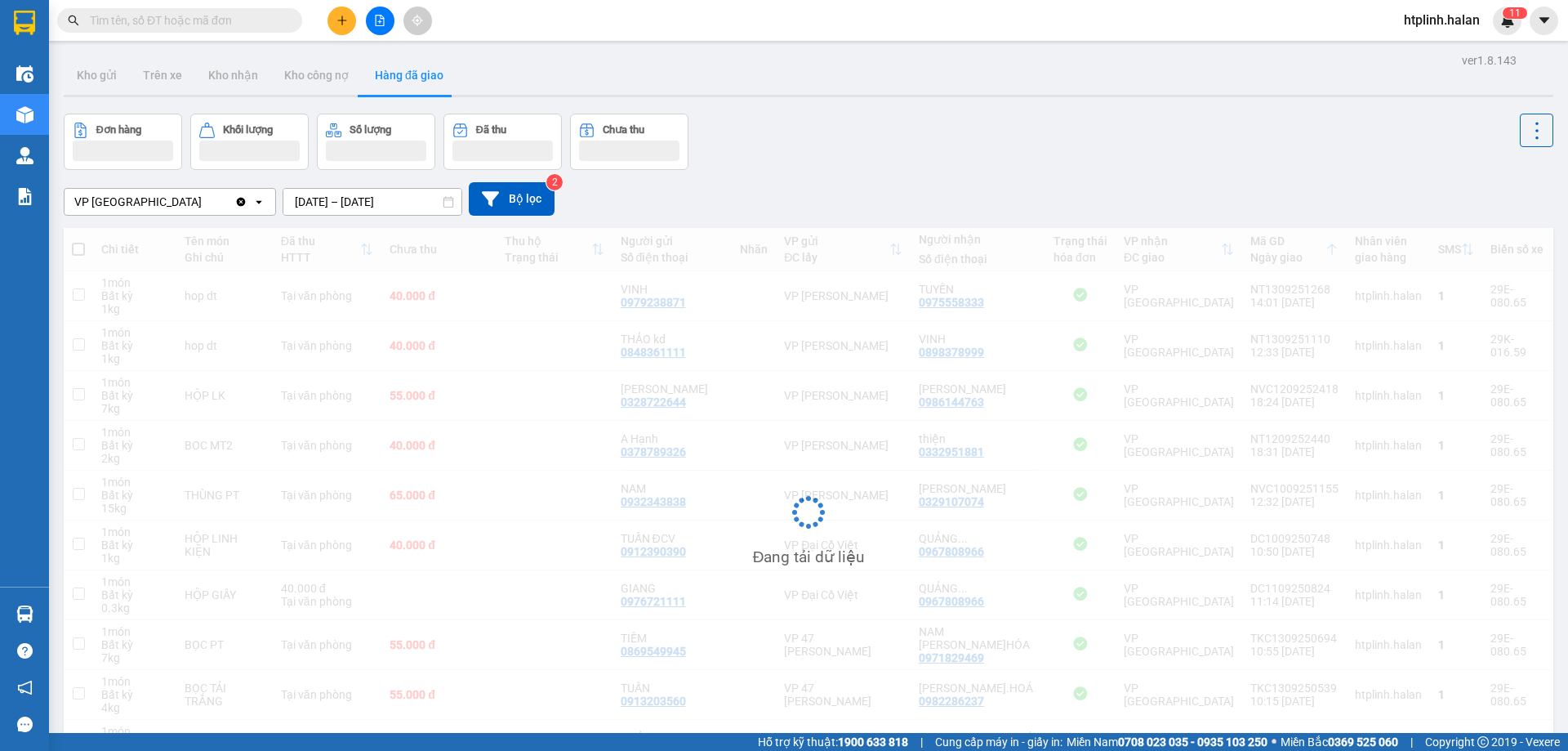
click at [347, 200] on input "[DATE] – [DATE]" at bounding box center [372, 201] width 178 height 26
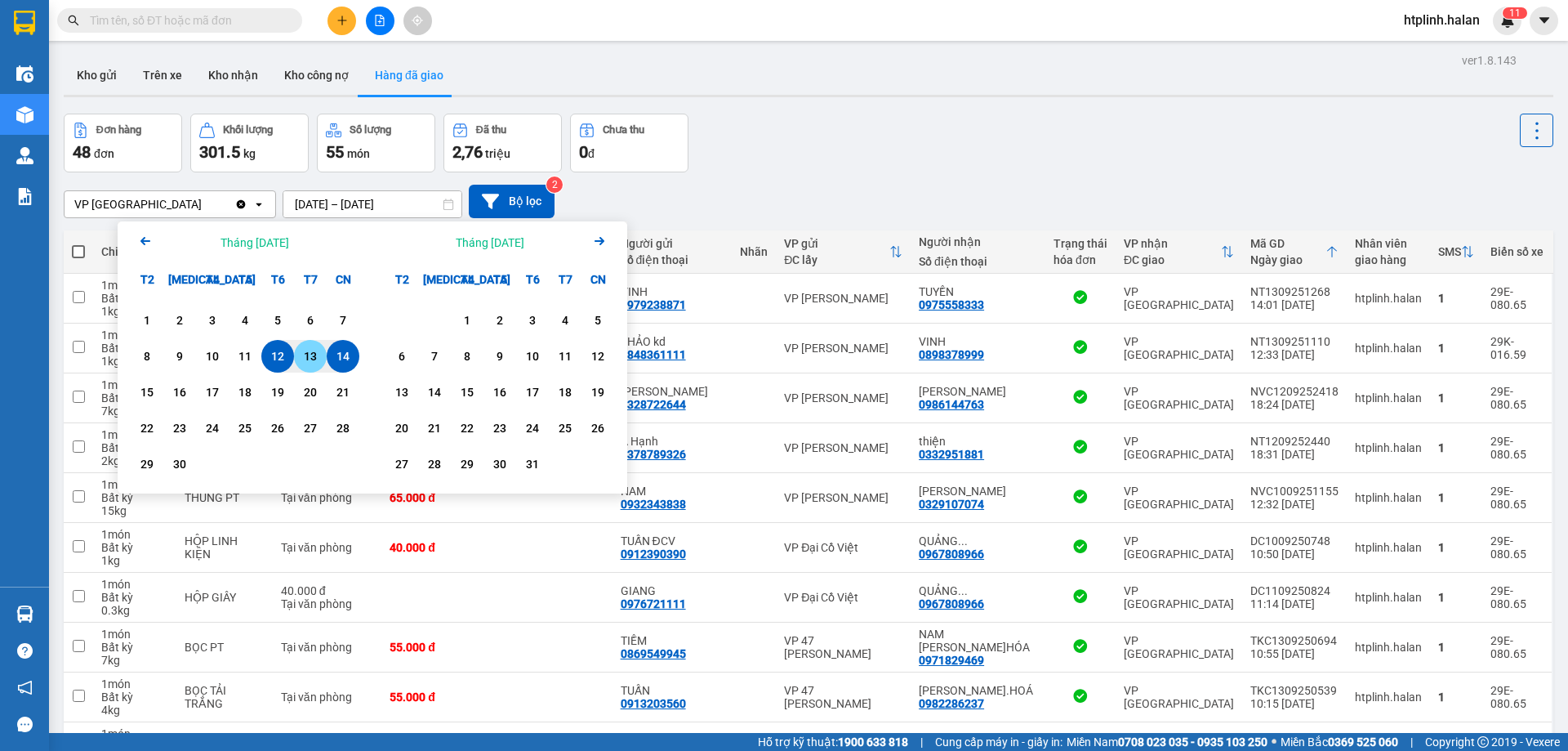
click at [303, 365] on div "13" at bounding box center [311, 357] width 23 height 19
type input "[DATE] – [DATE]"
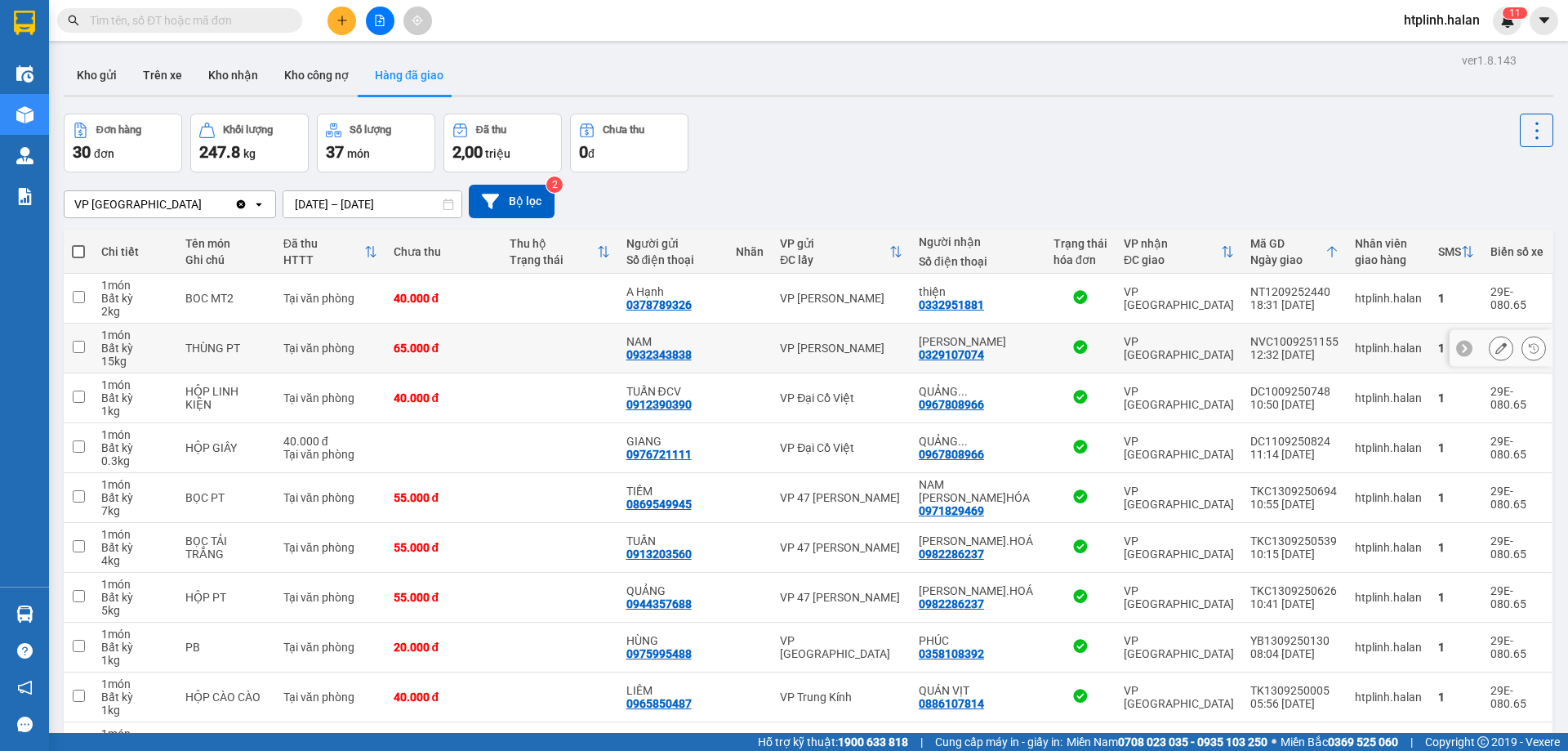
scroll to position [106, 0]
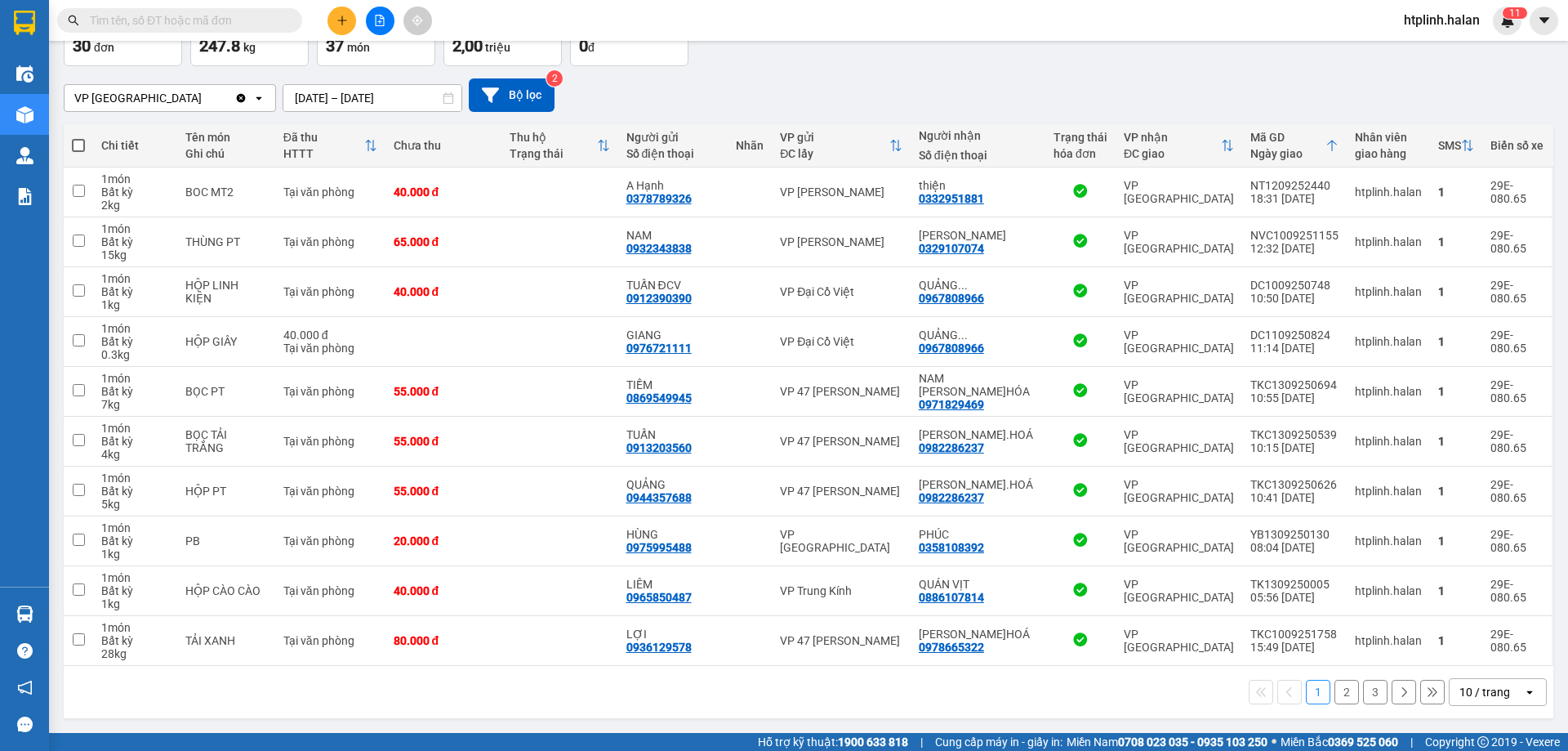
click at [1338, 690] on button "2" at bounding box center [1346, 692] width 24 height 24
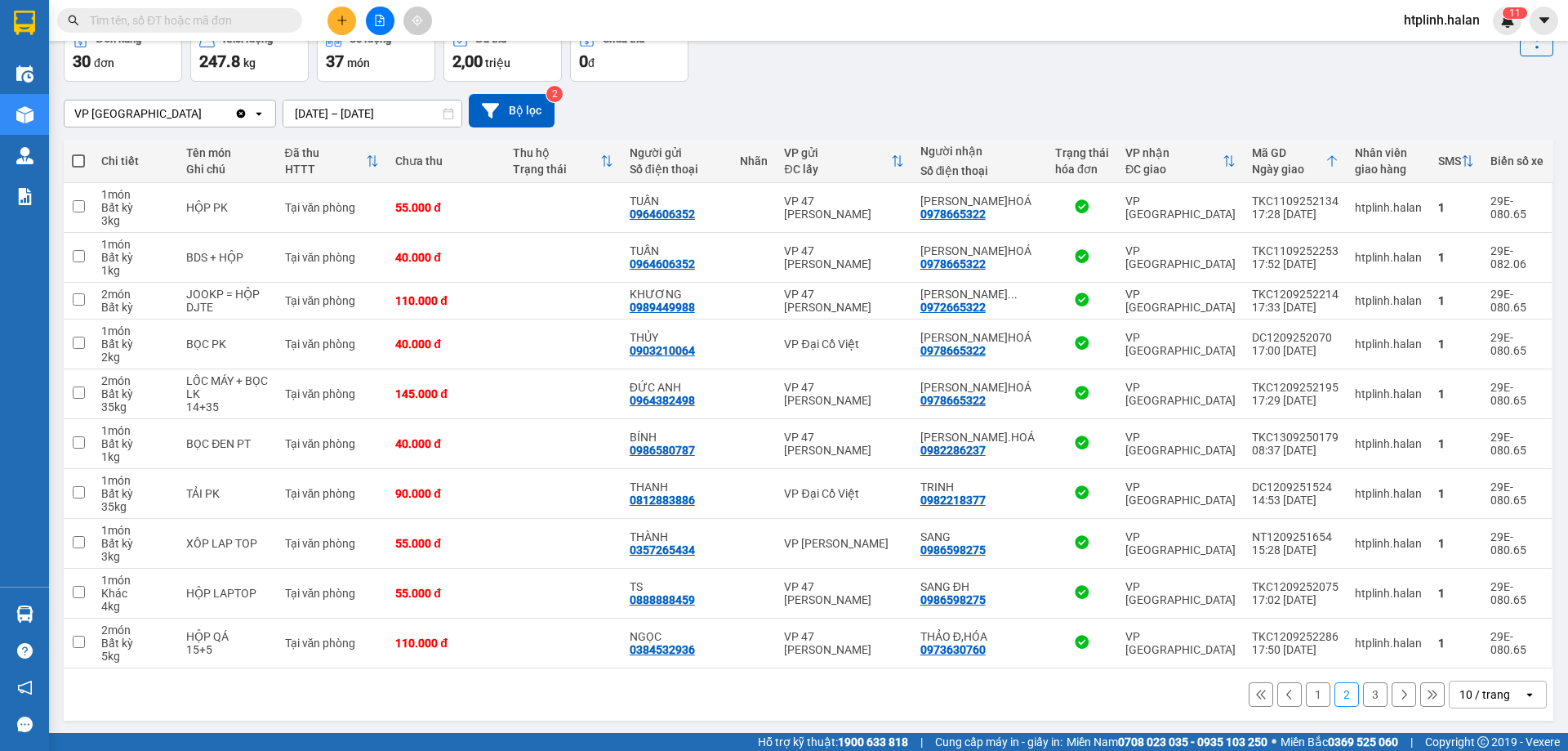
scroll to position [93, 0]
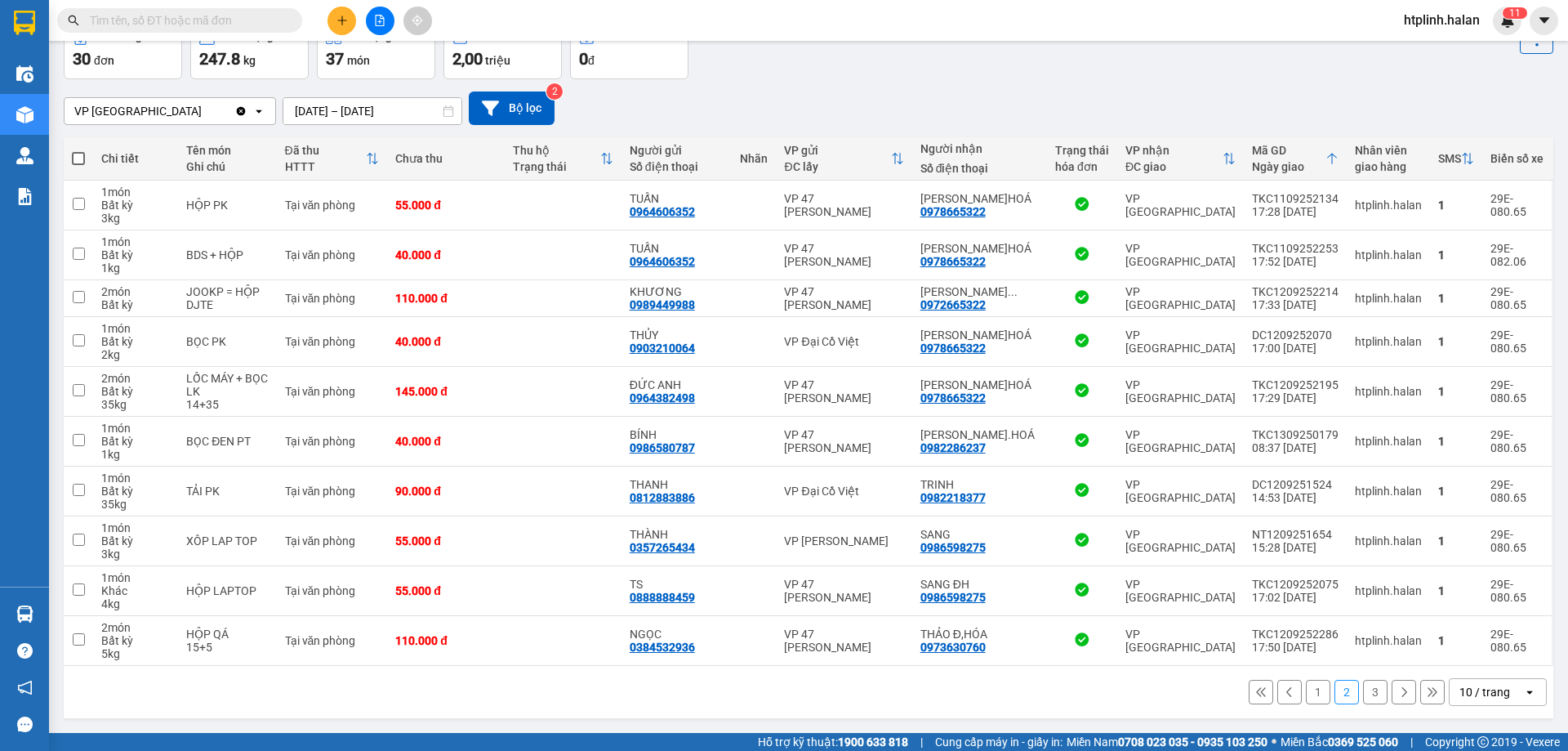
click at [1338, 690] on button "2" at bounding box center [1346, 692] width 24 height 24
click at [1364, 690] on button "3" at bounding box center [1375, 692] width 24 height 24
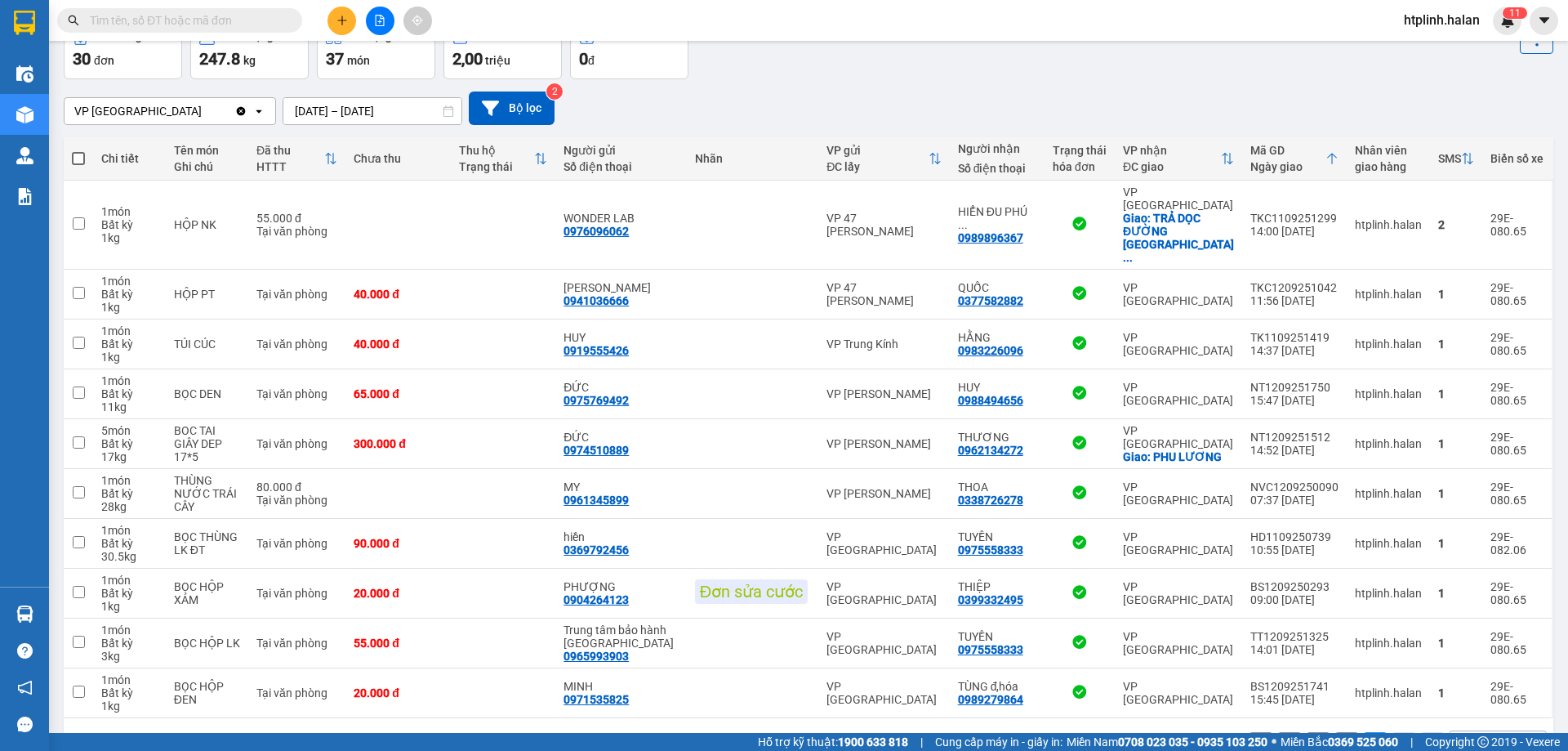
click at [1363, 732] on button "3" at bounding box center [1375, 743] width 24 height 24
click at [343, 23] on icon "plus" at bounding box center [342, 20] width 12 height 12
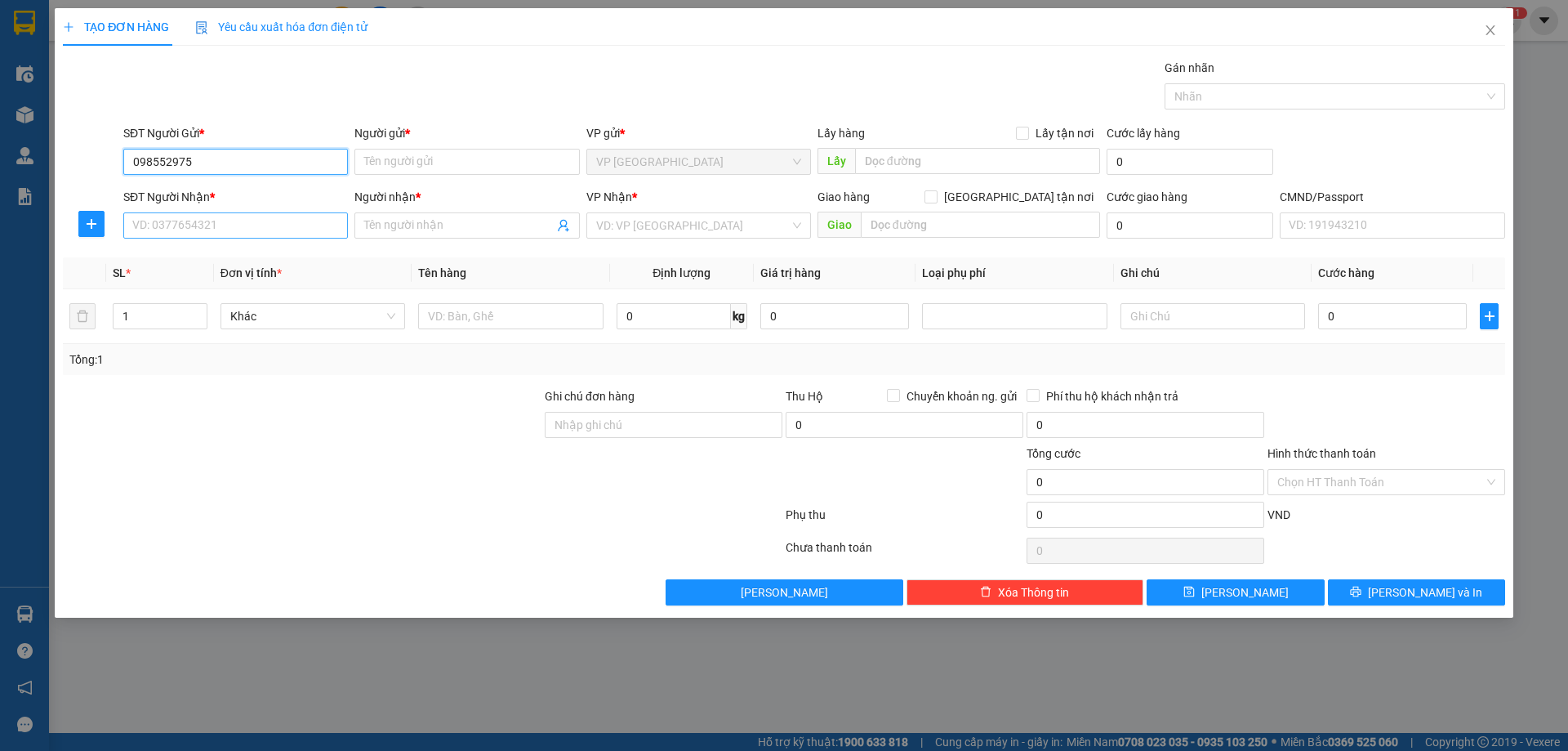
type input "0985529759"
click at [196, 193] on div "0985529759 - VP ĐỊNH HOÁ" at bounding box center [235, 194] width 205 height 17
type input "VP ĐỊNH HOÁ"
type input "0985529759"
click at [207, 220] on input "SĐT Người Nhận *" at bounding box center [235, 225] width 224 height 26
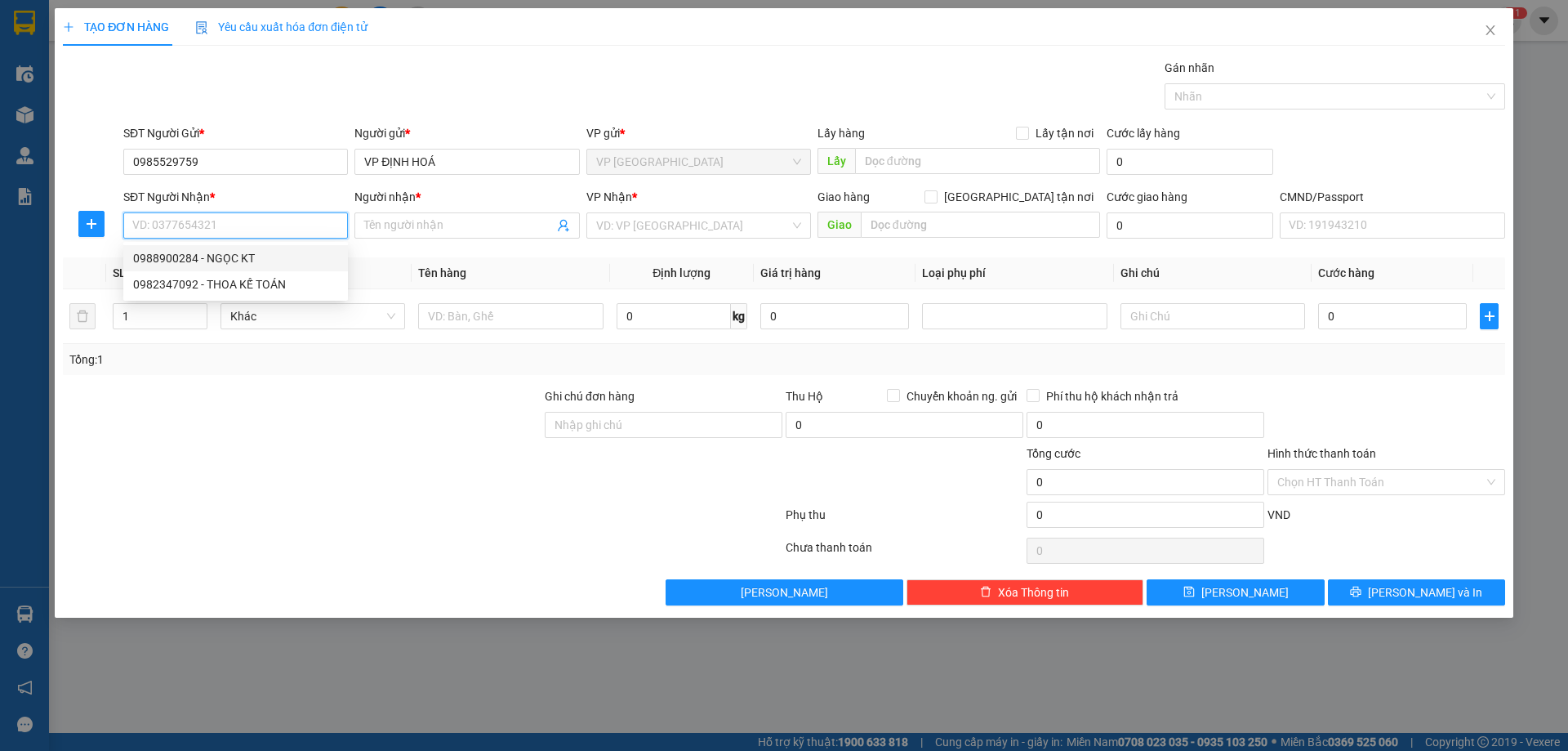
click at [197, 264] on div "0988900284 - NGỌC KT" at bounding box center [235, 257] width 205 height 17
type input "0988900284"
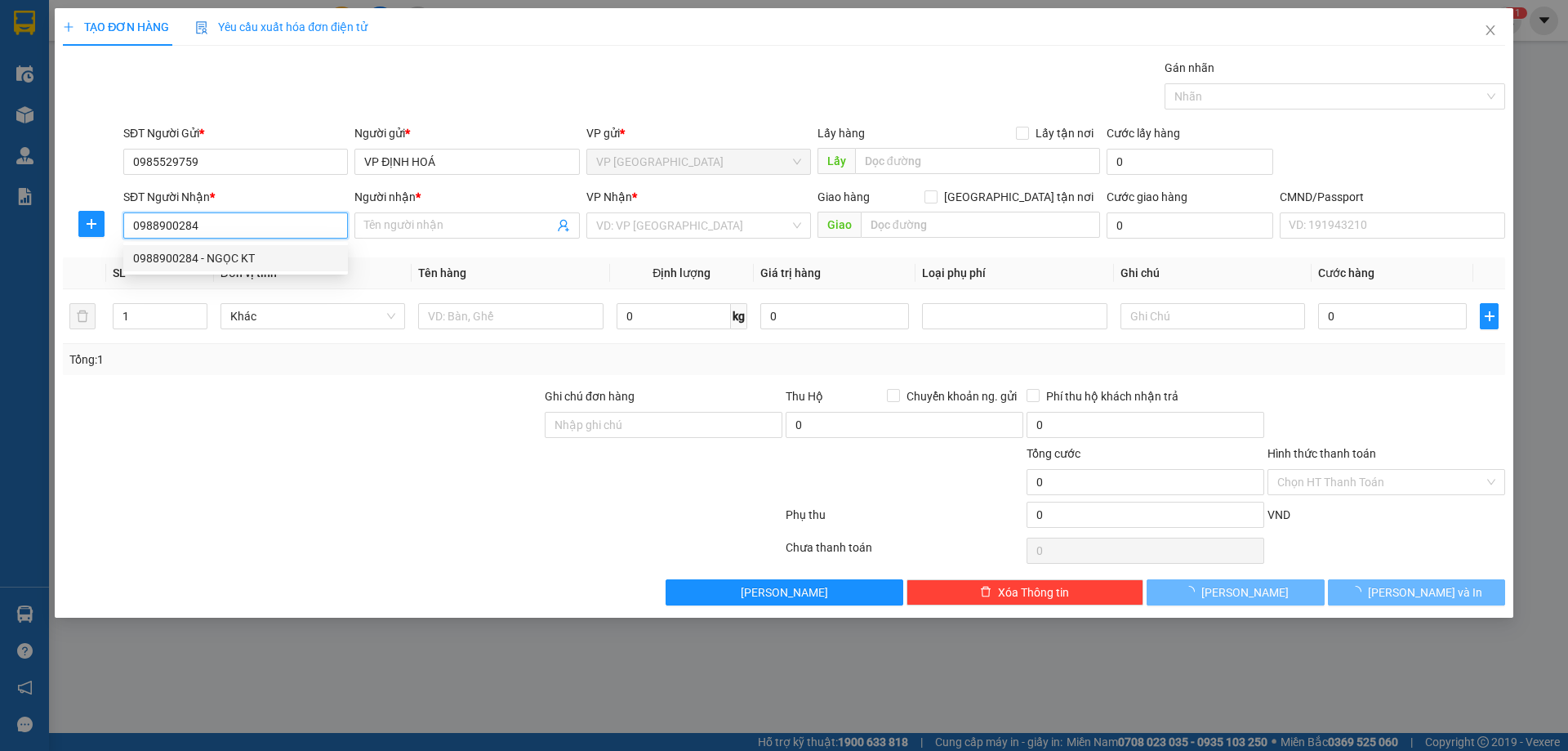
type input "NGỌC KT"
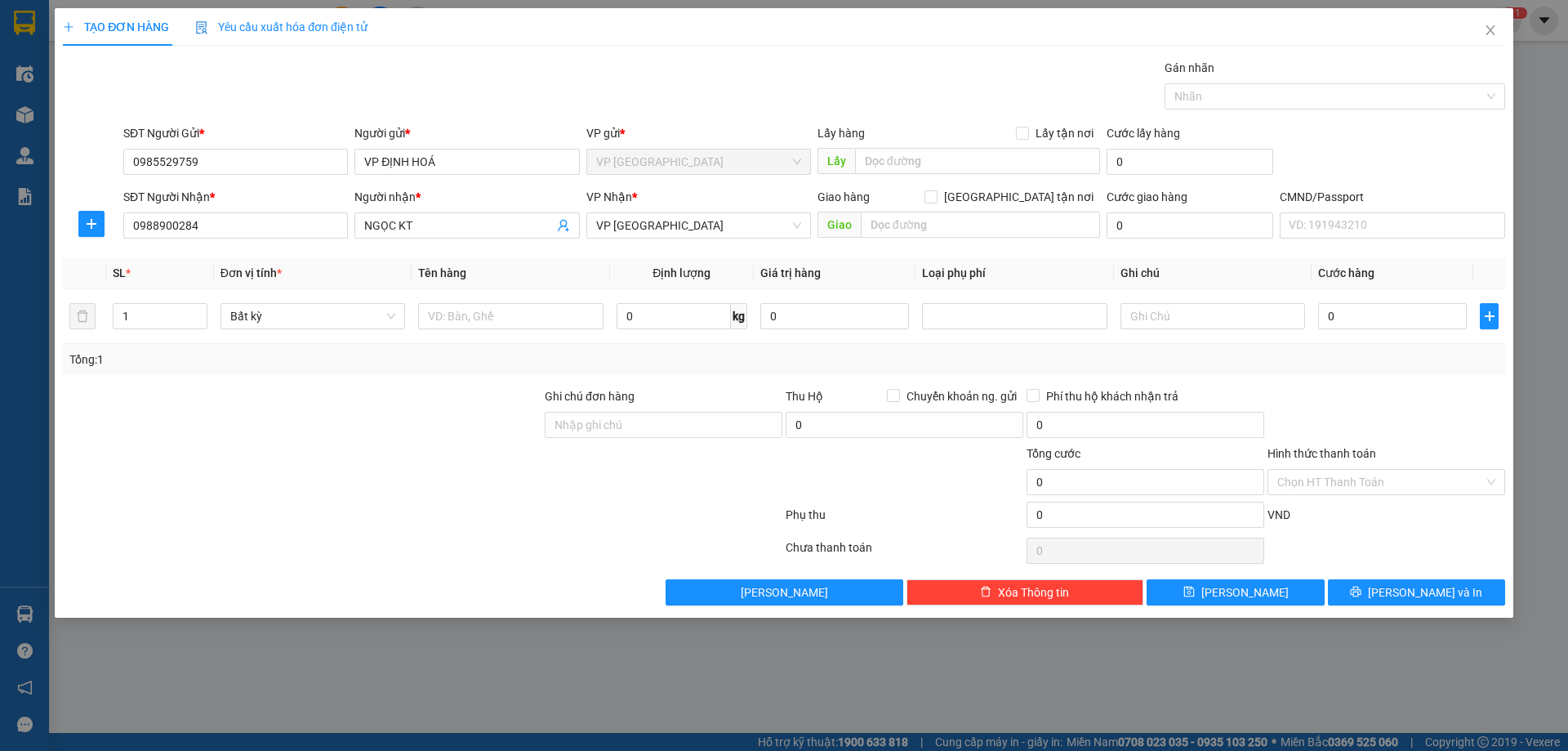
click at [105, 220] on div at bounding box center [91, 223] width 57 height 26
click at [87, 222] on icon "plus" at bounding box center [90, 223] width 13 height 13
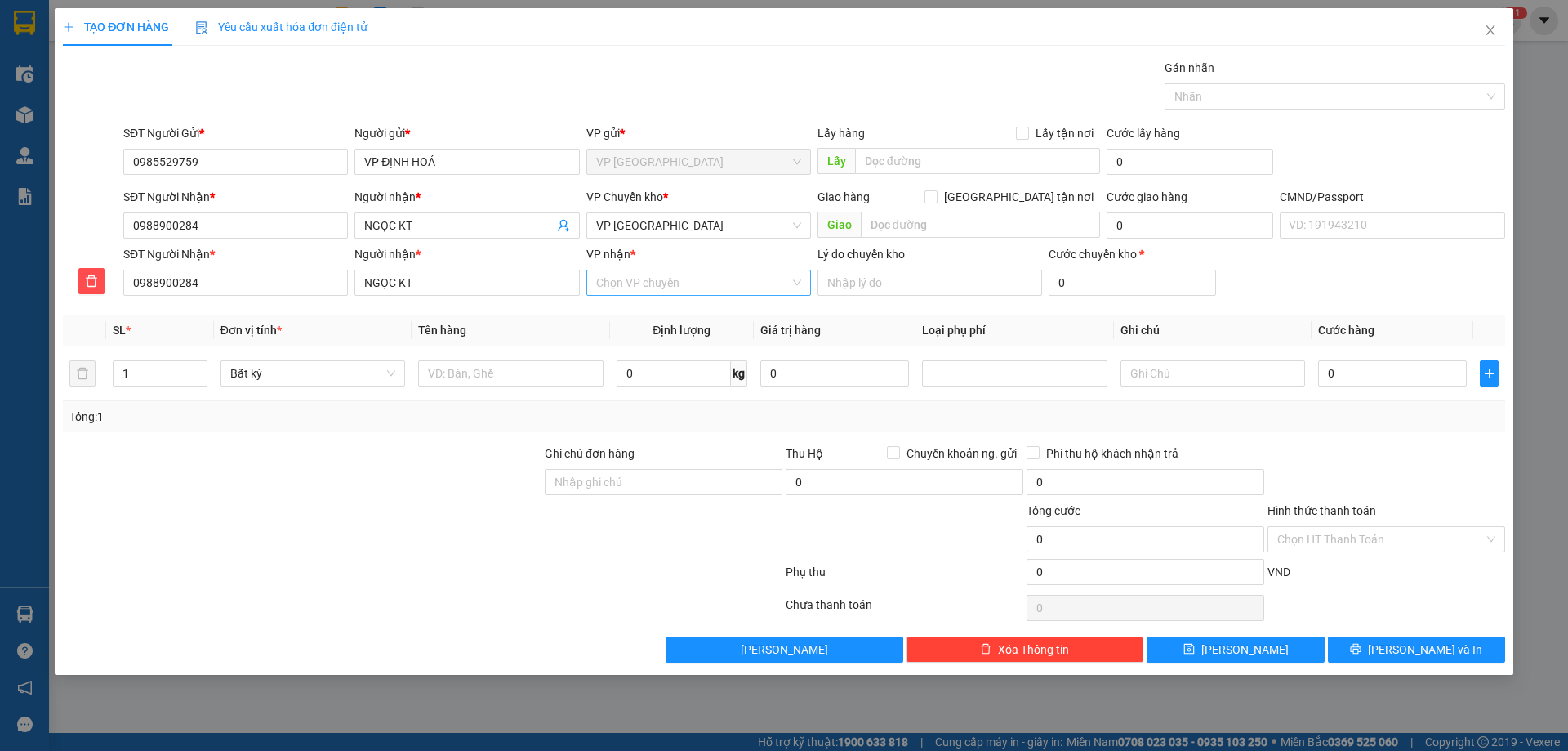
click at [652, 277] on input "VP nhận *" at bounding box center [693, 282] width 193 height 24
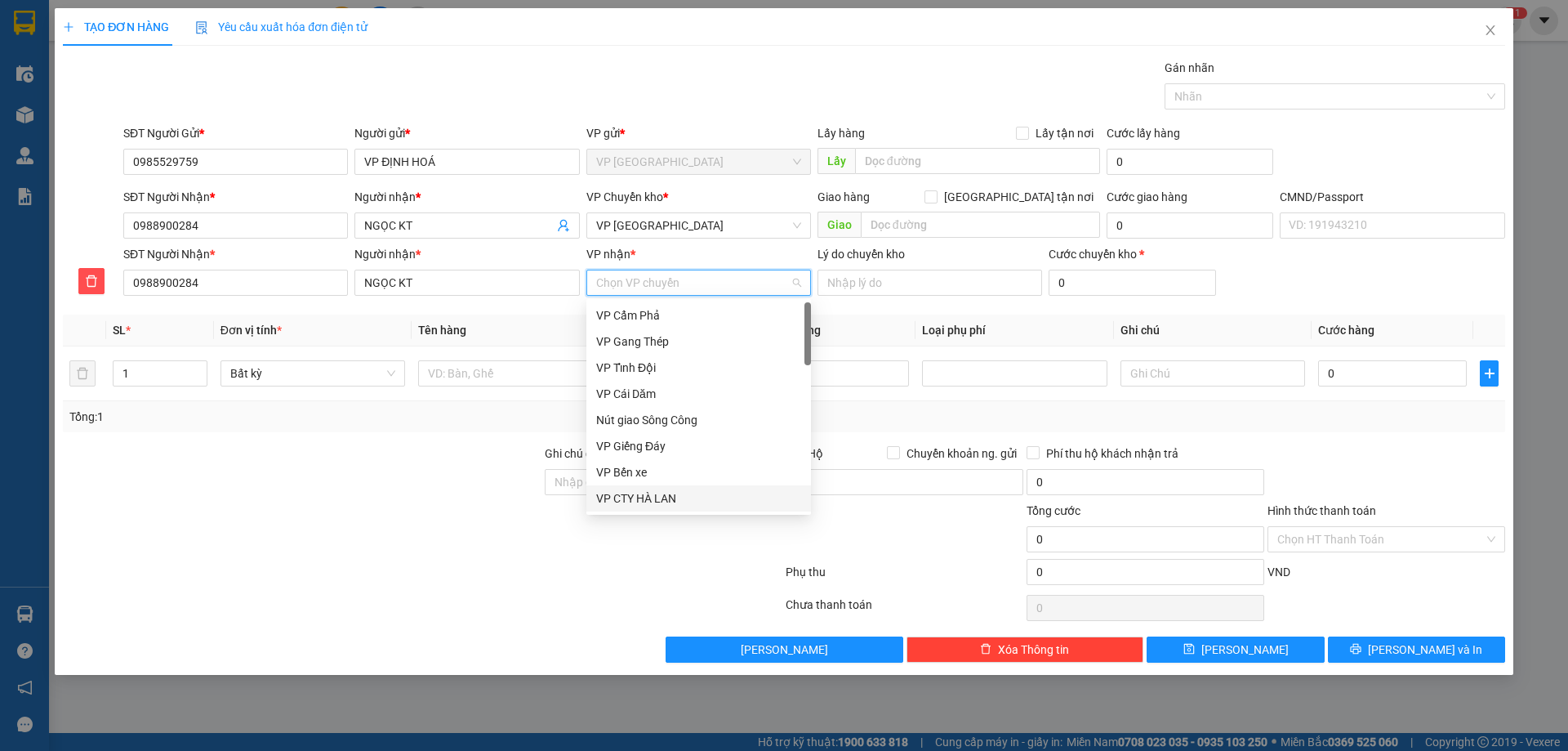
click at [638, 496] on div "VP CTY HÀ LAN" at bounding box center [699, 498] width 205 height 17
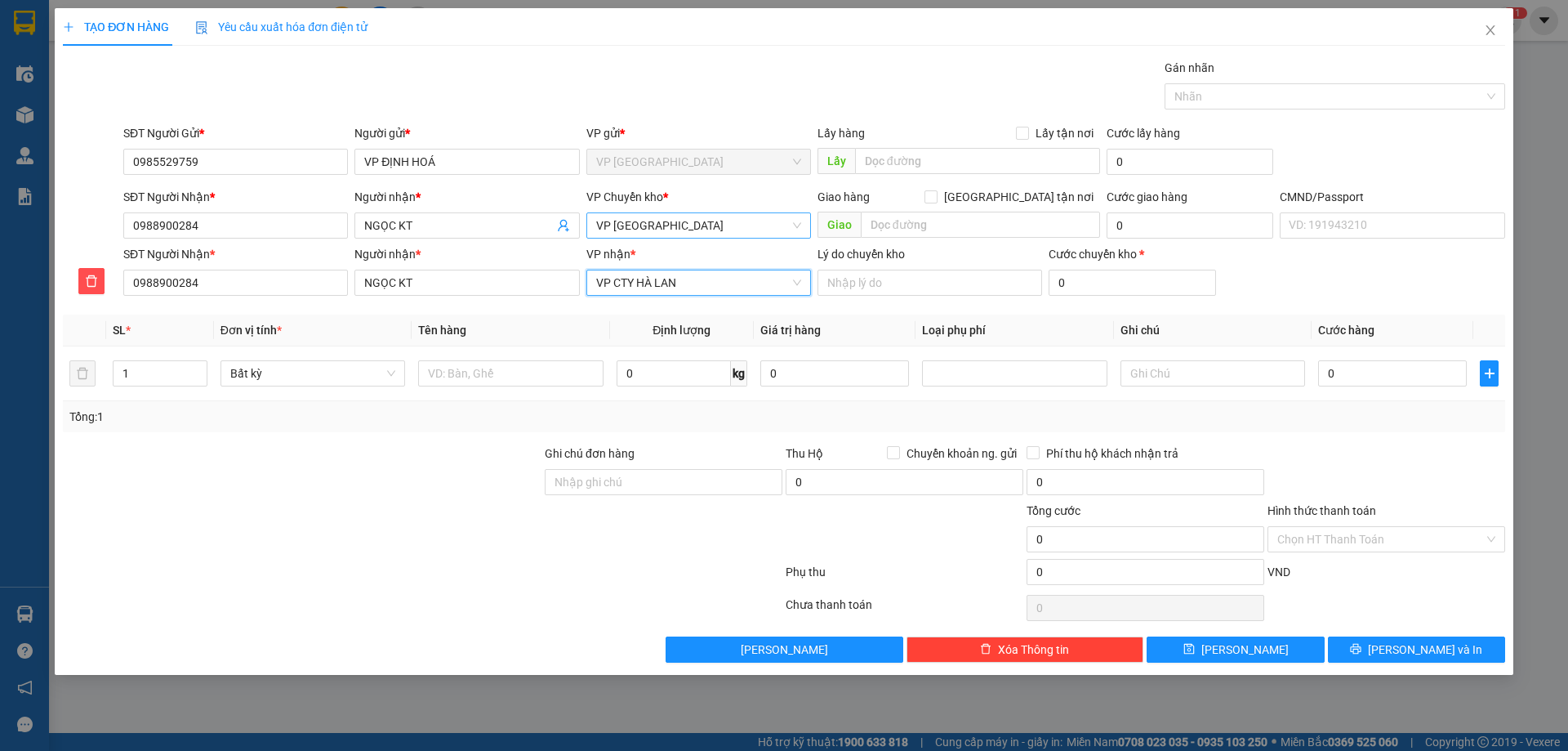
click at [614, 228] on span "VP [GEOGRAPHIC_DATA]" at bounding box center [699, 224] width 205 height 24
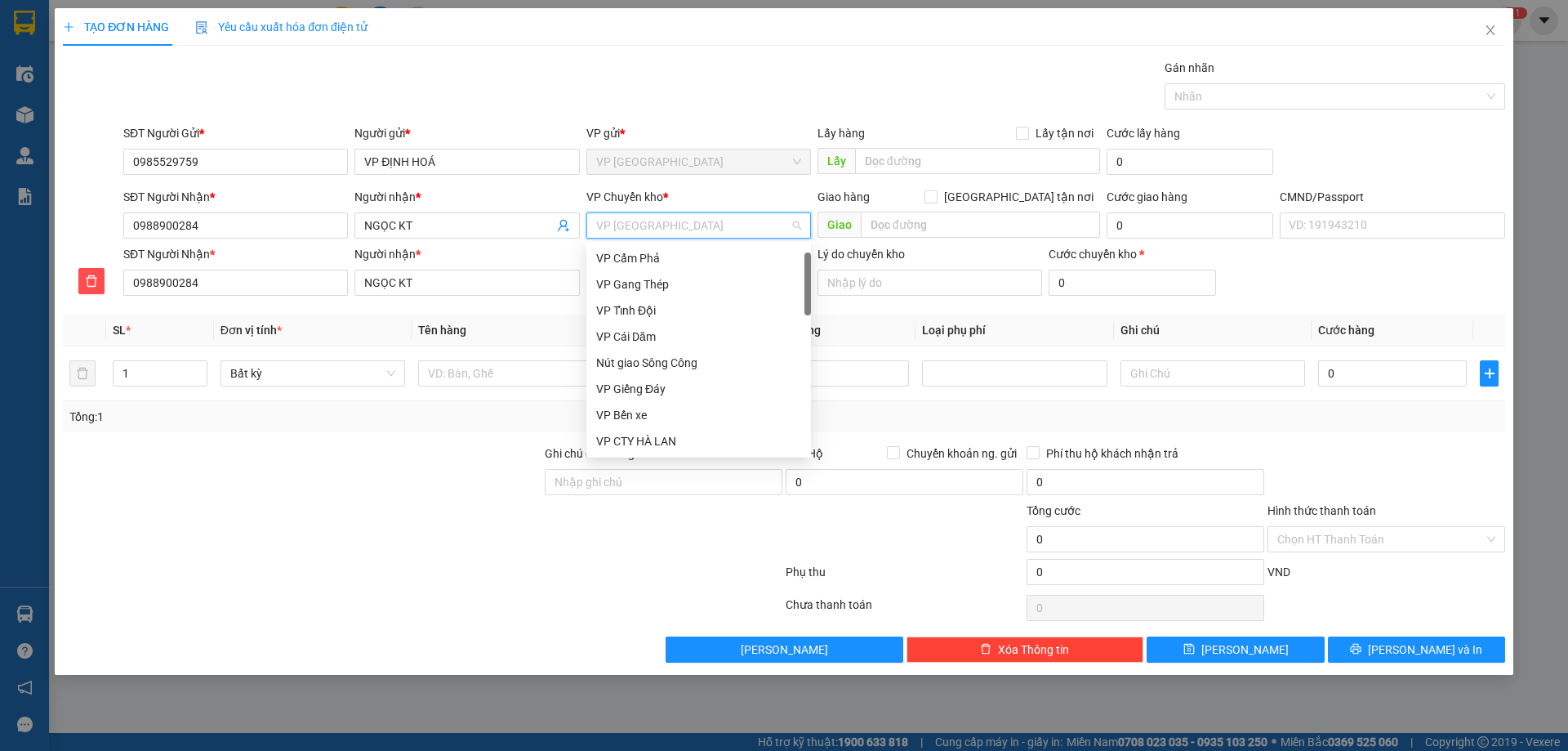
scroll to position [26, 0]
type input "hg"
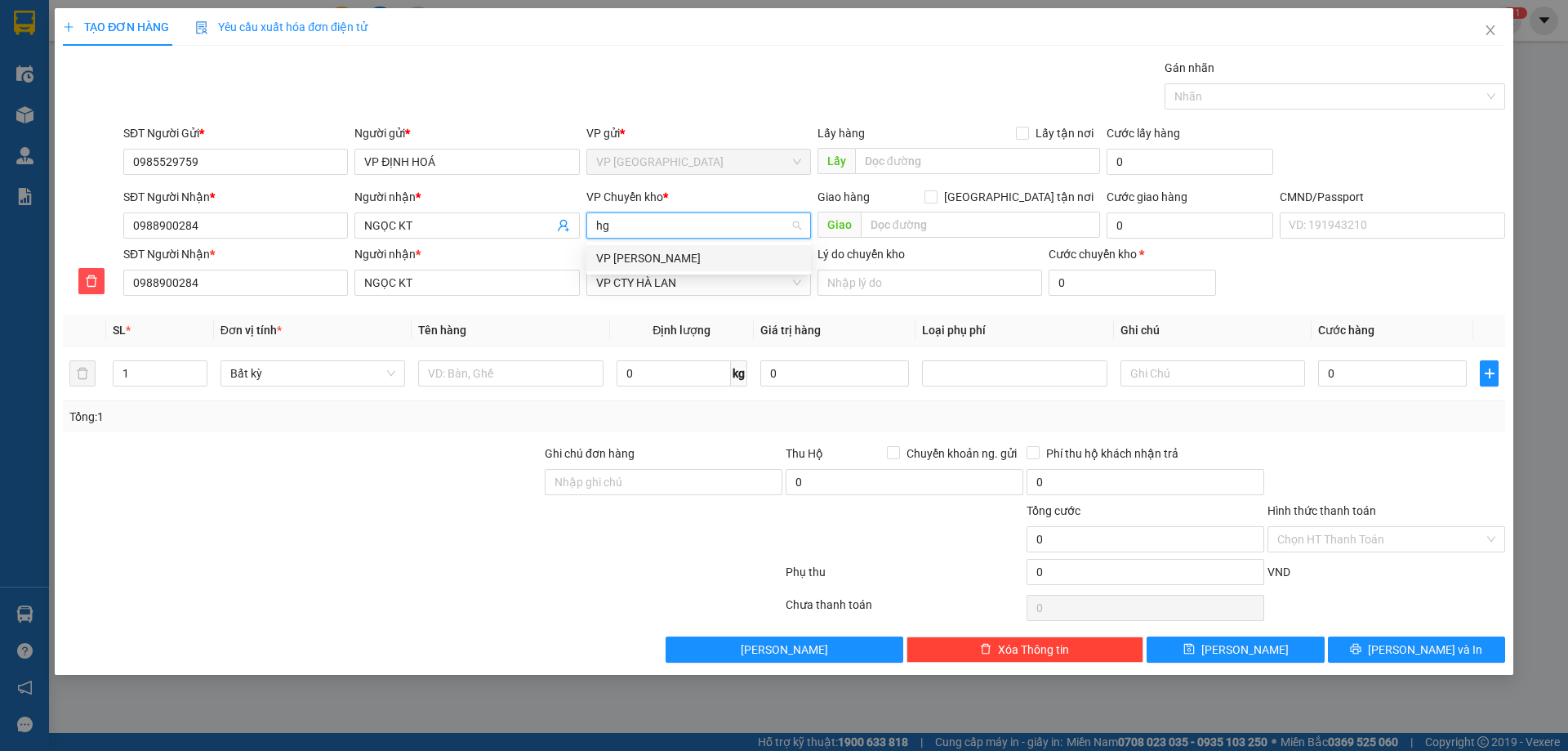
click at [614, 251] on div "VP [PERSON_NAME]" at bounding box center [699, 257] width 205 height 17
click at [500, 397] on td at bounding box center [510, 374] width 197 height 54
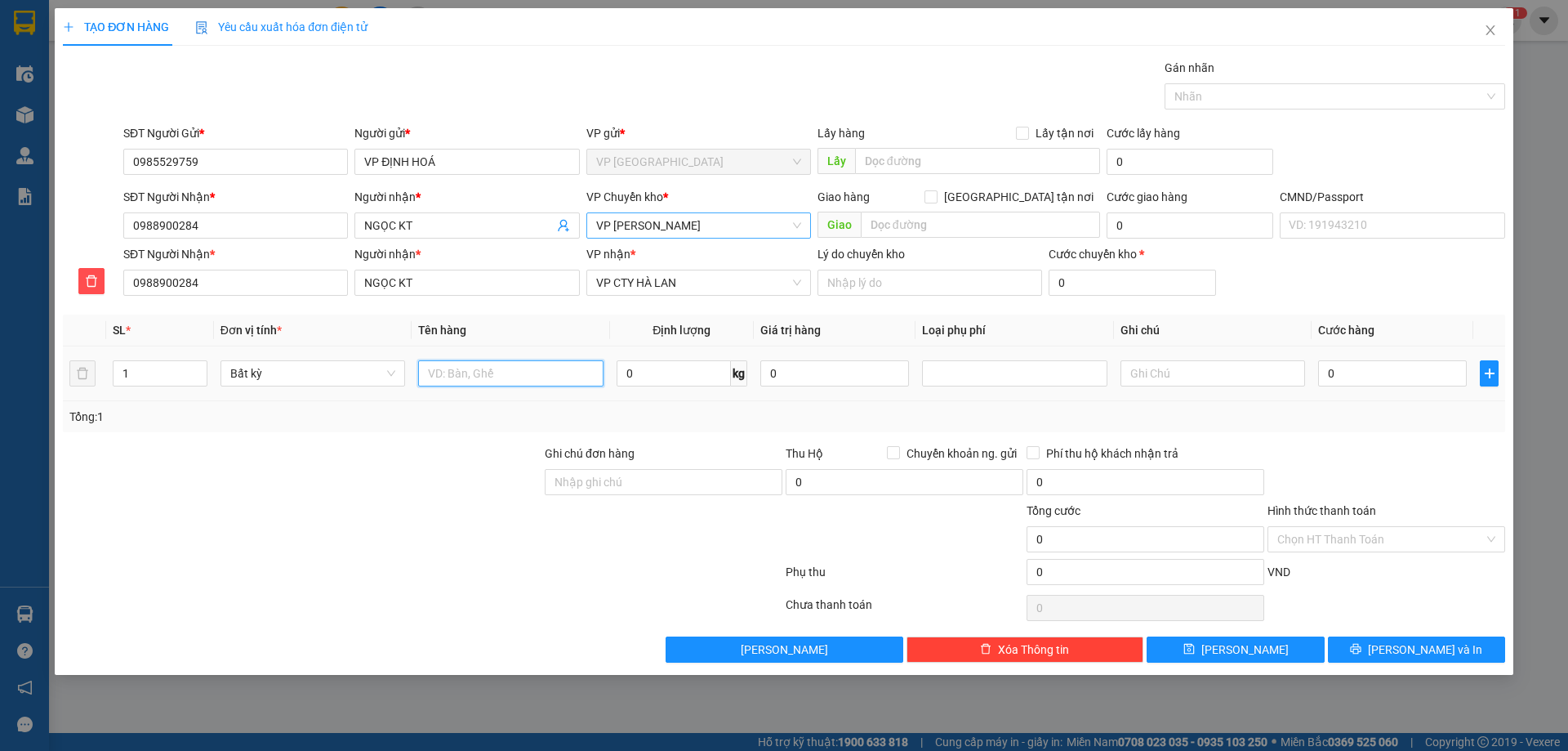
click at [494, 378] on input "text" at bounding box center [511, 373] width 185 height 26
type input "p"
type input "PBBC 13/9"
click at [649, 369] on input "0" at bounding box center [674, 373] width 115 height 26
type input "0.2"
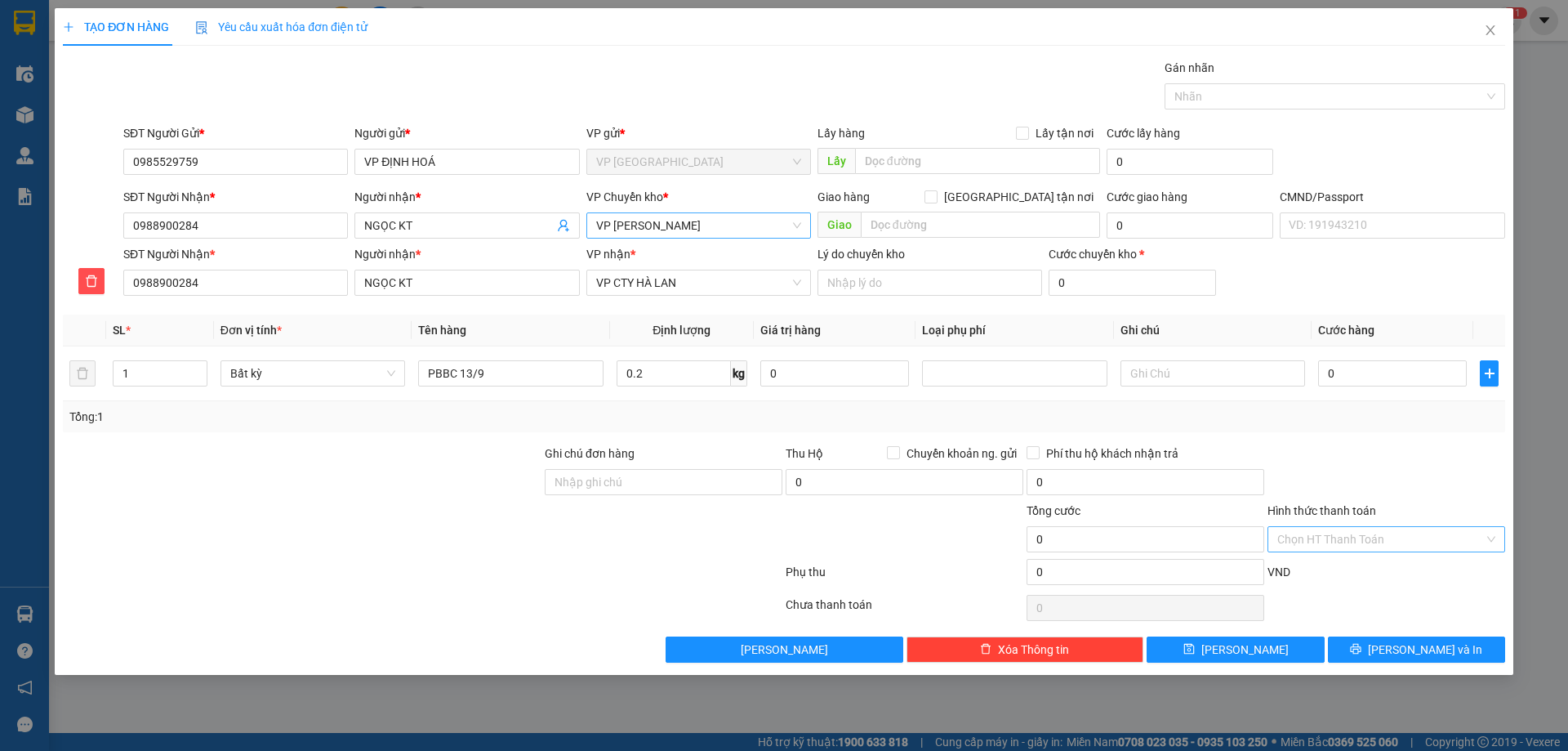
click at [1317, 545] on input "Hình thức thanh toán" at bounding box center [1381, 538] width 207 height 24
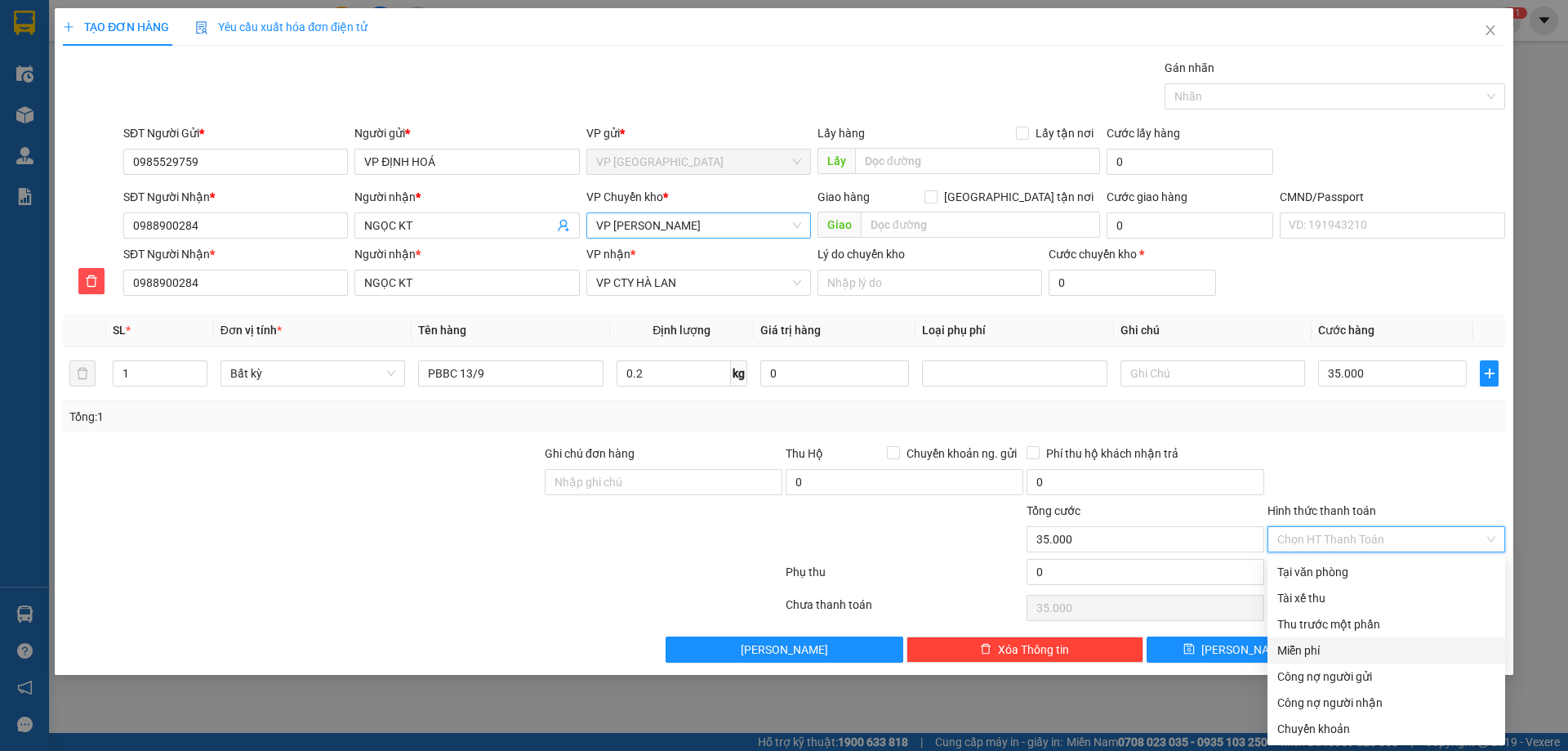
type input "35.000"
click at [1320, 655] on div "Miễn phí" at bounding box center [1386, 650] width 219 height 17
type input "0"
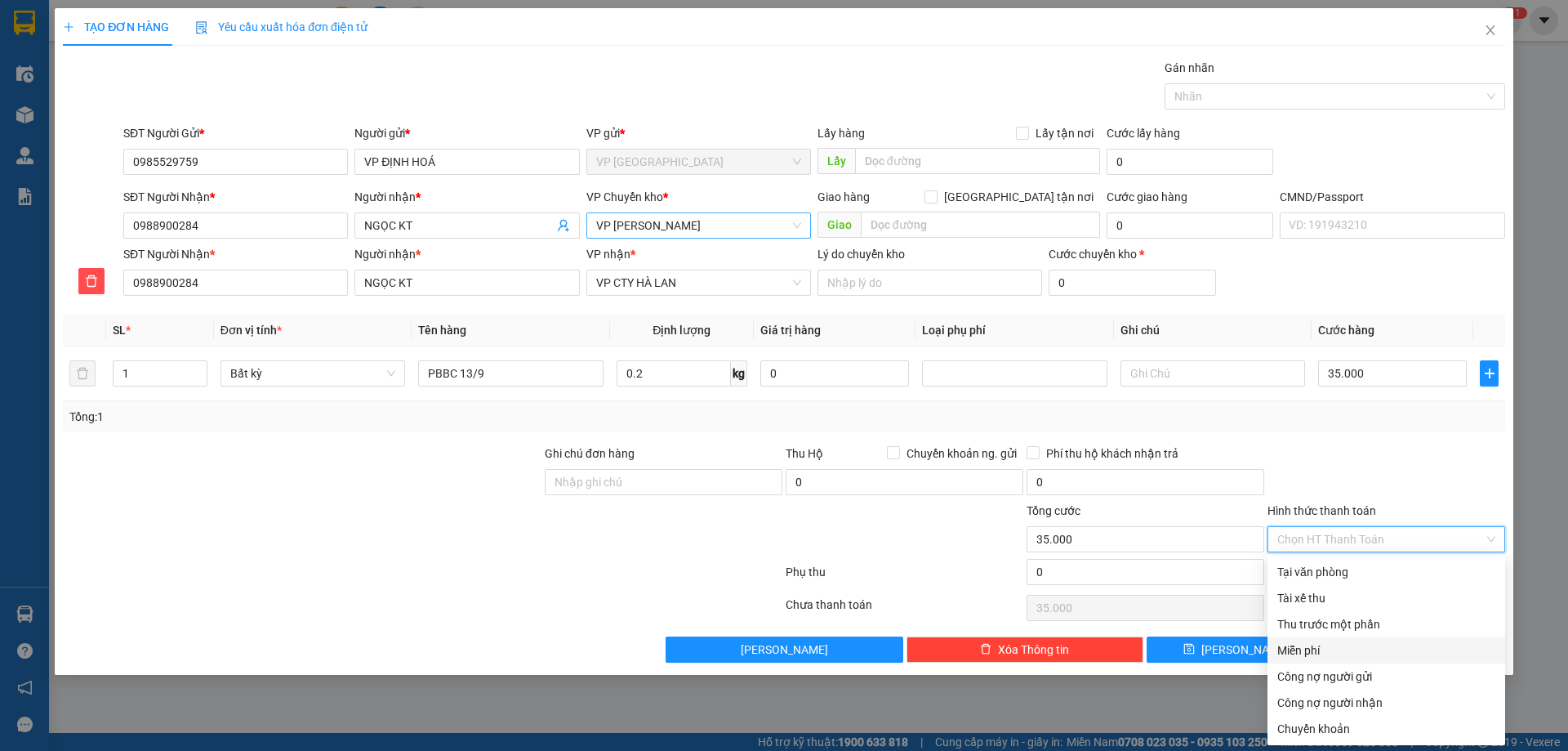
type input "0"
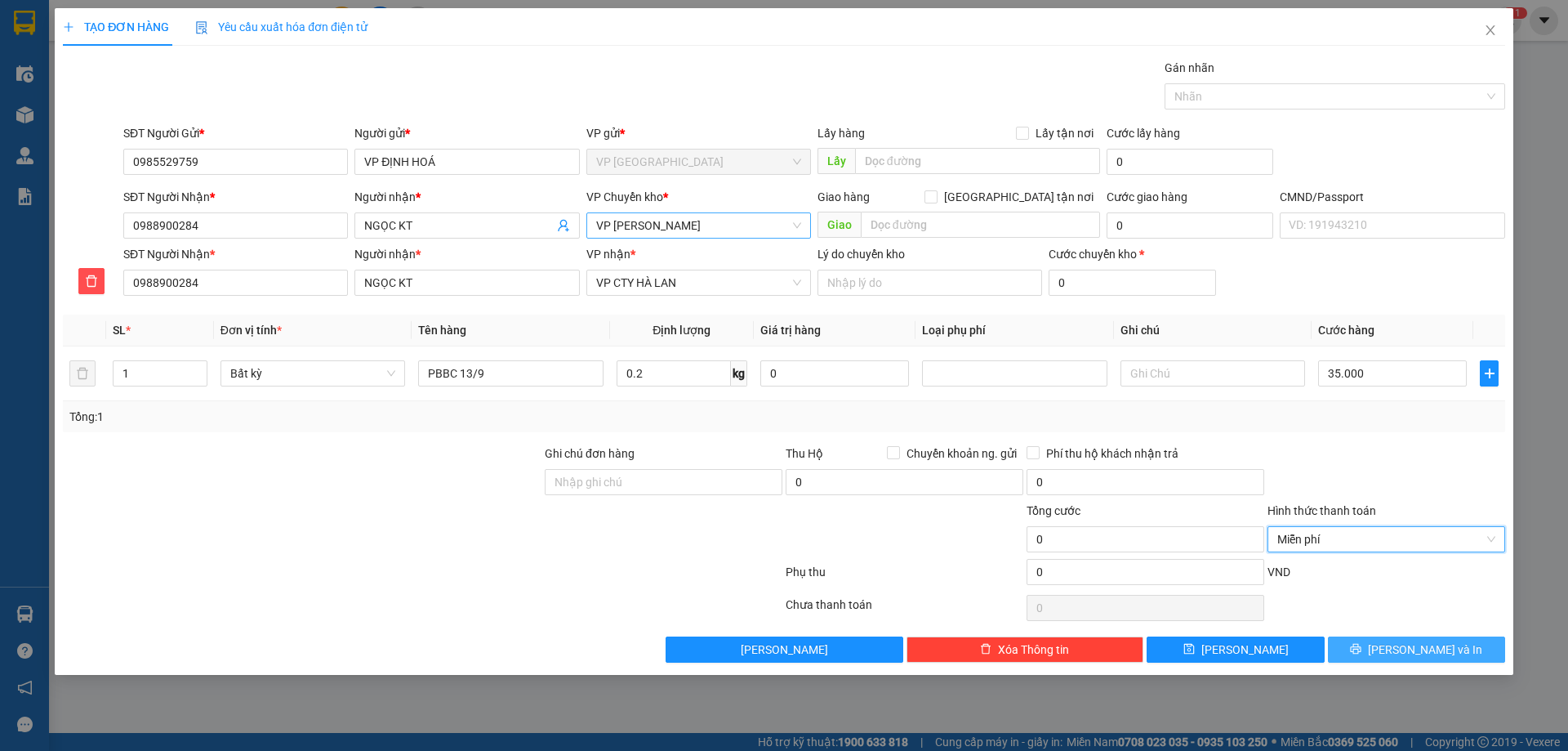
click at [1340, 656] on button "[PERSON_NAME] và In" at bounding box center [1416, 649] width 177 height 26
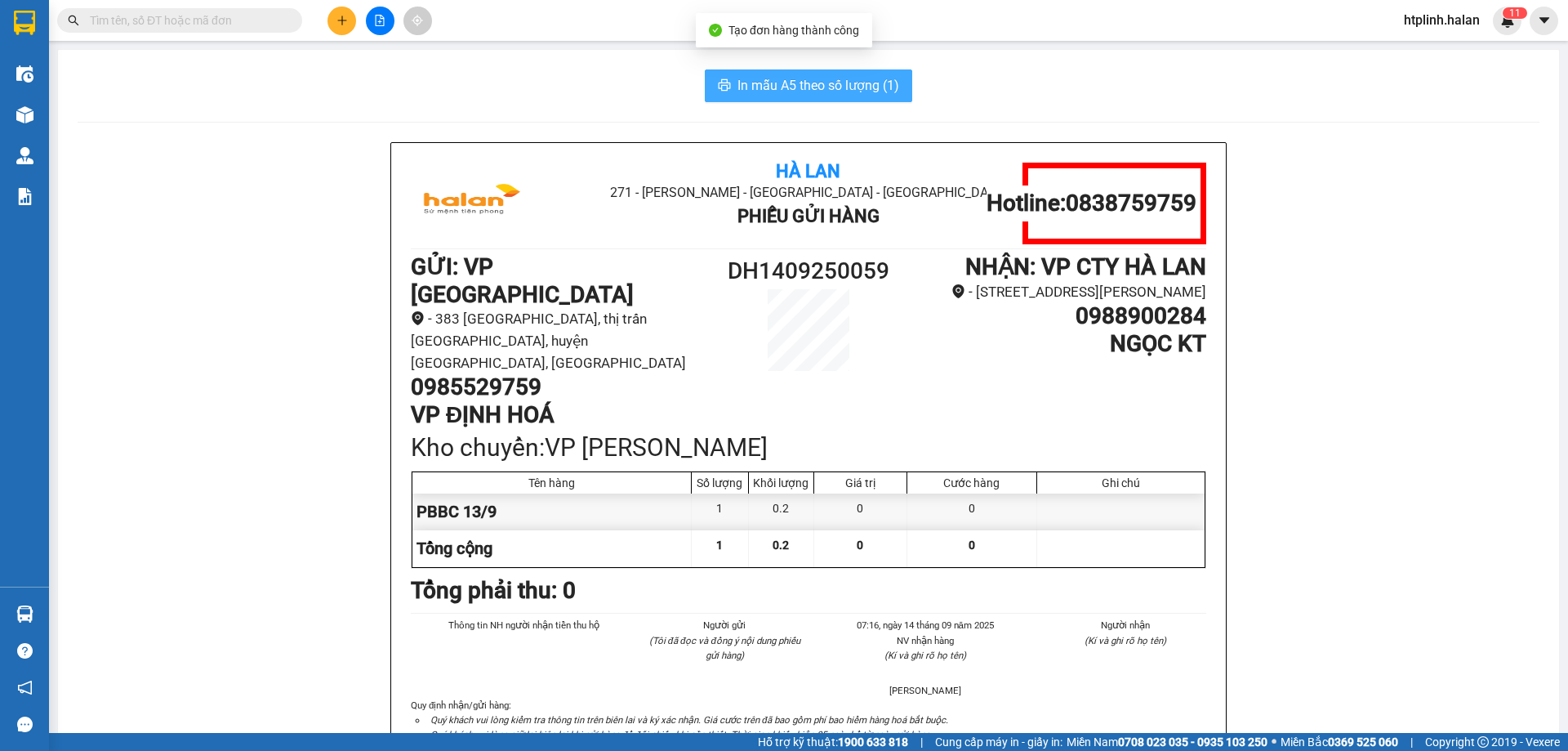
click at [853, 77] on span "In mẫu A5 theo số lượng (1)" at bounding box center [818, 85] width 161 height 20
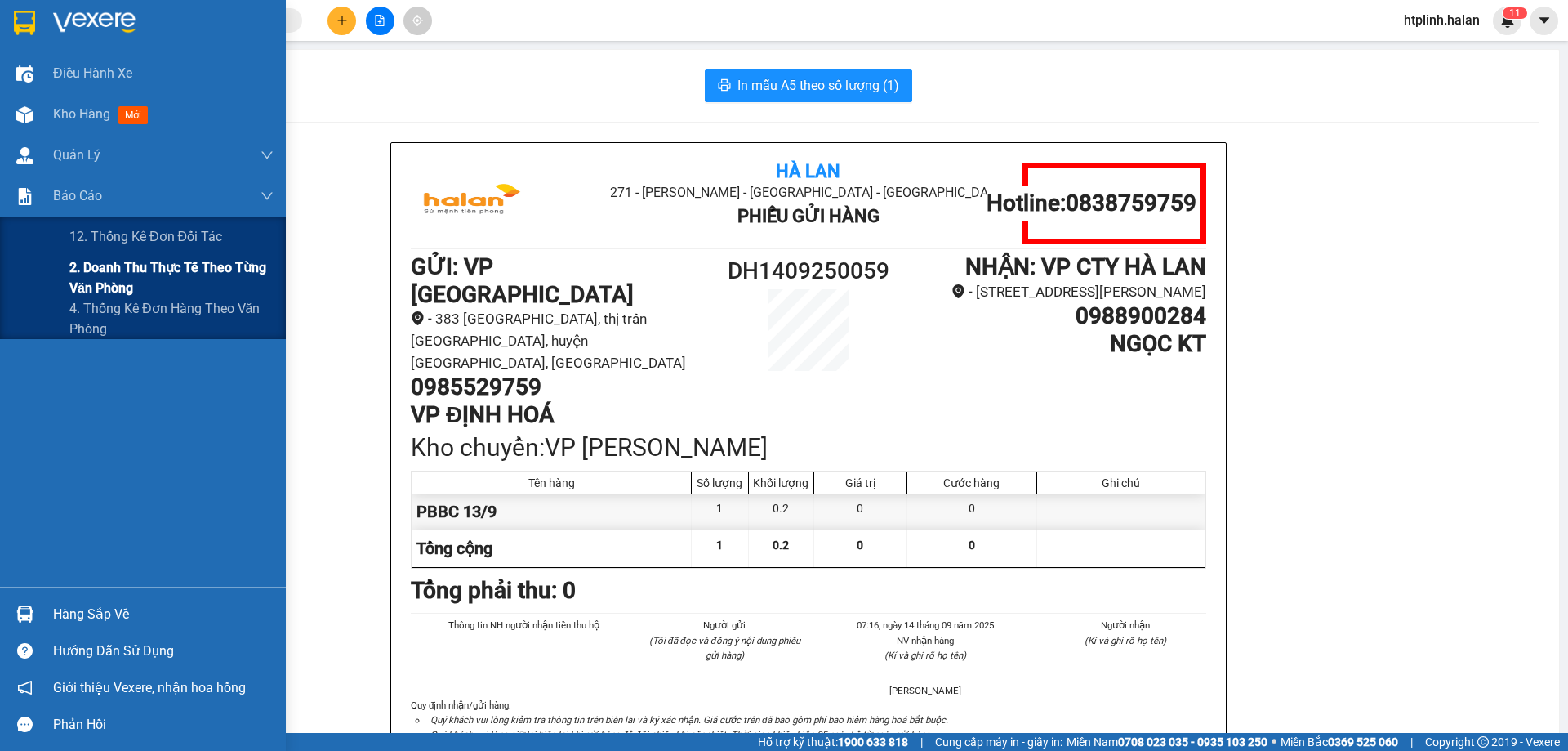
click at [152, 277] on span "2. Doanh thu thực tế theo từng văn phòng" at bounding box center [171, 278] width 204 height 41
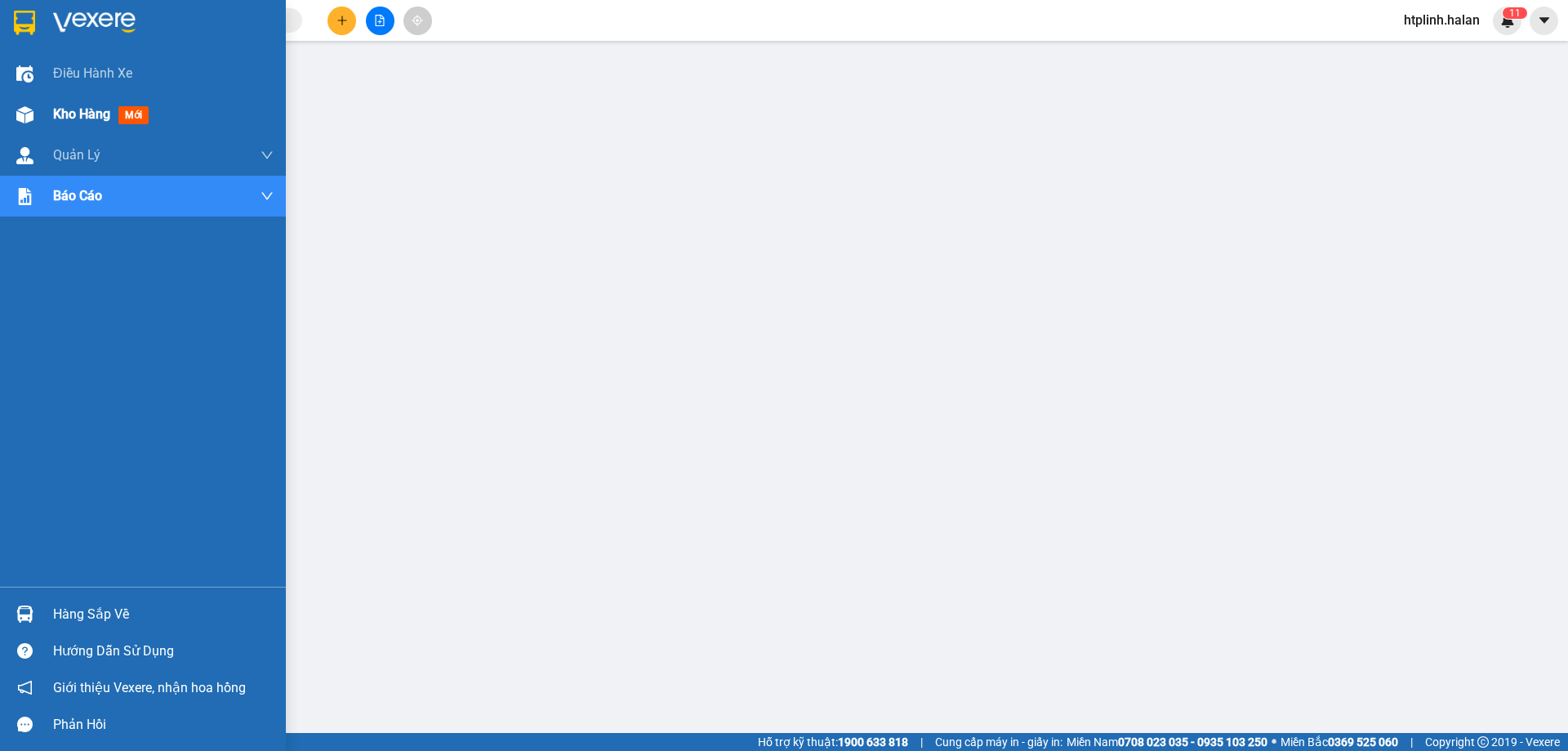
click at [60, 111] on span "Kho hàng" at bounding box center [82, 114] width 57 height 16
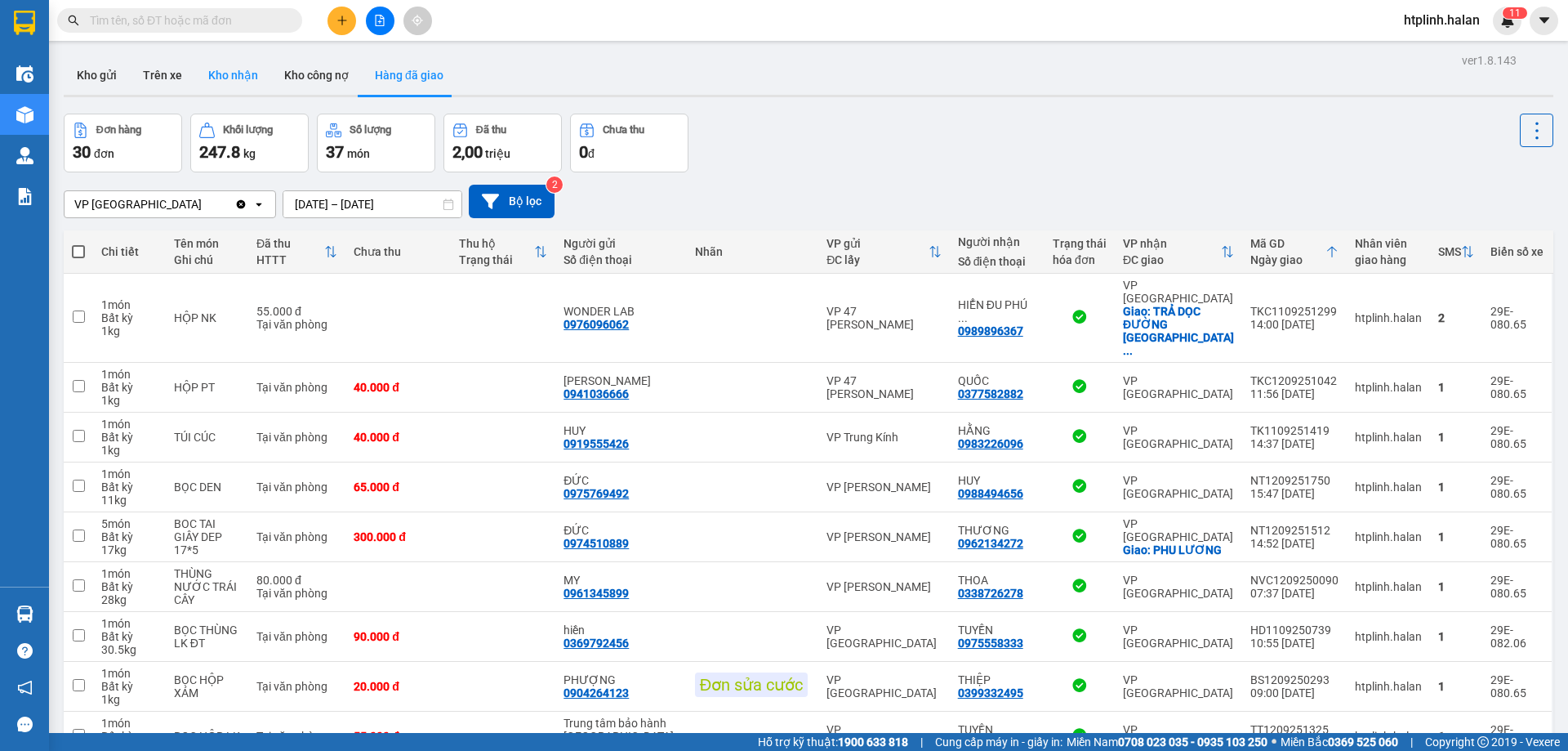
click at [219, 74] on button "Kho nhận" at bounding box center [233, 75] width 76 height 39
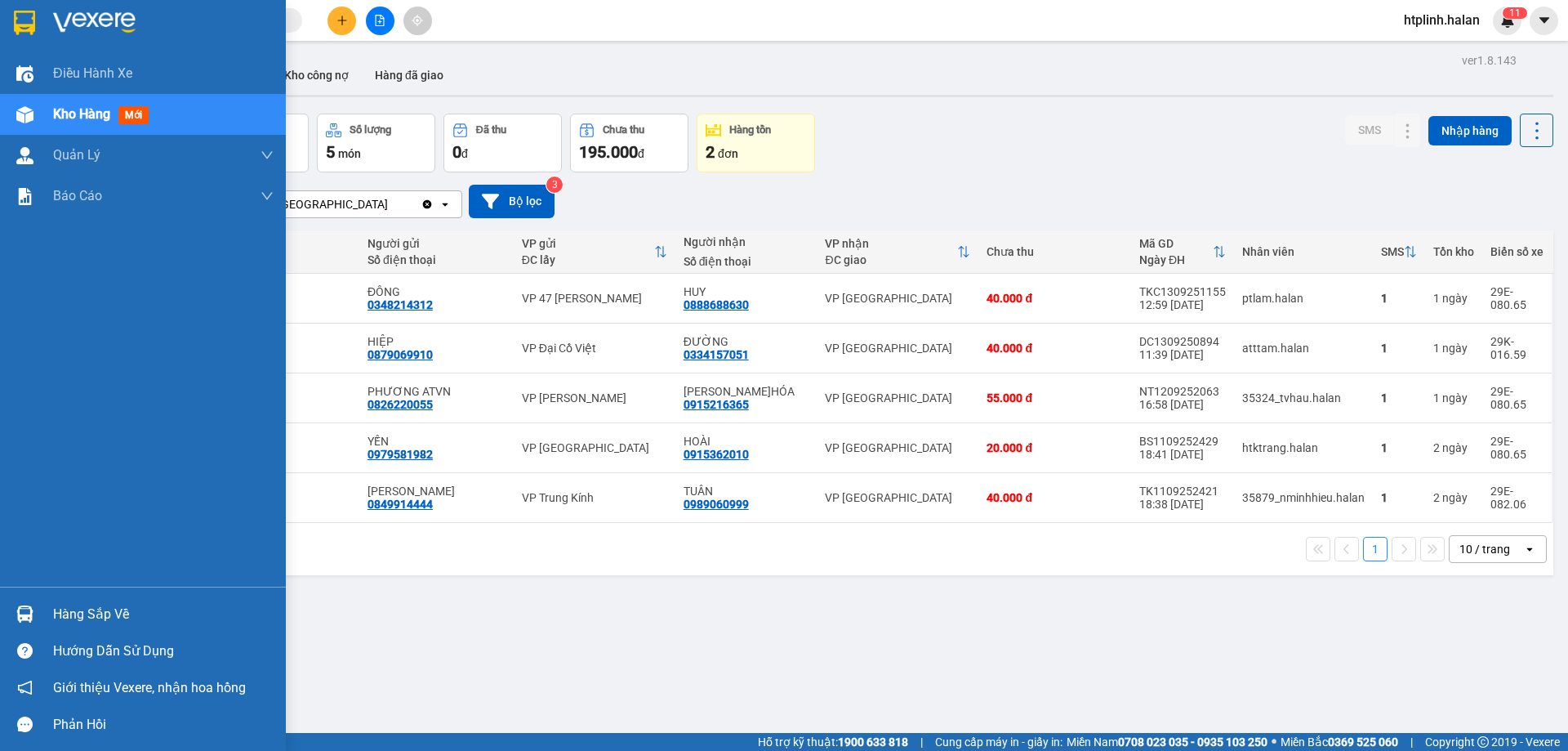
click at [13, 597] on div "Hàng sắp về" at bounding box center [143, 614] width 286 height 37
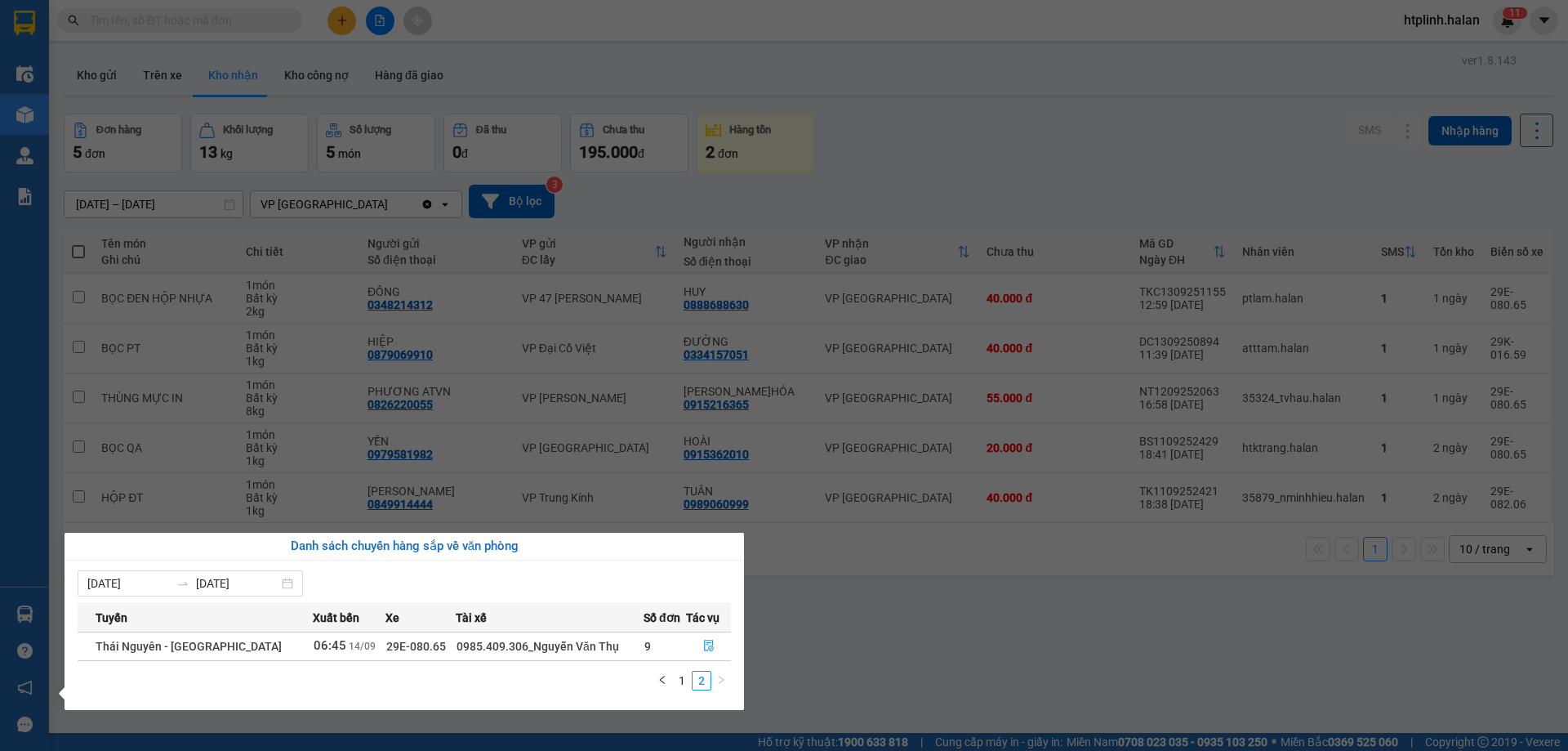
drag, startPoint x: 953, startPoint y: 589, endPoint x: 536, endPoint y: 655, distance: 422.2
click at [951, 590] on section "Kết quả tìm kiếm ( 0 ) Bộ lọc No Data htplinh.halan 1 1 Điều hành xe Kho hàng m…" at bounding box center [784, 375] width 1568 height 751
